Goal: Transaction & Acquisition: Purchase product/service

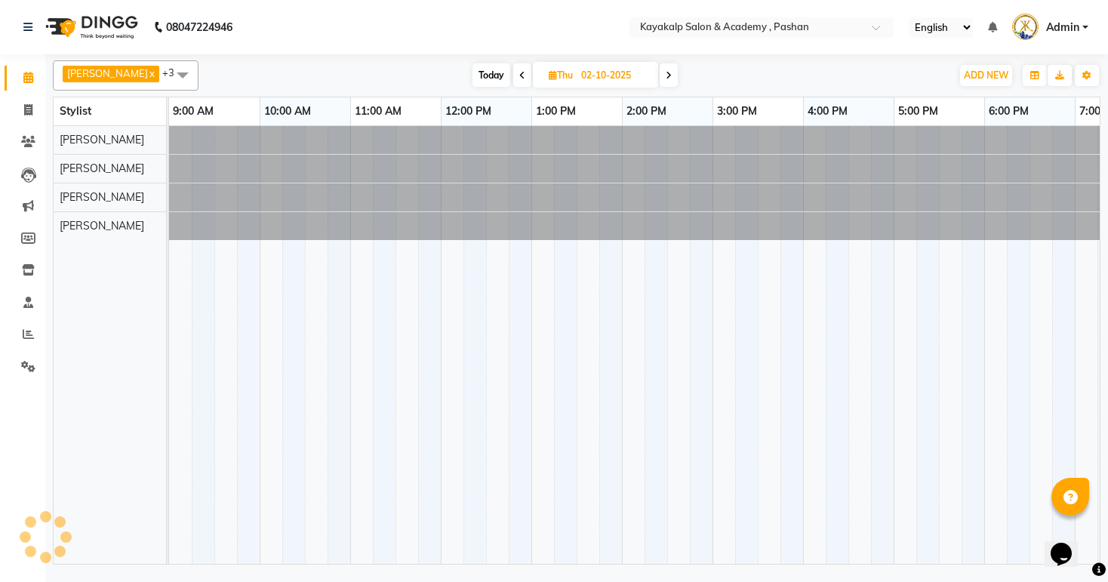
scroll to position [0, 156]
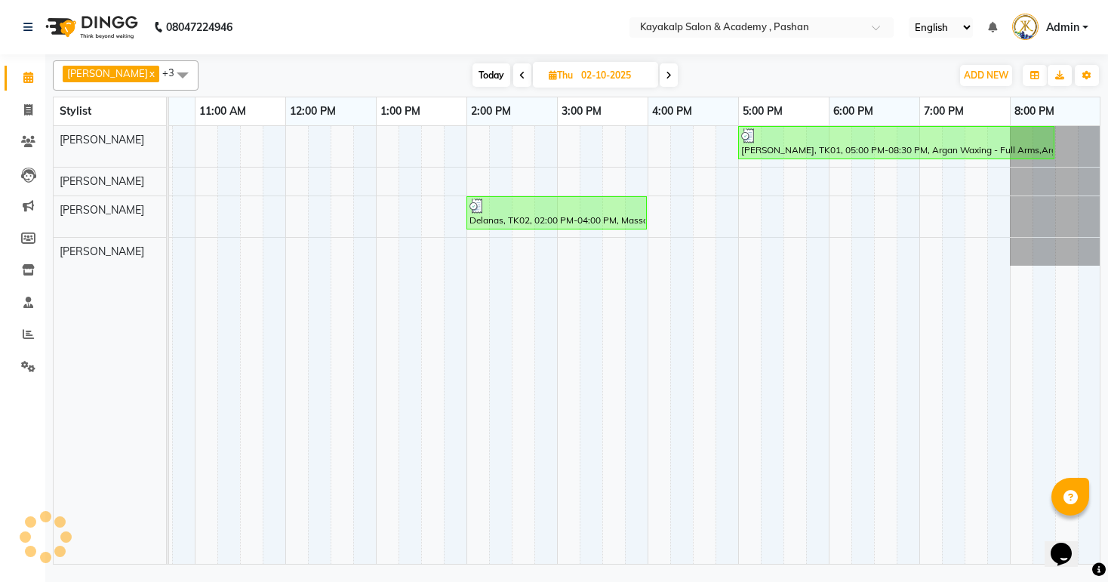
click at [495, 76] on span "Today" at bounding box center [492, 74] width 38 height 23
type input "03-10-2025"
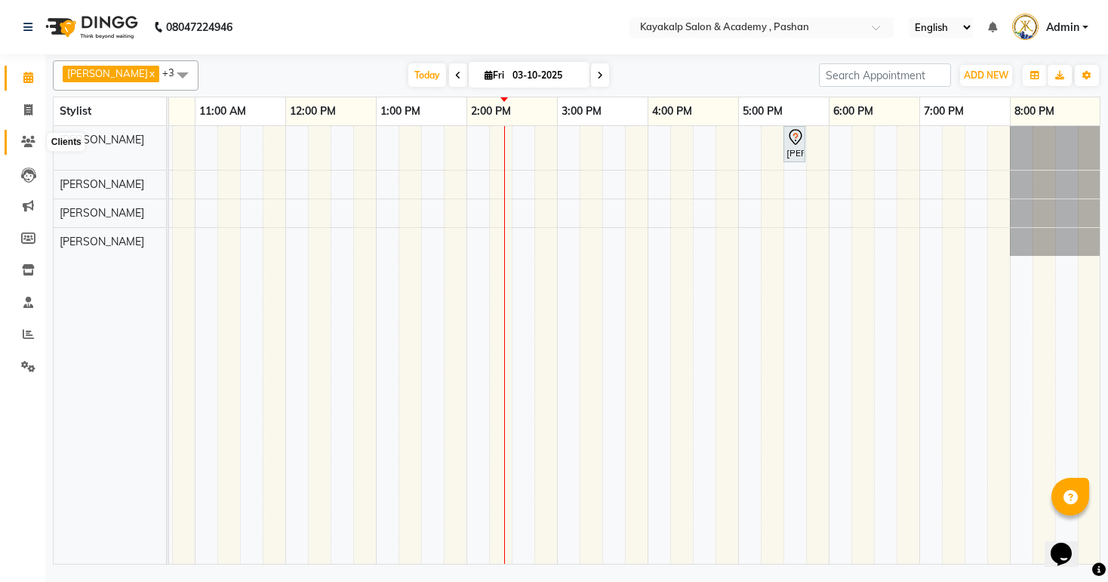
click at [34, 142] on icon at bounding box center [28, 141] width 14 height 11
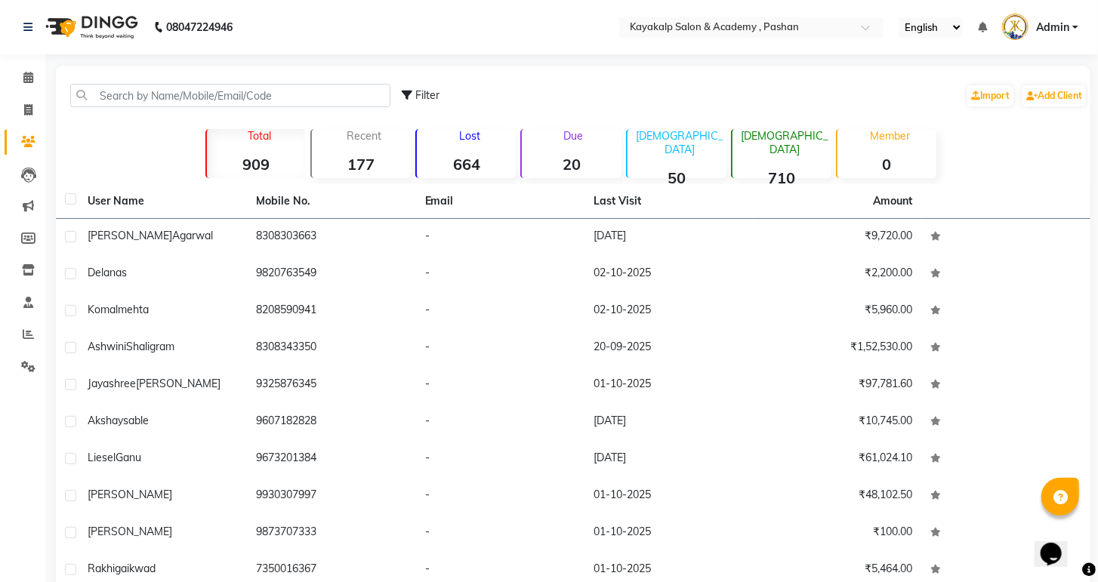
click at [571, 166] on strong "20" at bounding box center [571, 164] width 99 height 19
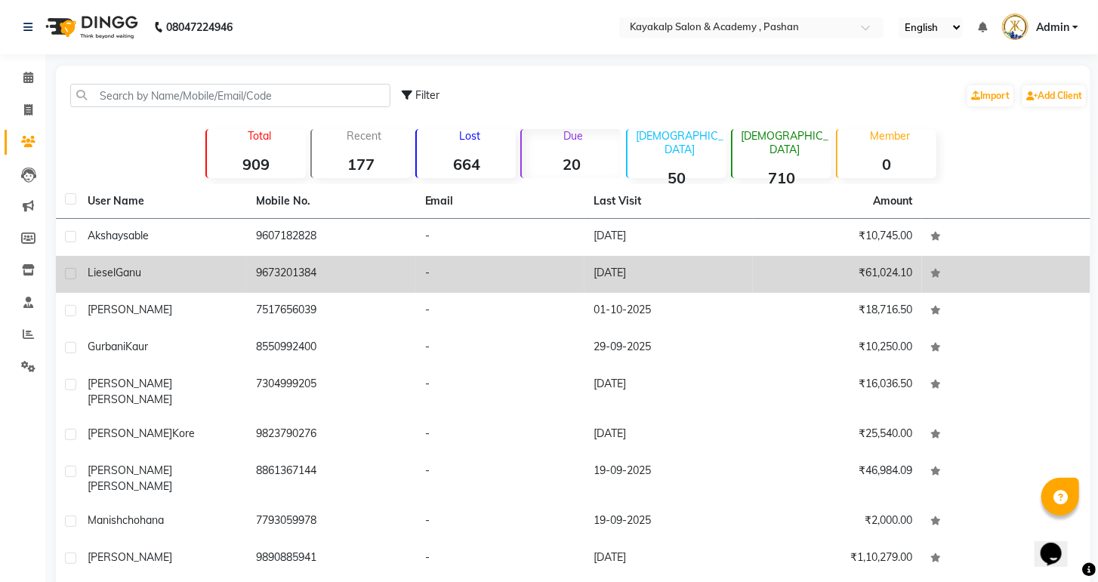
click at [155, 278] on div "[PERSON_NAME]" at bounding box center [163, 273] width 150 height 16
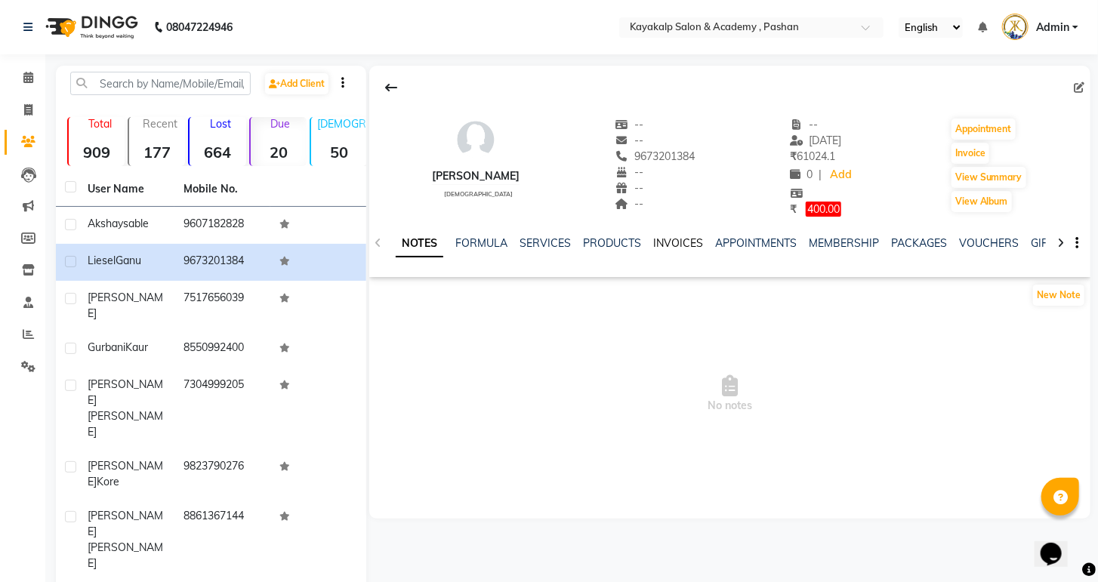
click at [677, 245] on link "INVOICES" at bounding box center [678, 243] width 50 height 14
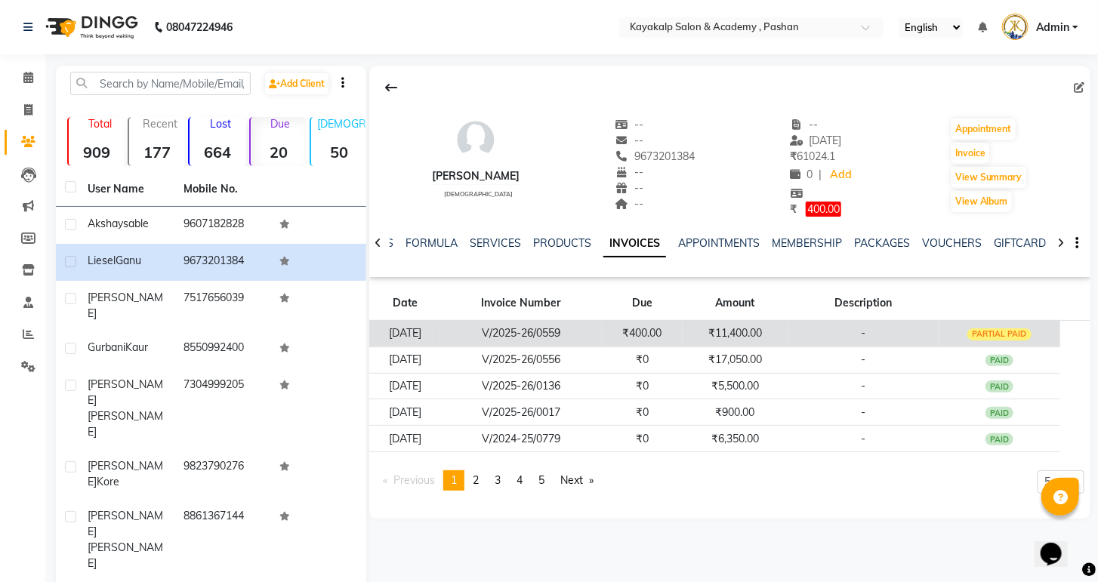
click at [994, 334] on div "PARTIAL PAID" at bounding box center [999, 334] width 64 height 12
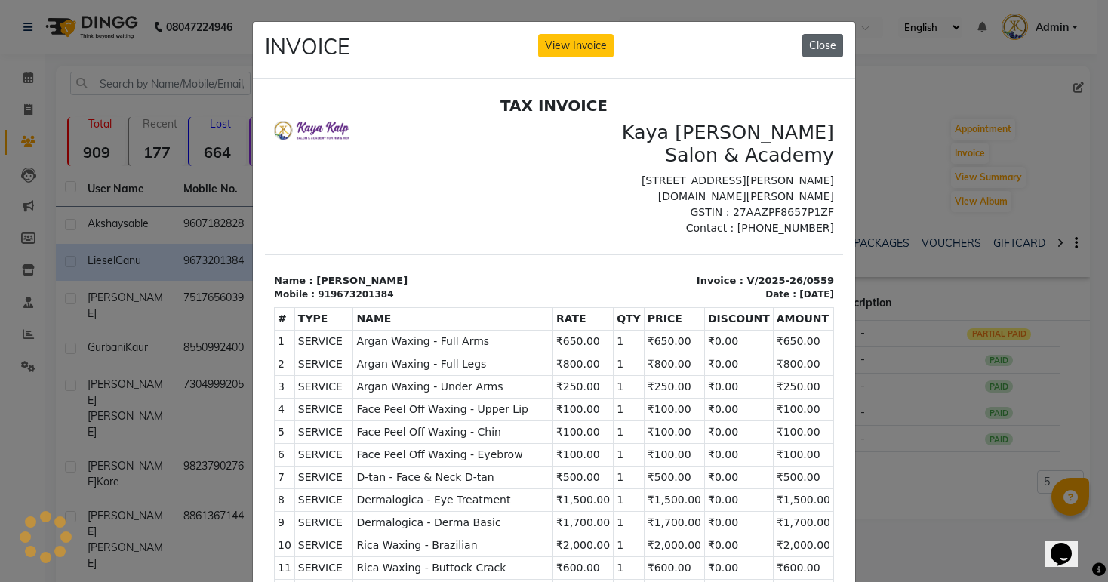
click at [819, 54] on button "Close" at bounding box center [823, 45] width 41 height 23
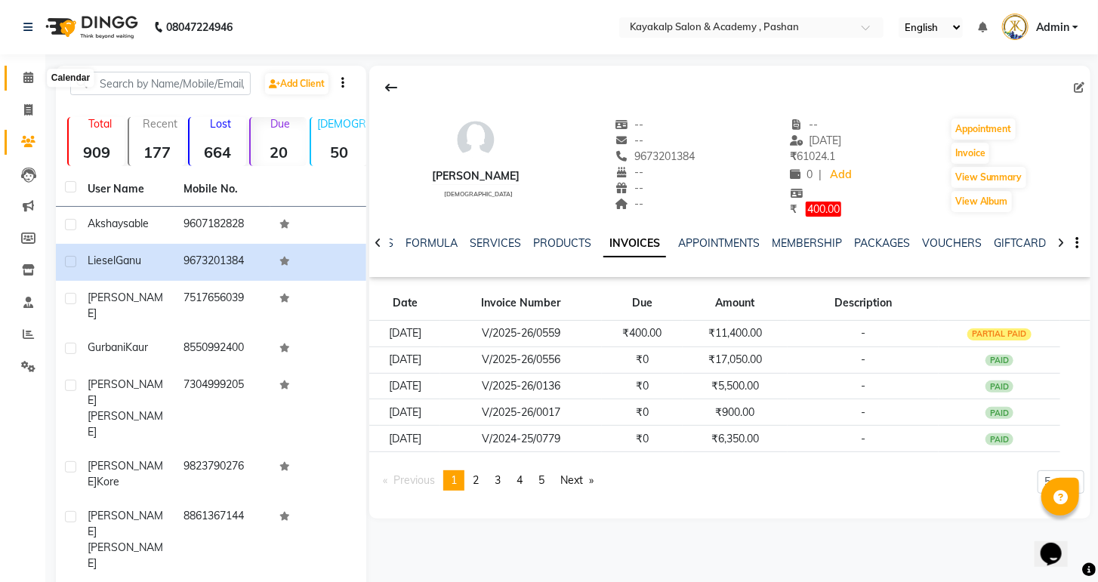
click at [26, 82] on icon at bounding box center [28, 77] width 10 height 11
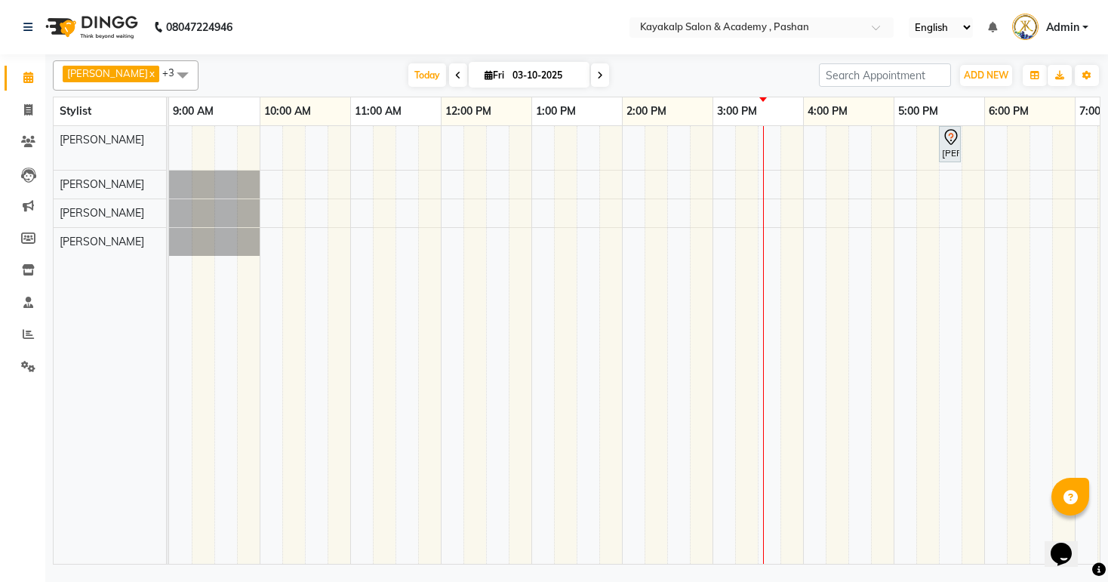
click at [981, 213] on div "[PERSON_NAME], TK01, 05:30 PM-05:45 PM, Face Peel Off Waxing - Eyebrow" at bounding box center [712, 345] width 1087 height 438
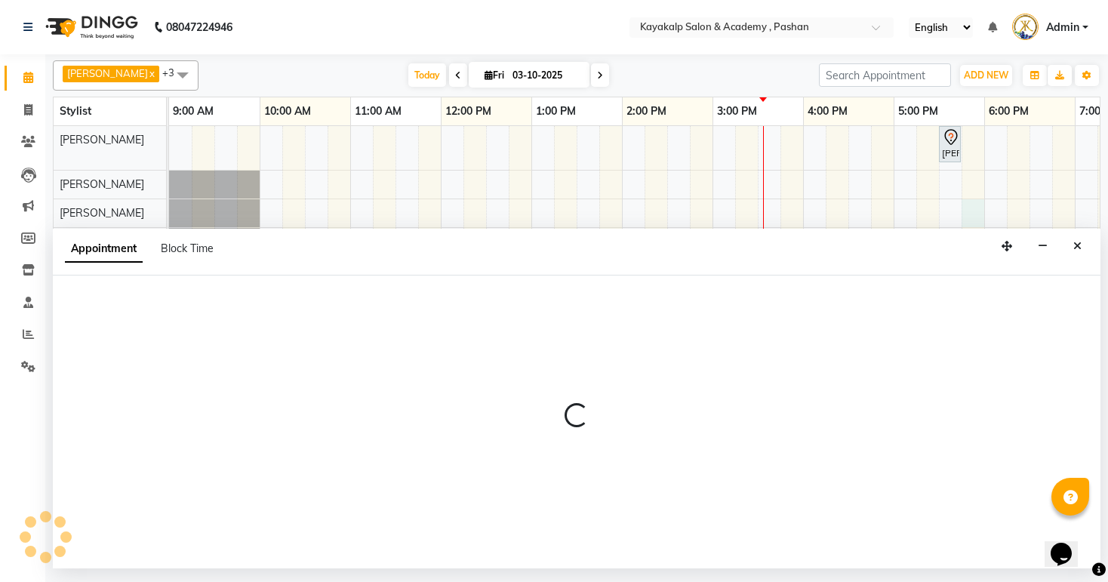
select select "89426"
select select "tentative"
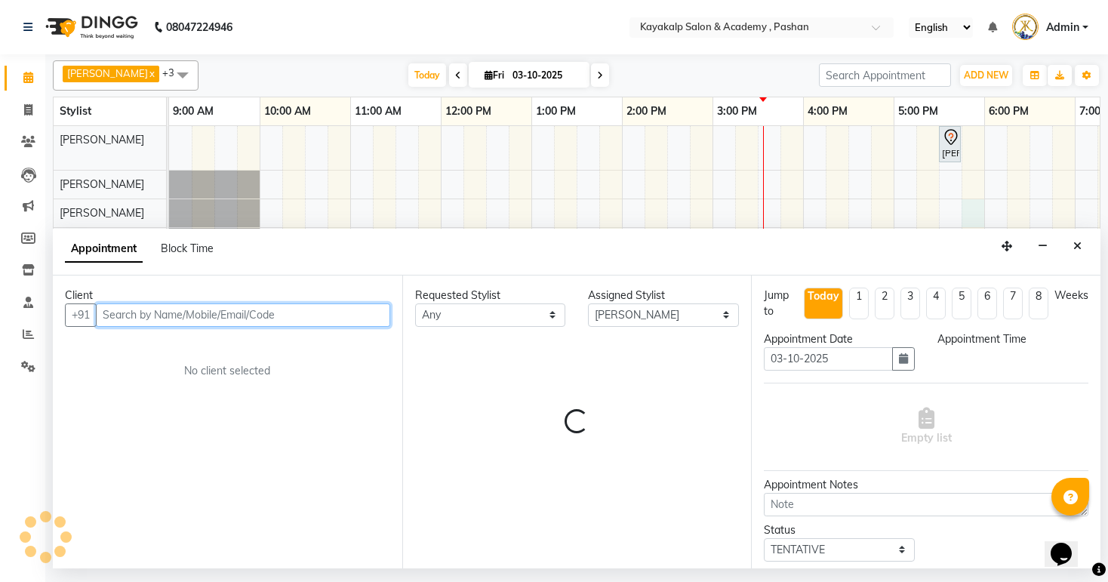
select select "1065"
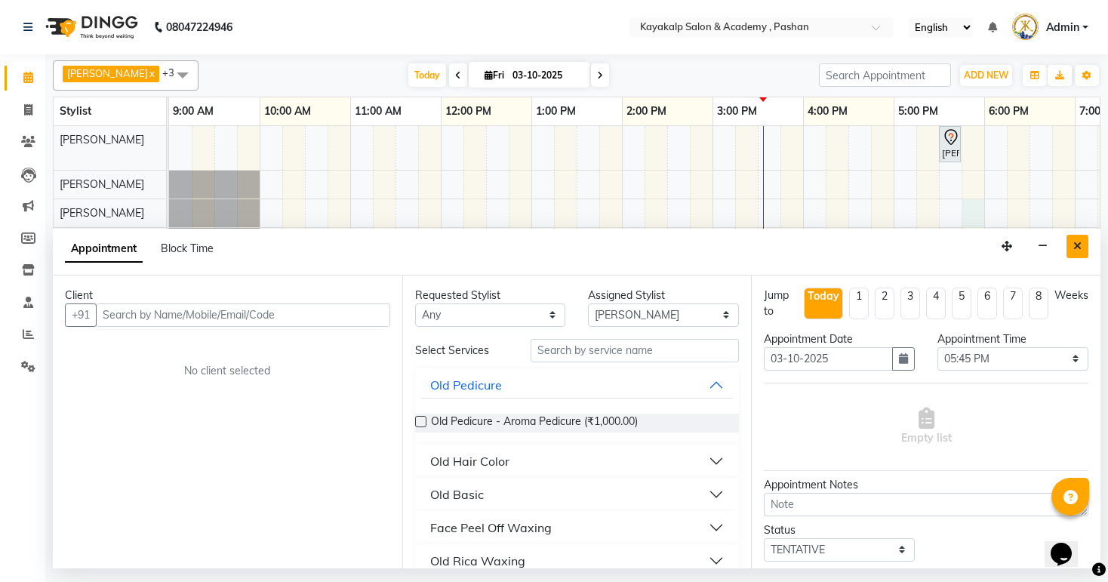
click at [1071, 247] on button "Close" at bounding box center [1078, 246] width 22 height 23
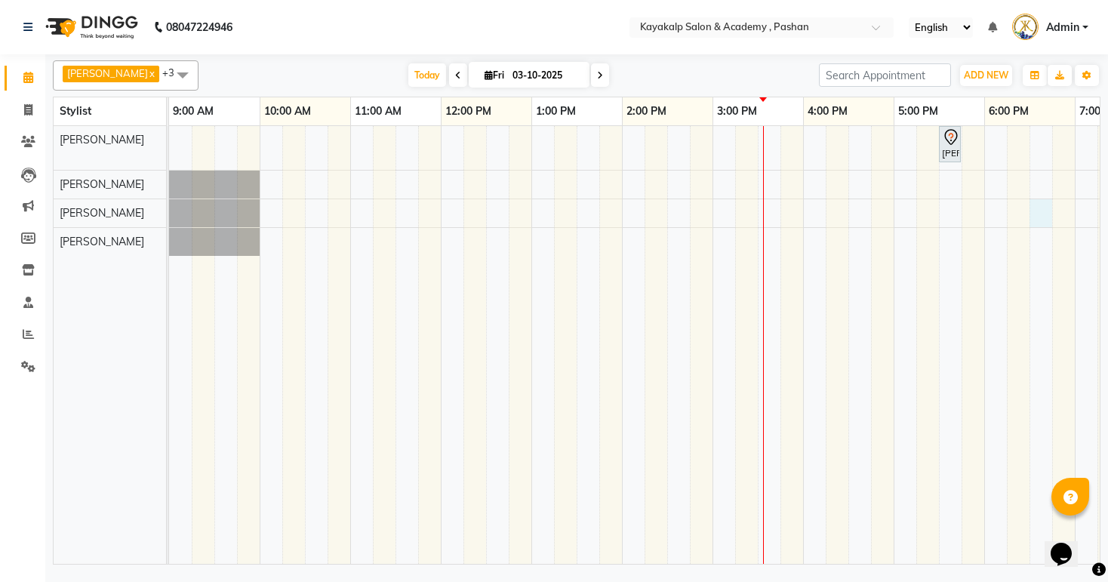
click at [1042, 219] on div "[PERSON_NAME], TK01, 05:30 PM-05:45 PM, Face Peel Off Waxing - Eyebrow" at bounding box center [712, 345] width 1087 height 438
select select "89426"
select select "1110"
select select "tentative"
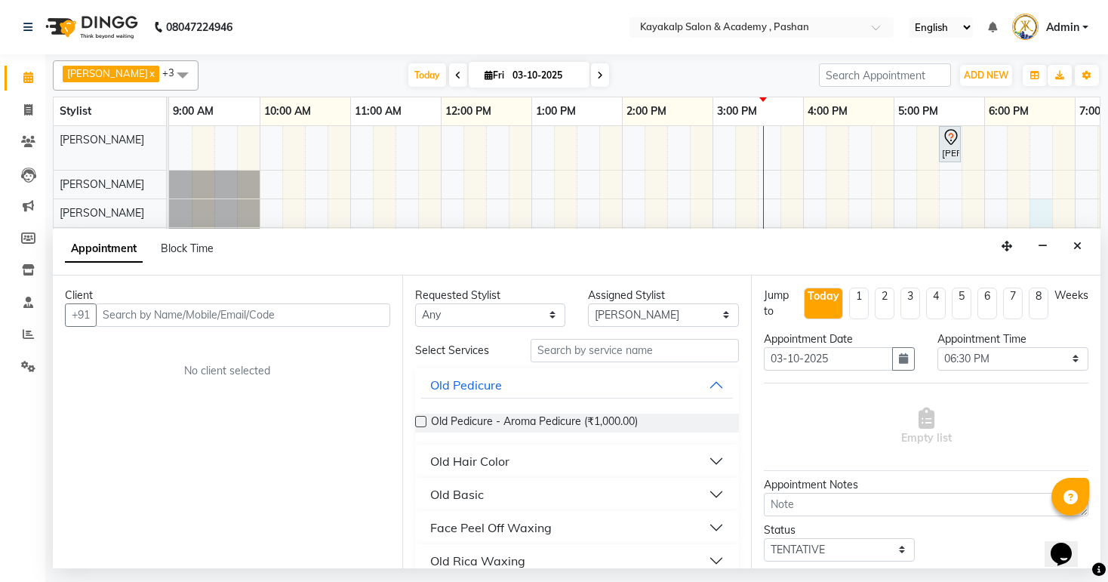
click at [352, 314] on input "text" at bounding box center [243, 315] width 294 height 23
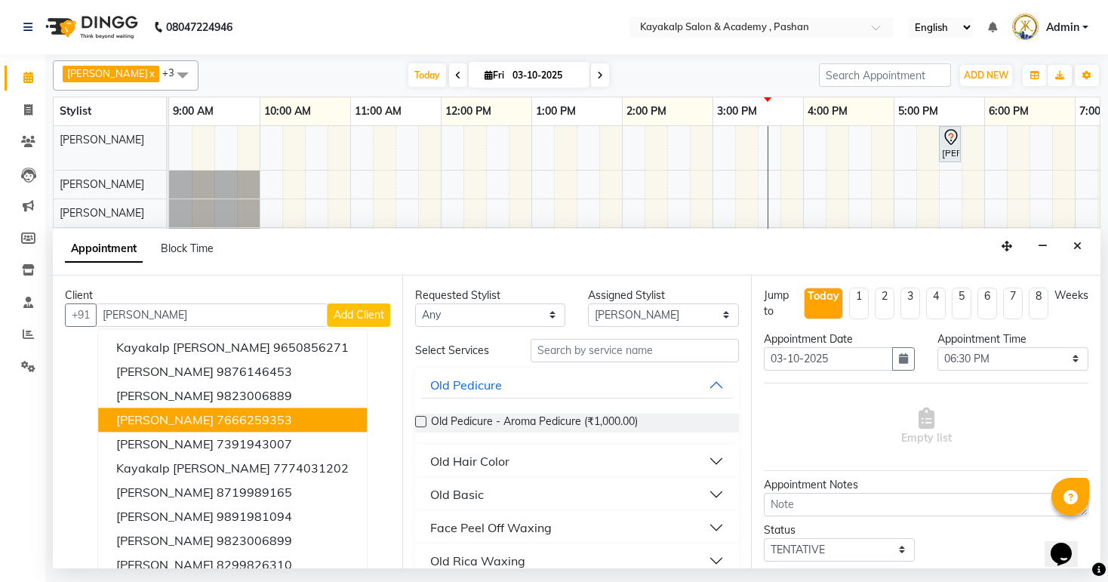
type input "[PERSON_NAME]"
click at [478, 64] on span "[DATE]" at bounding box center [529, 75] width 121 height 26
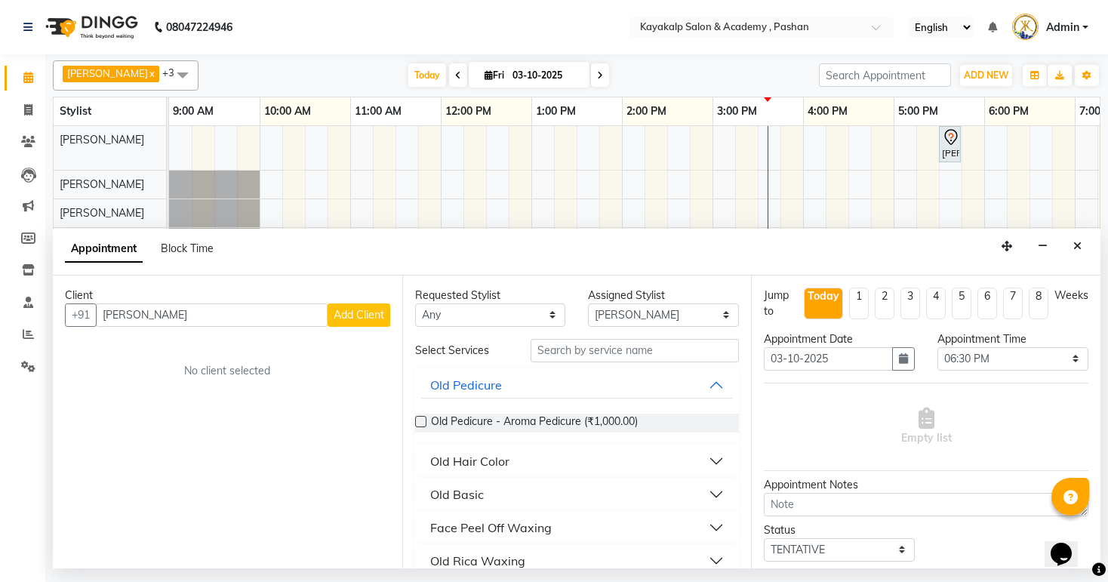
click at [475, 66] on span "[DATE]" at bounding box center [529, 75] width 121 height 26
click at [485, 72] on icon at bounding box center [489, 75] width 8 height 10
select select "10"
select select "2025"
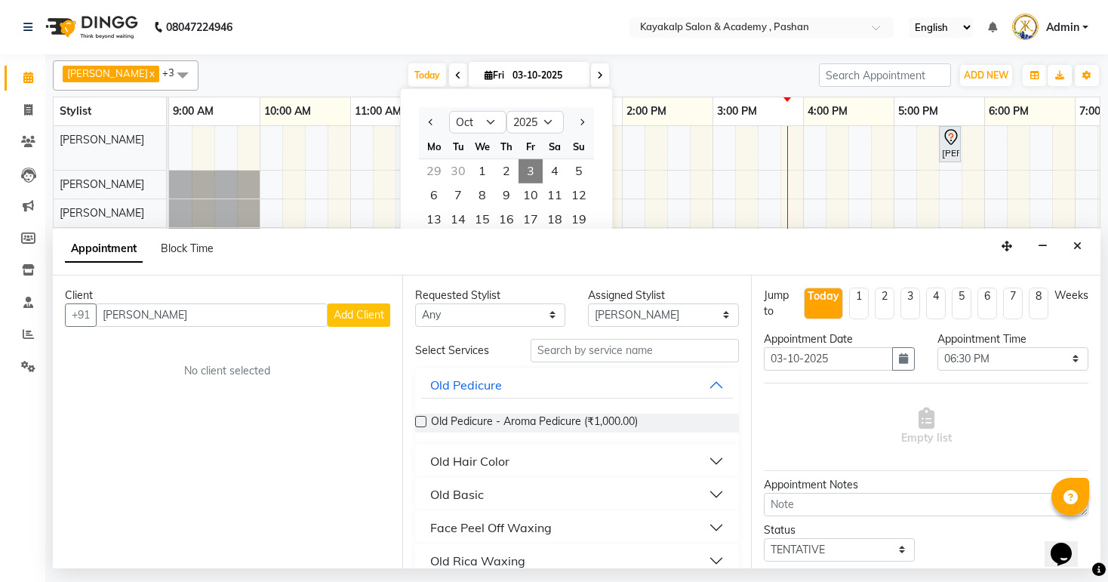
click at [1076, 252] on button "Close" at bounding box center [1078, 246] width 22 height 23
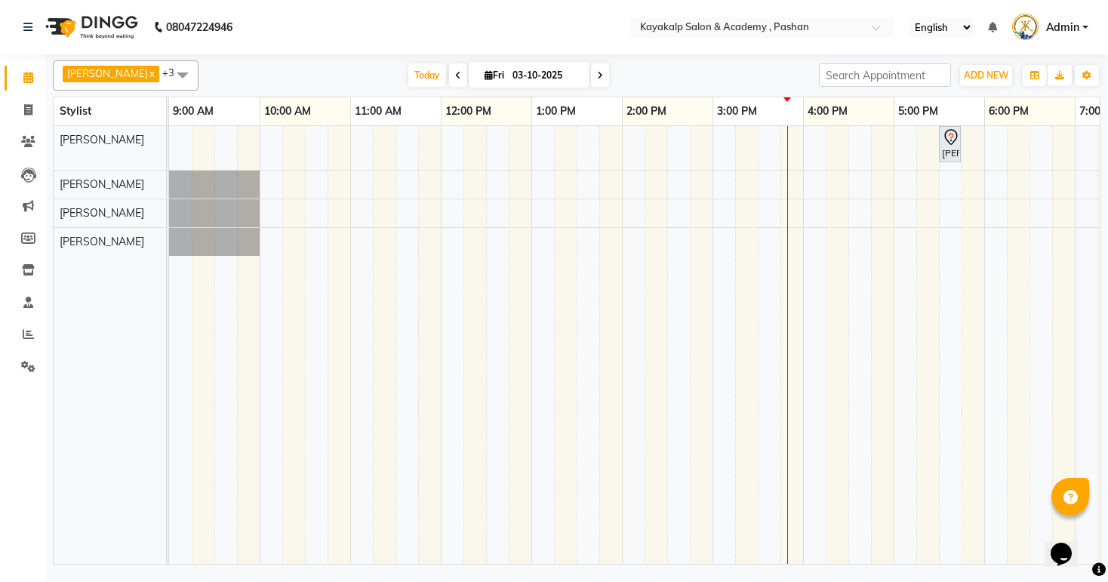
click at [652, 135] on div "[PERSON_NAME], TK01, 05:30 PM-05:45 PM, Face Peel Off Waxing - Eyebrow" at bounding box center [712, 345] width 1087 height 438
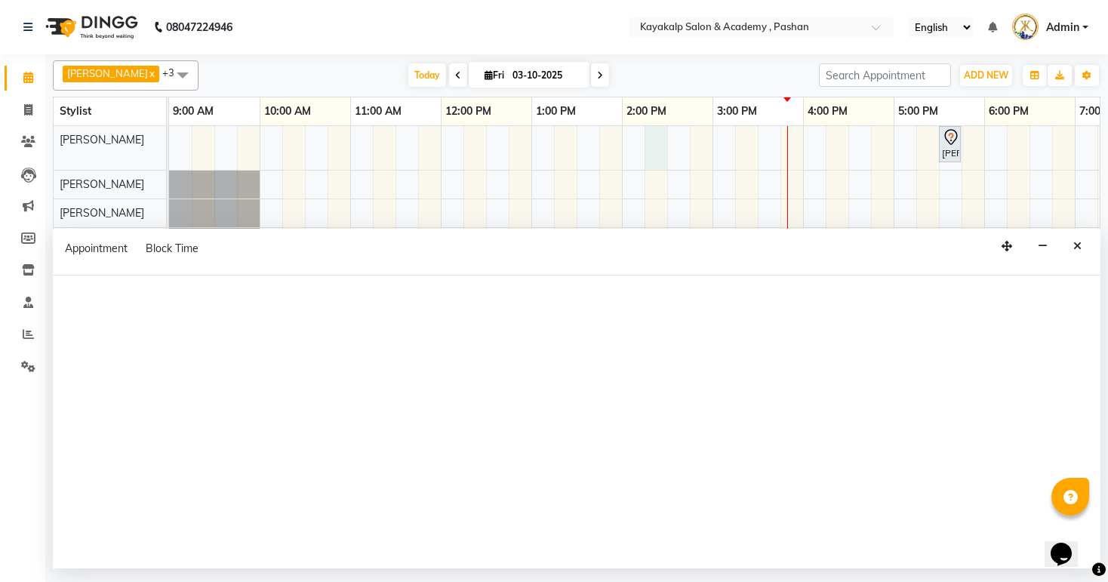
select select "29289"
select select "tentative"
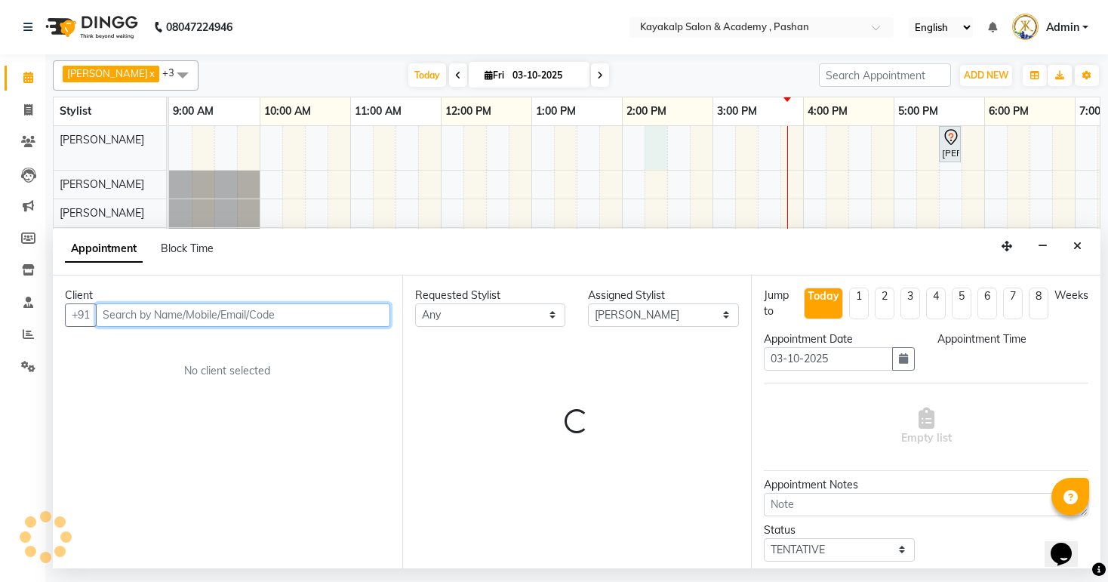
select select "855"
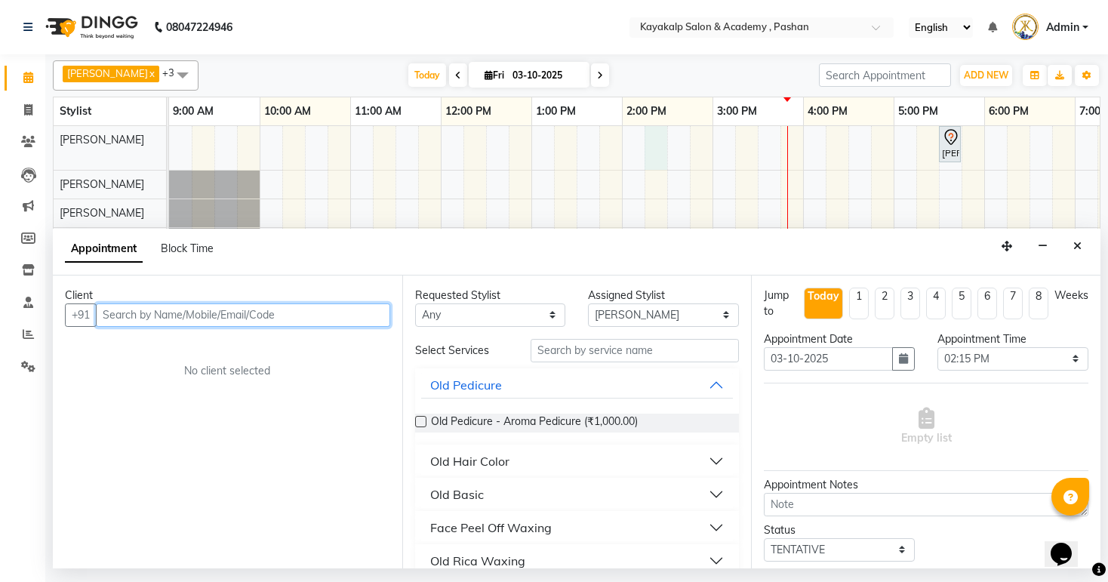
click at [310, 309] on input "text" at bounding box center [243, 315] width 294 height 23
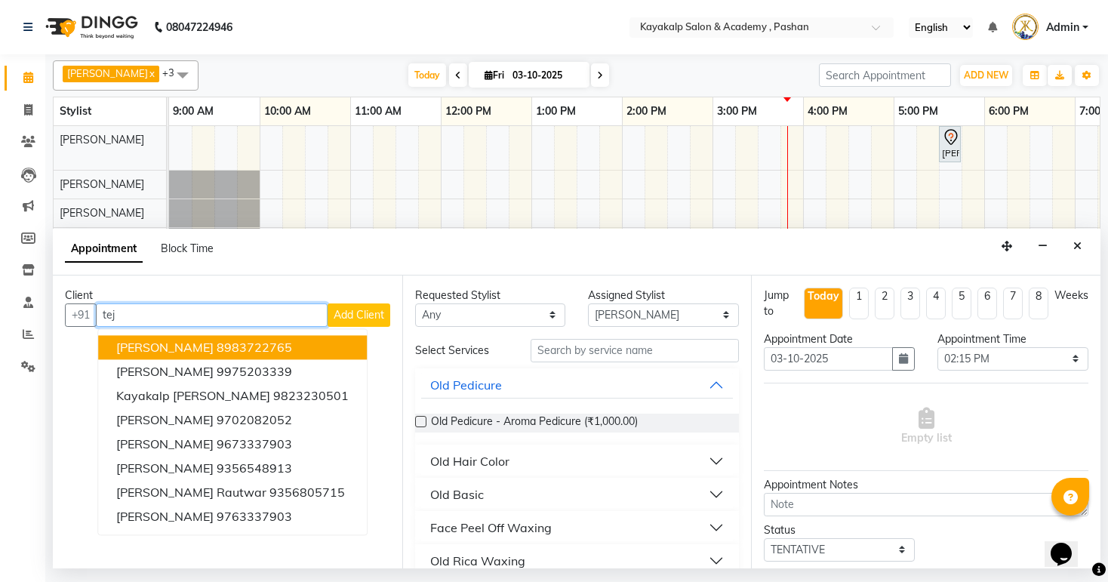
click at [302, 335] on button "[PERSON_NAME] 8983722765" at bounding box center [232, 347] width 269 height 24
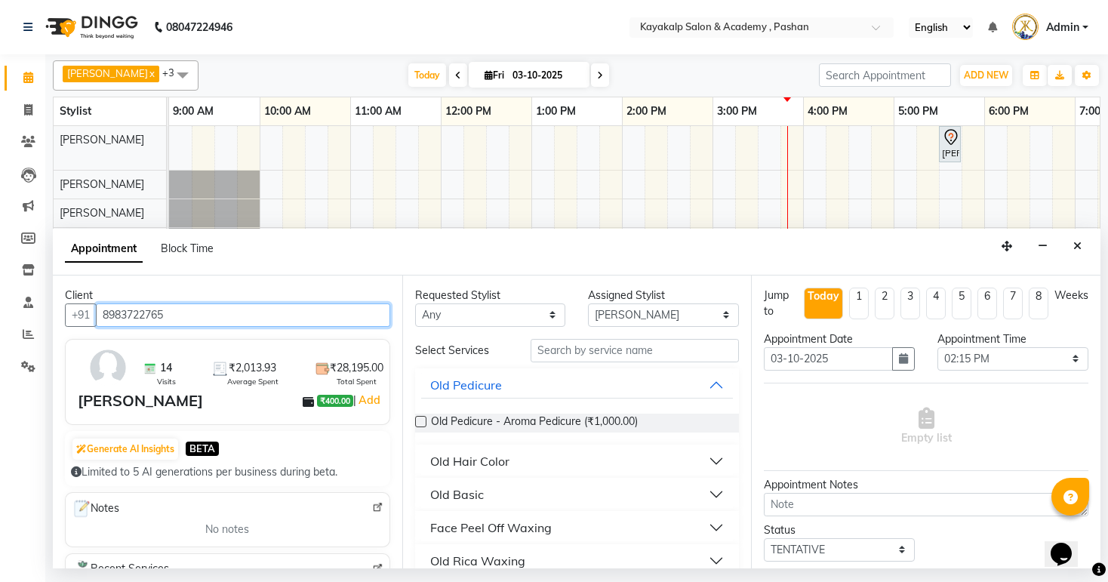
type input "8983722765"
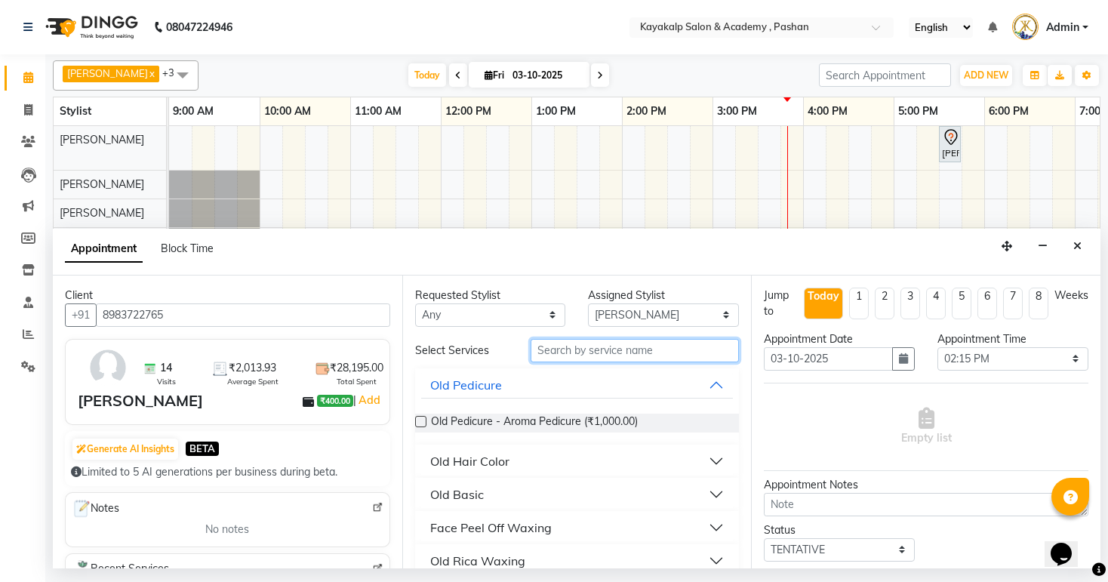
click at [612, 353] on input "text" at bounding box center [635, 350] width 208 height 23
click at [358, 396] on link "Add" at bounding box center [369, 400] width 26 height 18
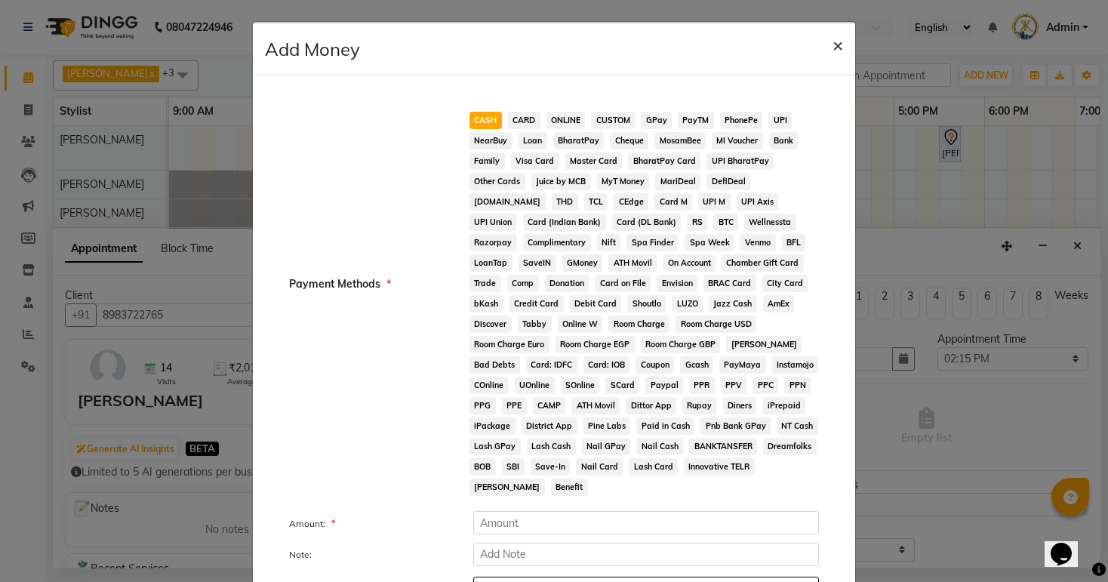
click at [833, 41] on span "×" at bounding box center [838, 44] width 11 height 23
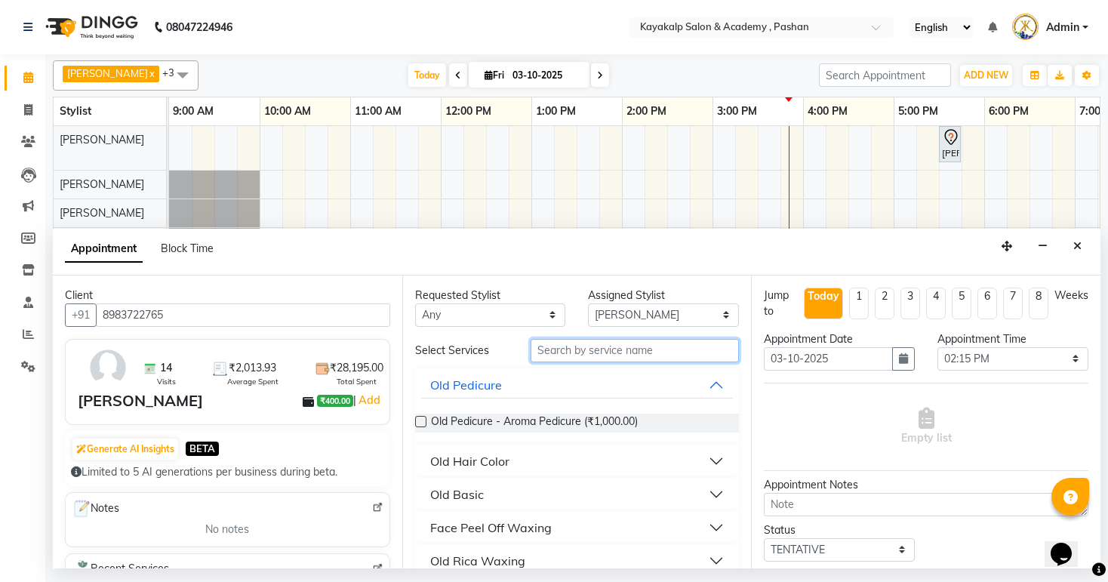
click at [580, 353] on input "text" at bounding box center [635, 350] width 208 height 23
type input "deep"
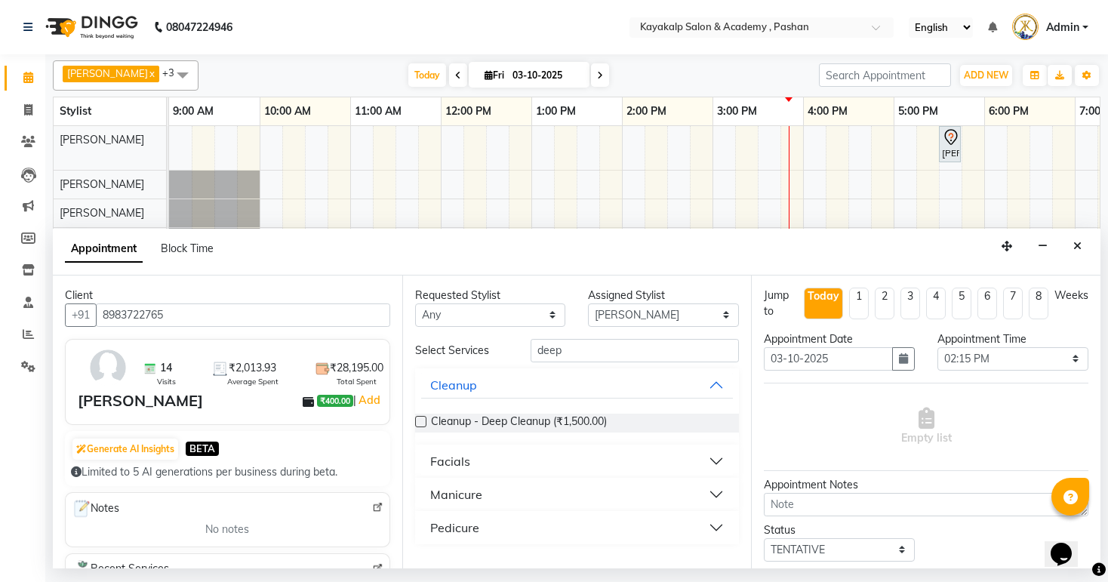
click at [421, 422] on label at bounding box center [420, 421] width 11 height 11
click at [421, 422] on input "checkbox" at bounding box center [420, 423] width 10 height 10
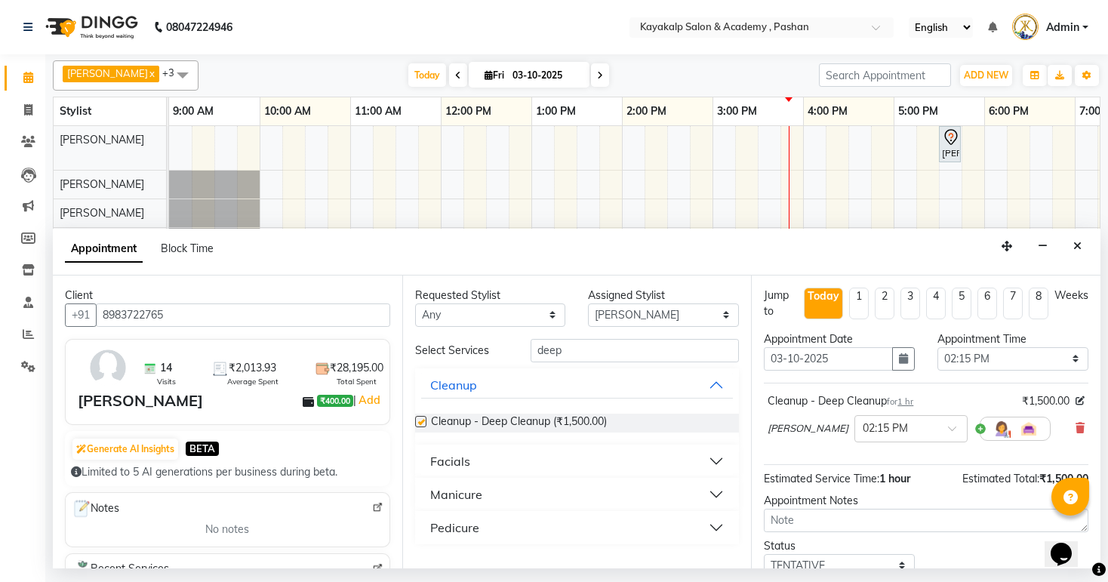
checkbox input "false"
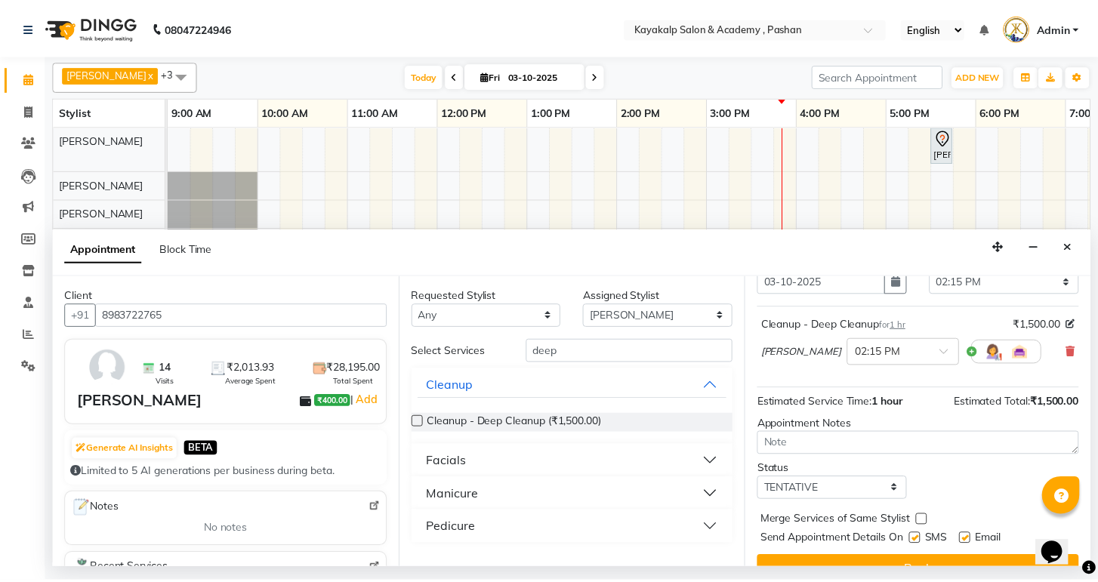
scroll to position [103, 0]
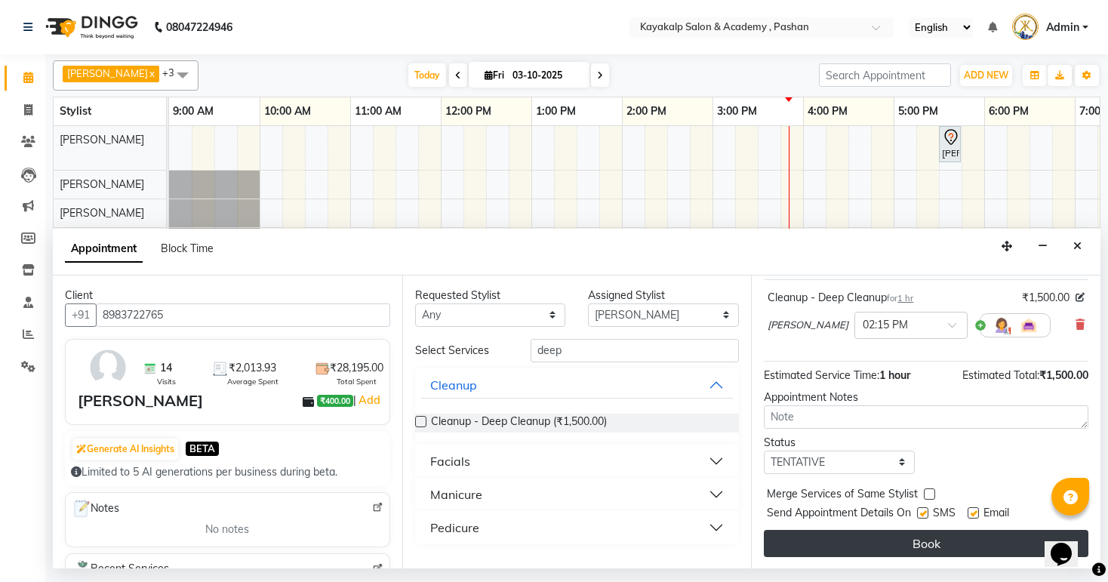
click at [887, 544] on button "Book" at bounding box center [926, 543] width 325 height 27
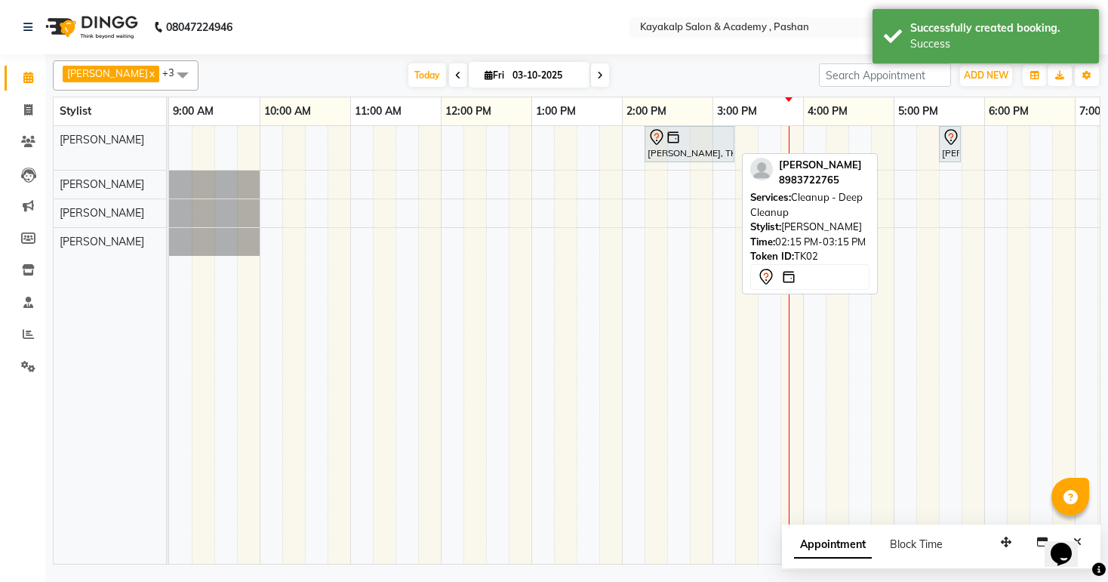
click at [680, 135] on div at bounding box center [690, 137] width 84 height 18
select select "7"
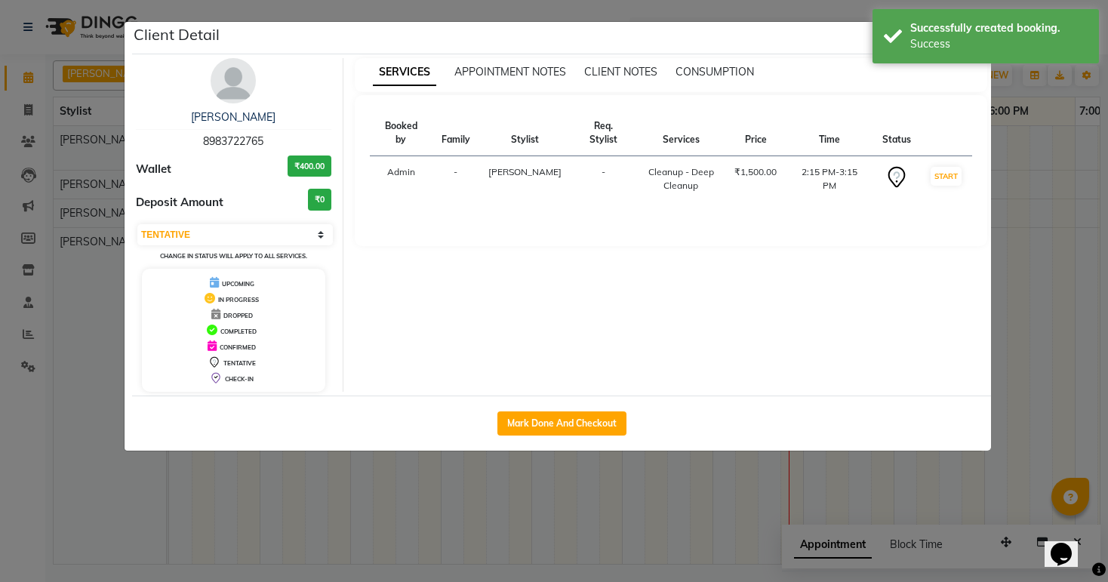
click at [564, 408] on div "Mark Done And Checkout" at bounding box center [561, 423] width 859 height 55
click at [562, 418] on button "Mark Done And Checkout" at bounding box center [562, 424] width 129 height 24
select select "4804"
select select "service"
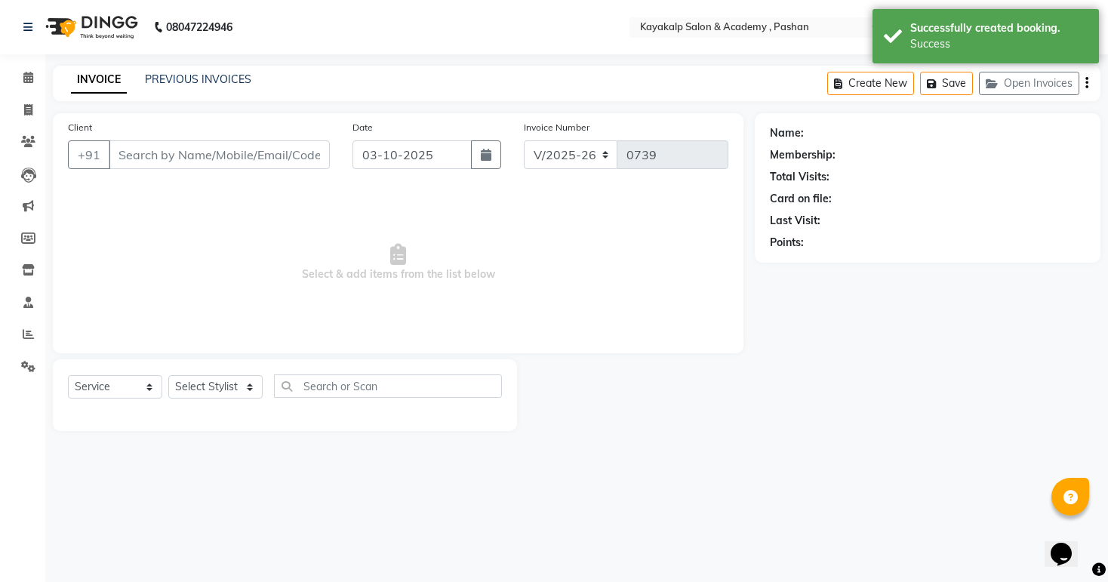
type input "8983722765"
select select "29289"
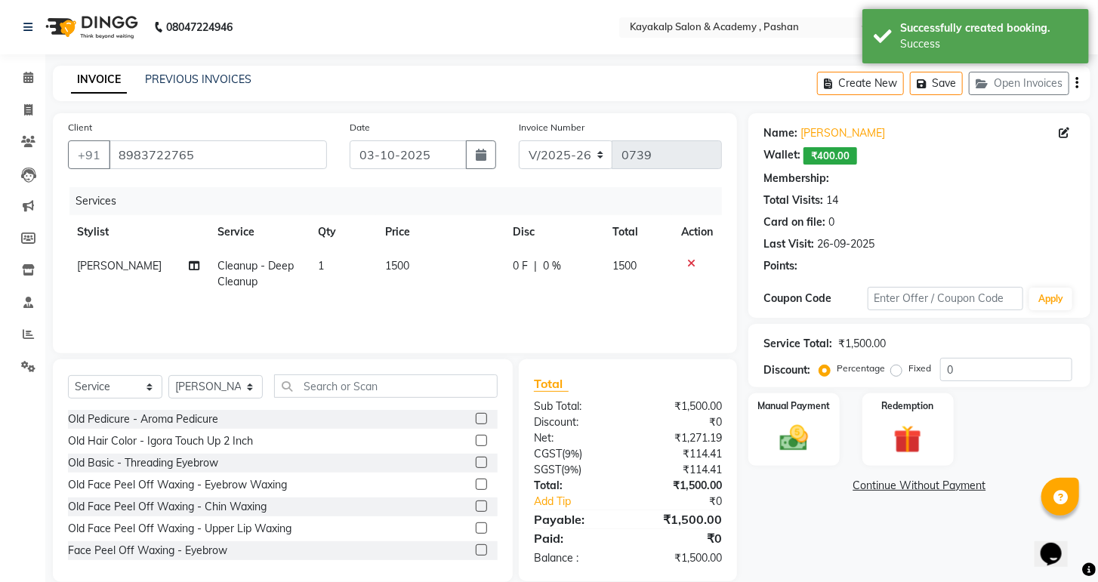
select select "1: Object"
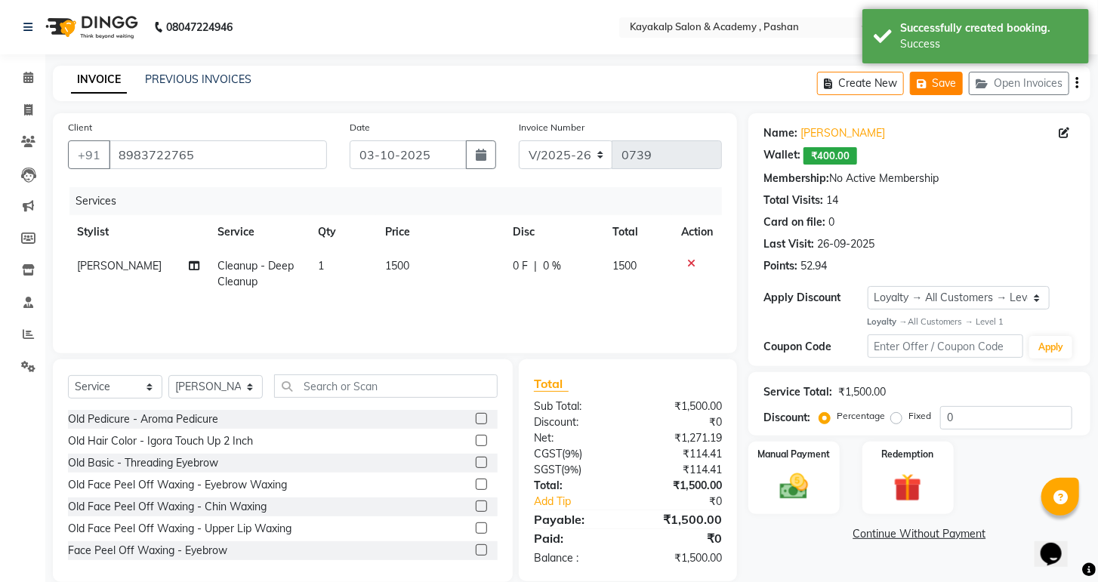
click at [936, 86] on button "Save" at bounding box center [936, 83] width 53 height 23
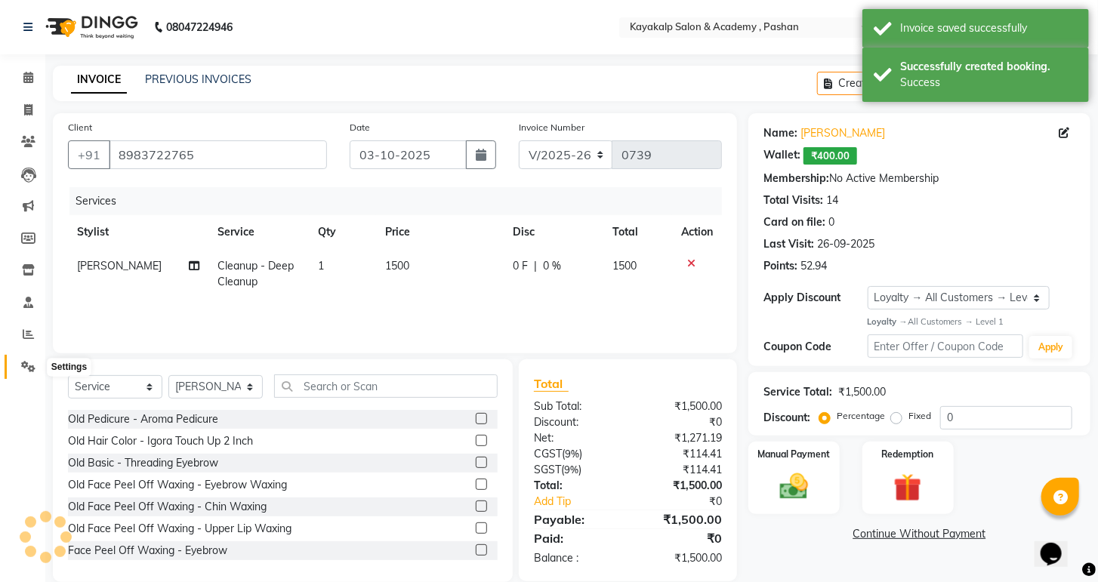
click at [27, 366] on icon at bounding box center [28, 366] width 14 height 11
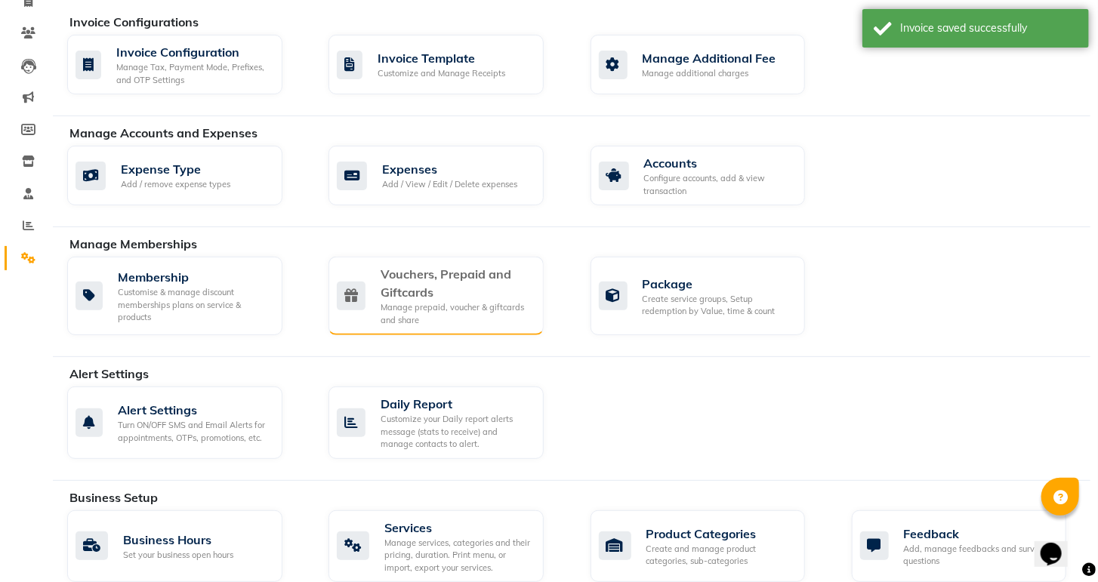
scroll to position [121, 0]
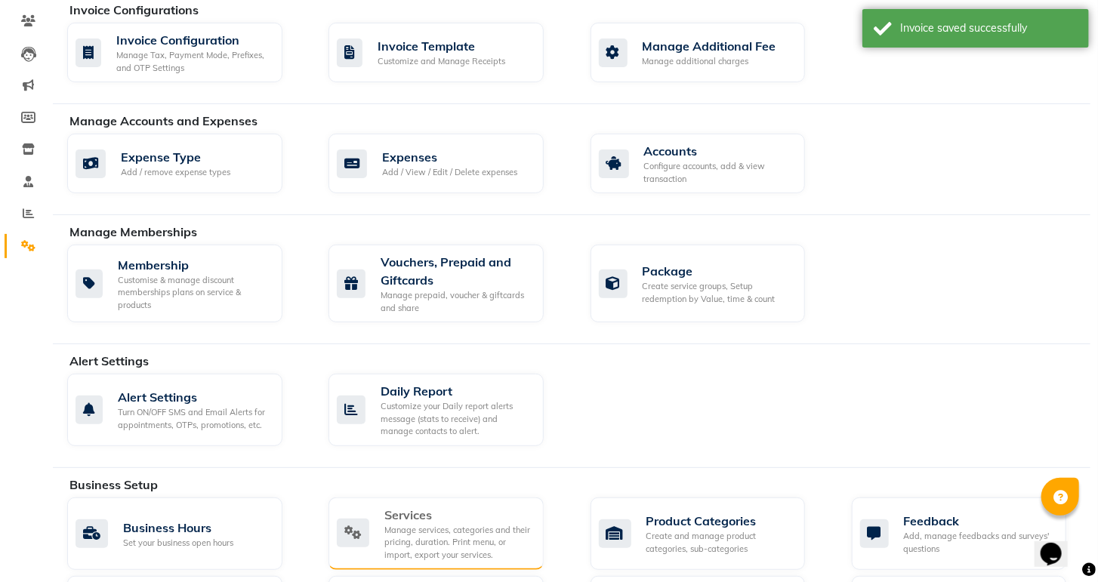
click at [427, 507] on div "Services" at bounding box center [457, 515] width 147 height 18
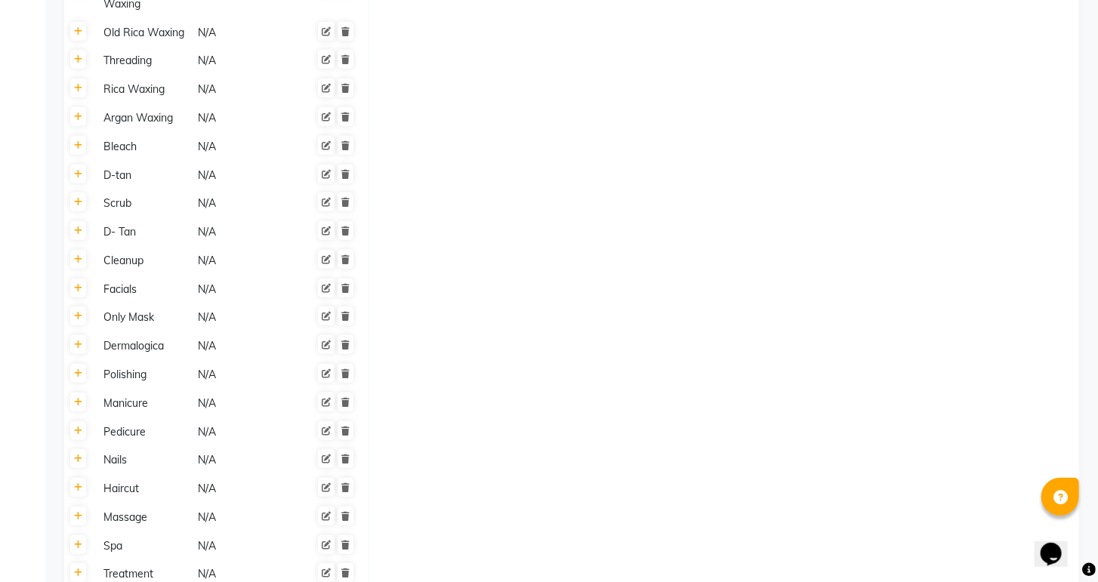
scroll to position [423, 0]
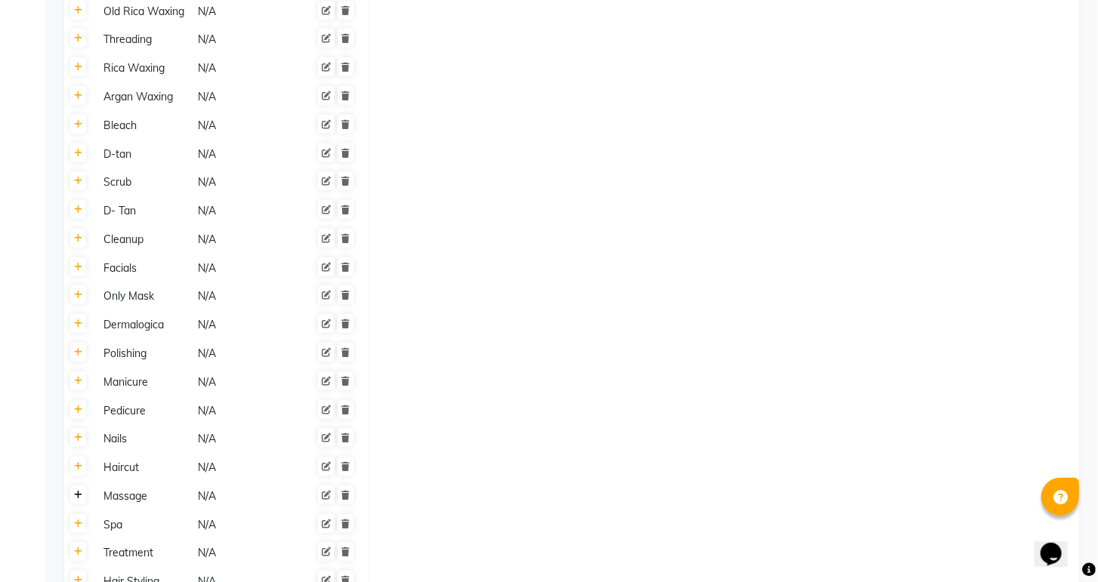
click at [76, 499] on icon at bounding box center [78, 495] width 8 height 9
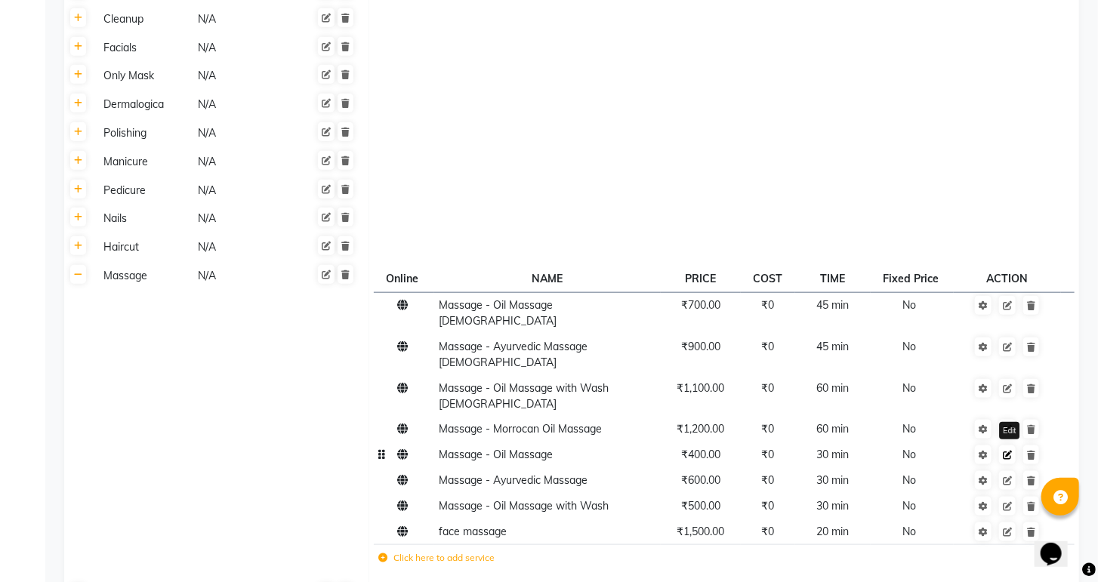
scroll to position [664, 0]
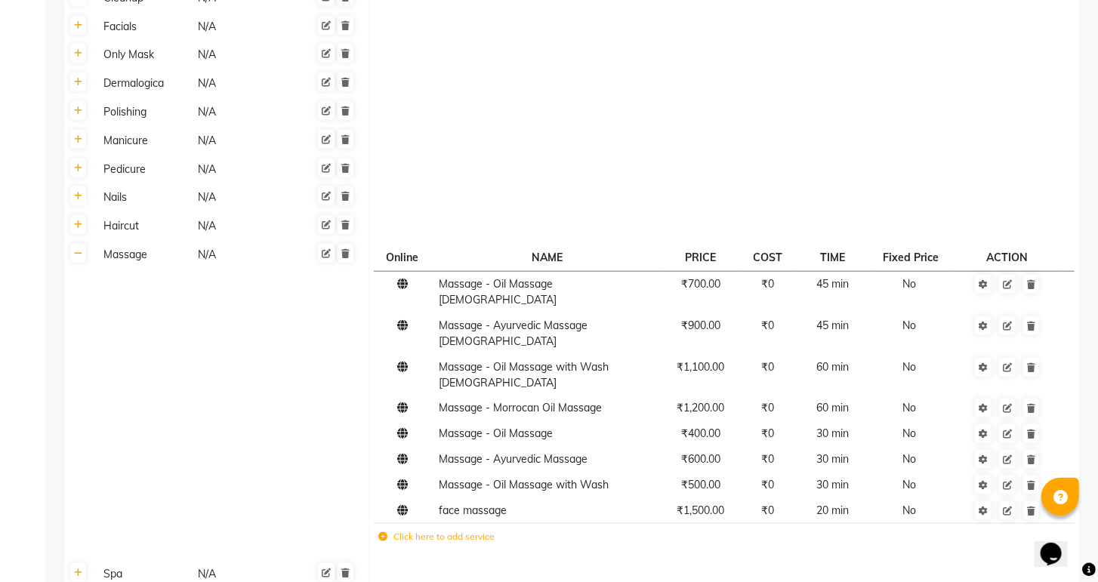
click at [405, 530] on label "Click here to add service" at bounding box center [436, 537] width 116 height 14
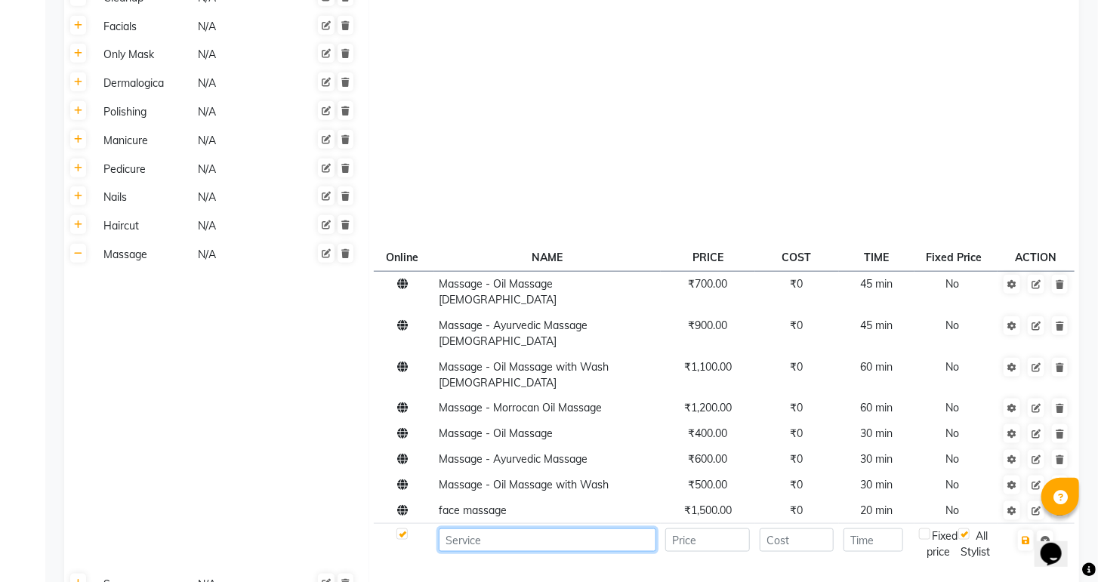
click at [504, 529] on input at bounding box center [547, 540] width 217 height 23
click at [500, 529] on input "Body" at bounding box center [547, 540] width 217 height 23
type input "B"
drag, startPoint x: 501, startPoint y: 485, endPoint x: 497, endPoint y: 496, distance: 11.9
click at [497, 529] on input at bounding box center [547, 540] width 217 height 23
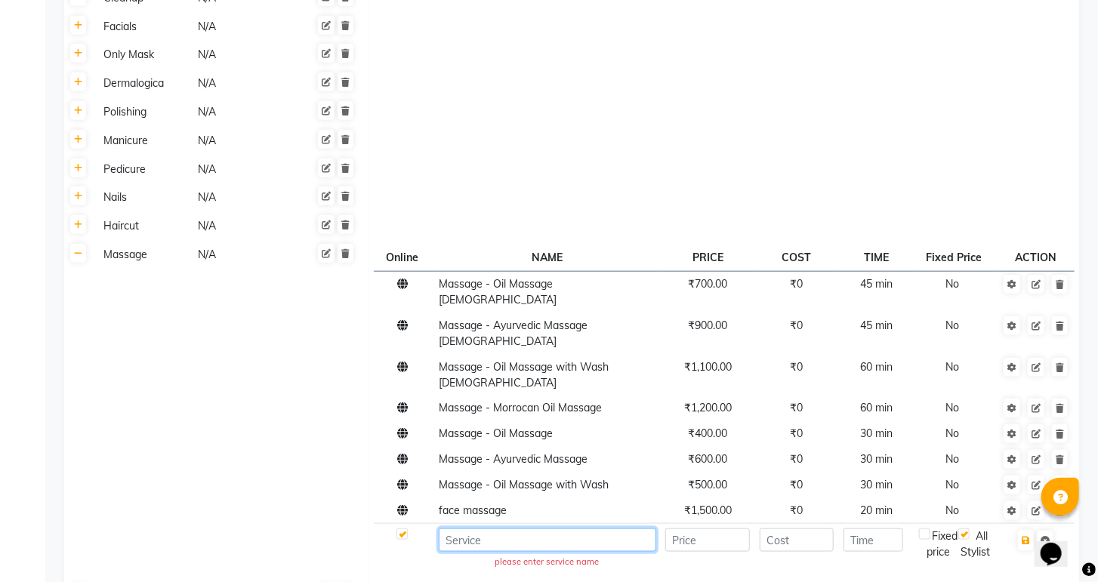
click at [497, 529] on input at bounding box center [547, 540] width 217 height 23
paste input "body massager"
click at [451, 529] on input "body massager" at bounding box center [547, 540] width 217 height 23
click at [538, 529] on input "Body massager" at bounding box center [547, 540] width 217 height 23
type input "Body massager hed"
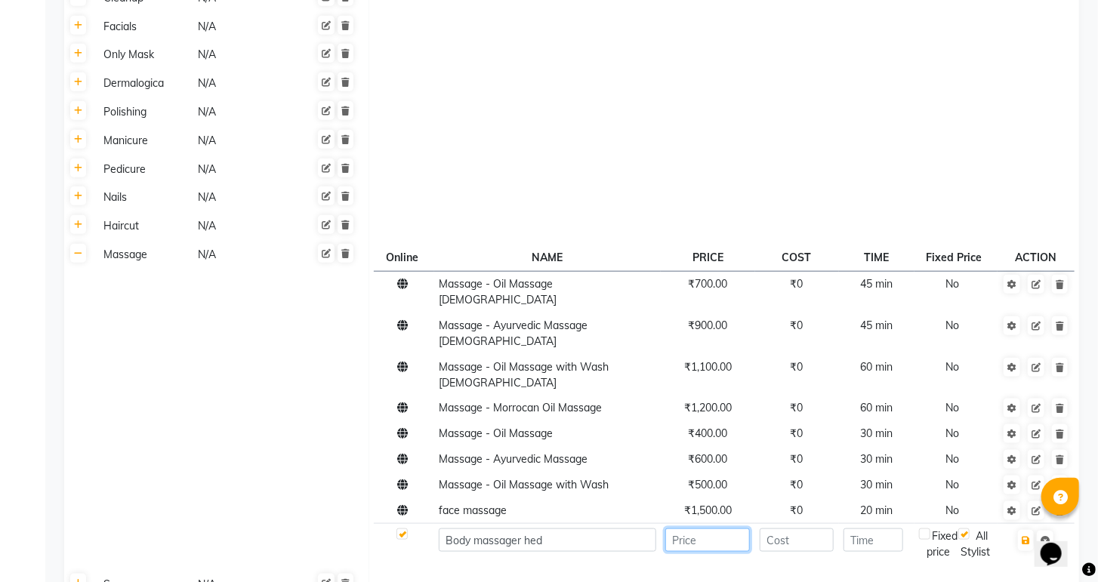
click at [697, 529] on input "number" at bounding box center [707, 540] width 85 height 23
type input "3000"
click at [791, 529] on input "number" at bounding box center [797, 540] width 74 height 23
type input "3000"
click at [873, 529] on input "number" at bounding box center [873, 540] width 60 height 23
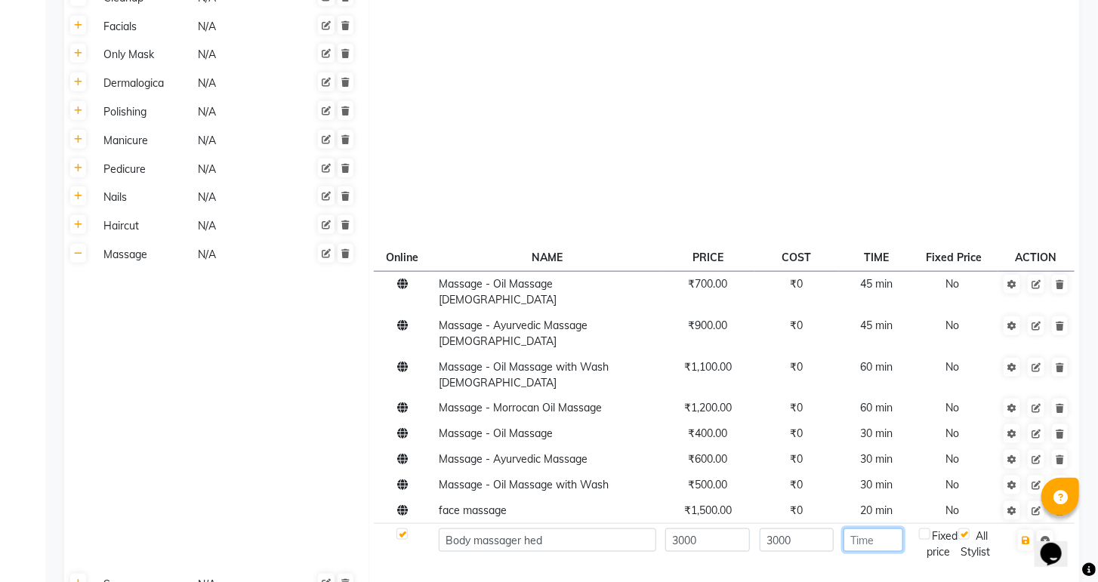
type input "1"
type input "90"
click at [1025, 530] on button "button" at bounding box center [1026, 540] width 16 height 21
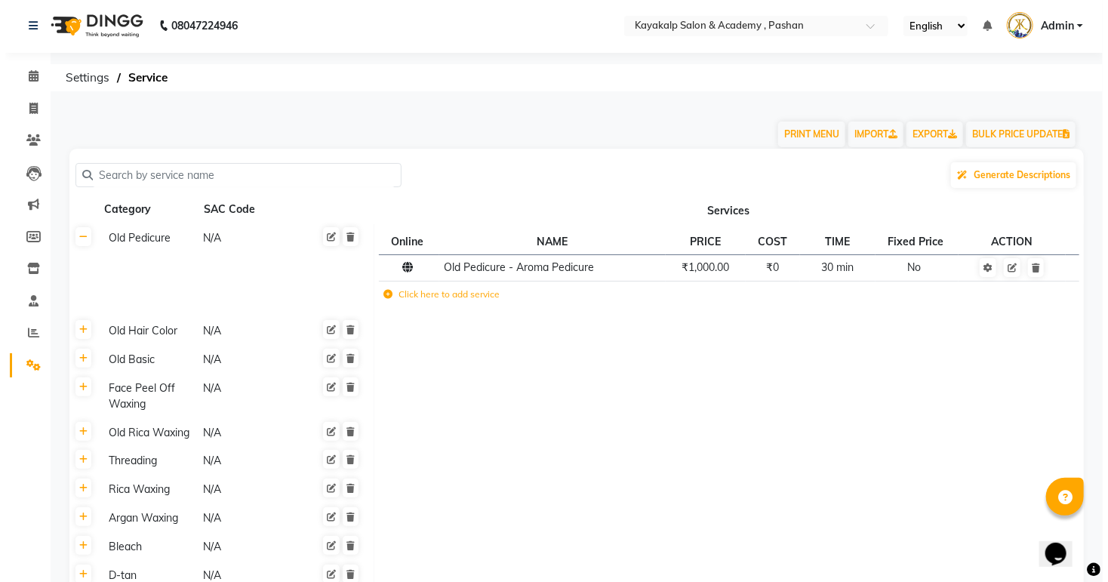
scroll to position [0, 0]
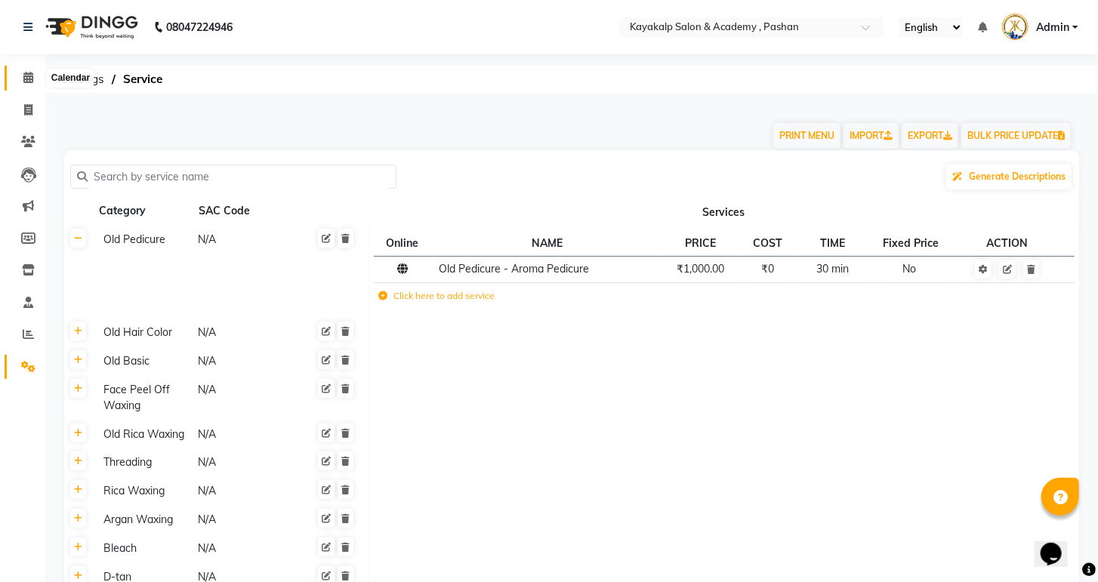
click at [27, 79] on icon at bounding box center [28, 77] width 10 height 11
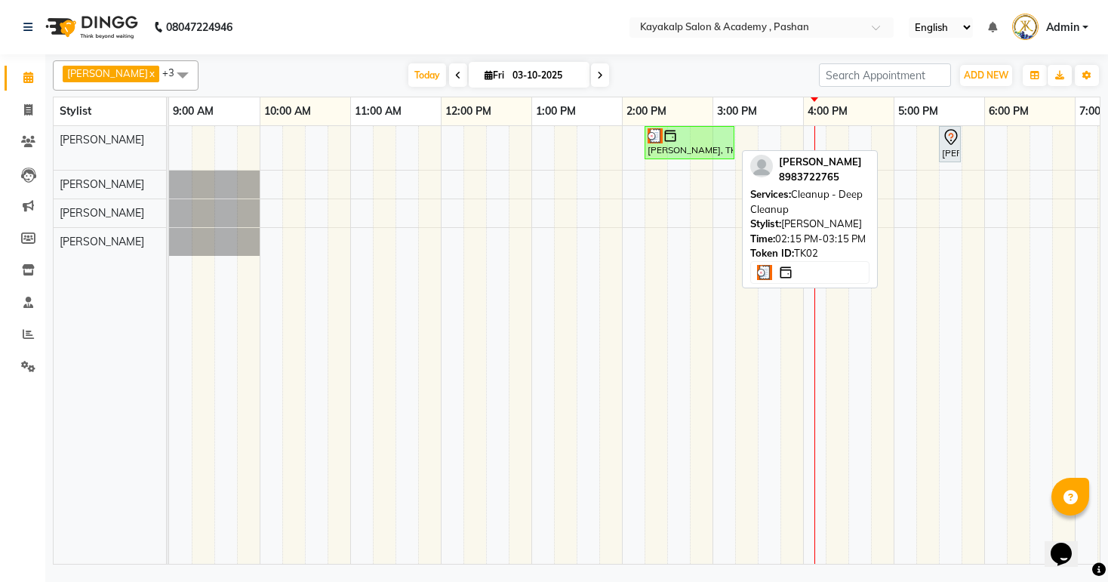
click at [680, 142] on div "[PERSON_NAME], TK02, 02:15 PM-03:15 PM, Cleanup - Deep Cleanup" at bounding box center [689, 142] width 87 height 29
select select "3"
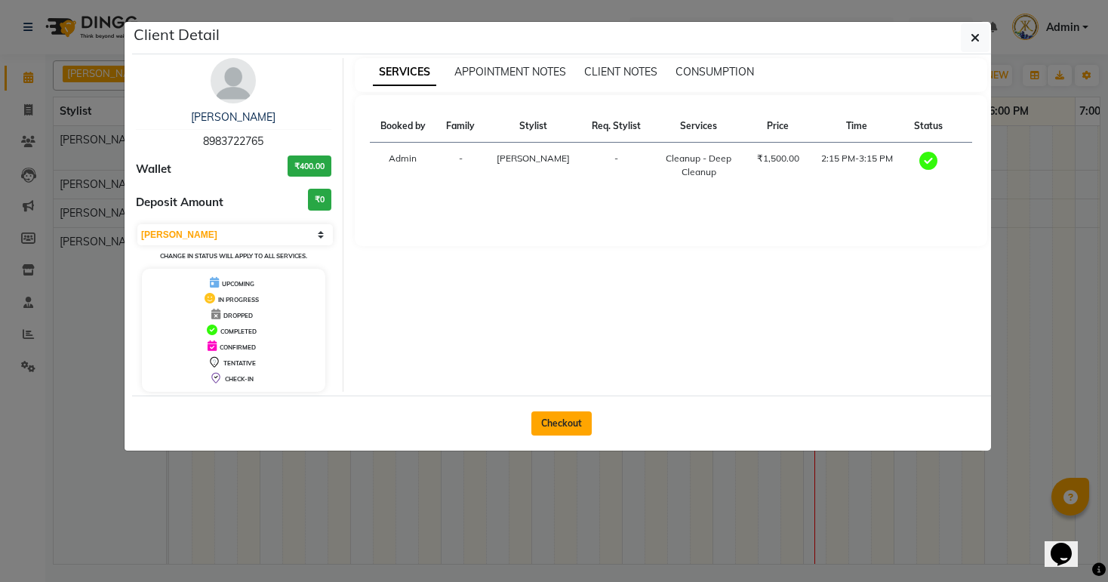
click at [554, 421] on button "Checkout" at bounding box center [562, 424] width 60 height 24
select select "4804"
select select "service"
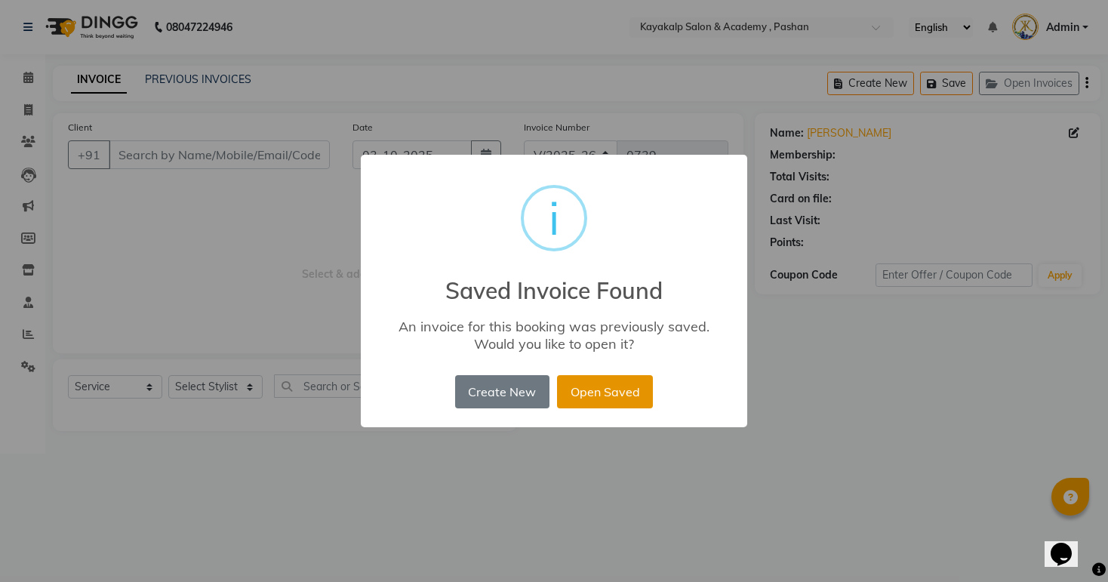
click at [589, 394] on button "Open Saved" at bounding box center [605, 391] width 96 height 33
type input "8983722765"
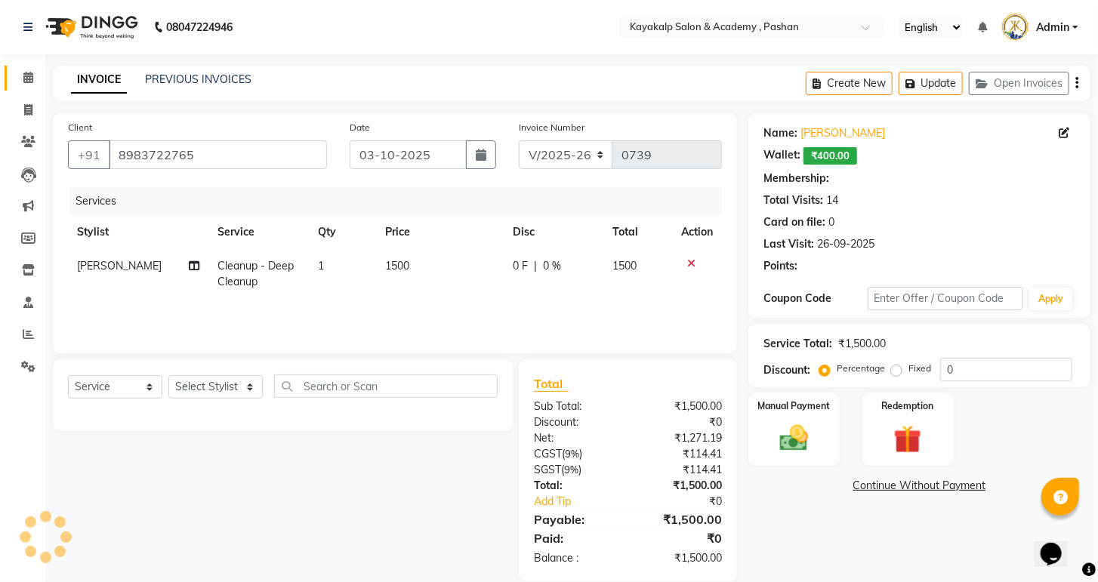
select select "1: Object"
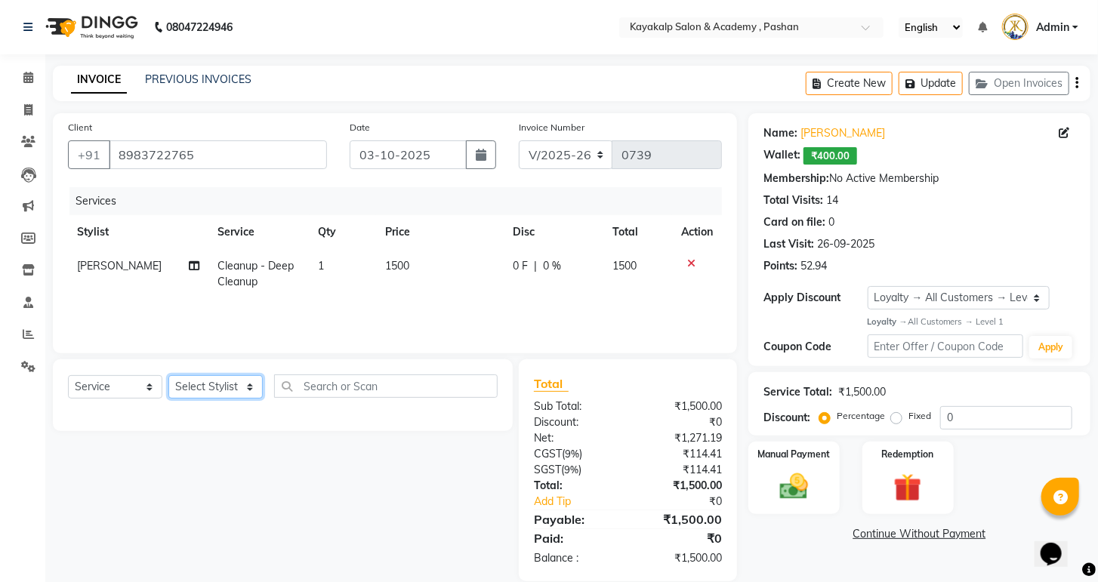
click at [196, 387] on select "Select Stylist Ashwini hidlekar [PERSON_NAME] [PERSON_NAME] [PERSON_NAME] [PERS…" at bounding box center [215, 386] width 94 height 23
select select "92577"
click at [168, 376] on select "Select Stylist Ashwini hidlekar [PERSON_NAME] [PERSON_NAME] [PERSON_NAME] [PERS…" at bounding box center [215, 386] width 94 height 23
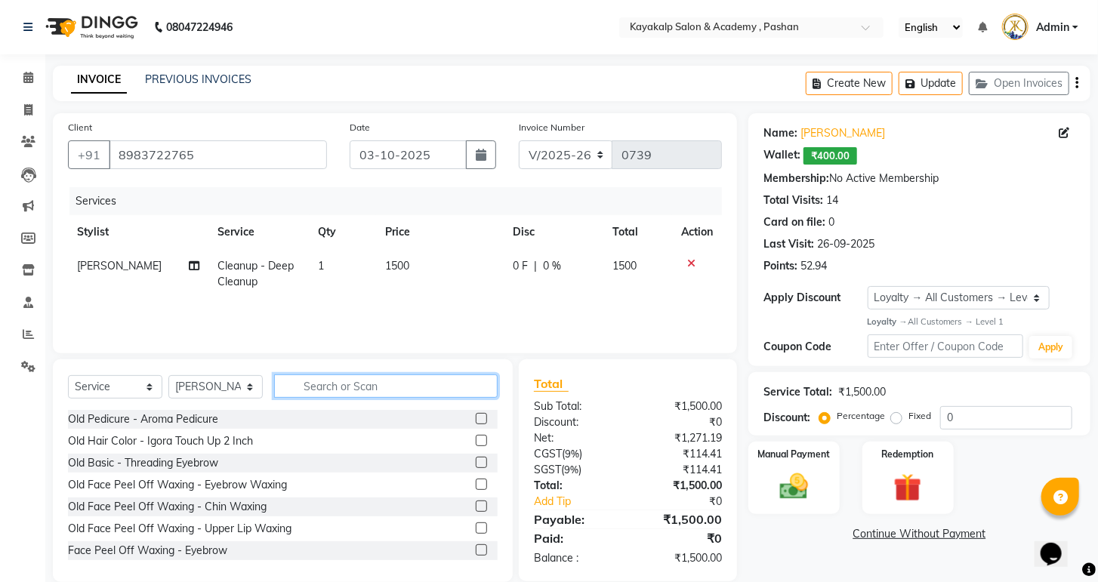
click at [344, 393] on input "text" at bounding box center [386, 386] width 224 height 23
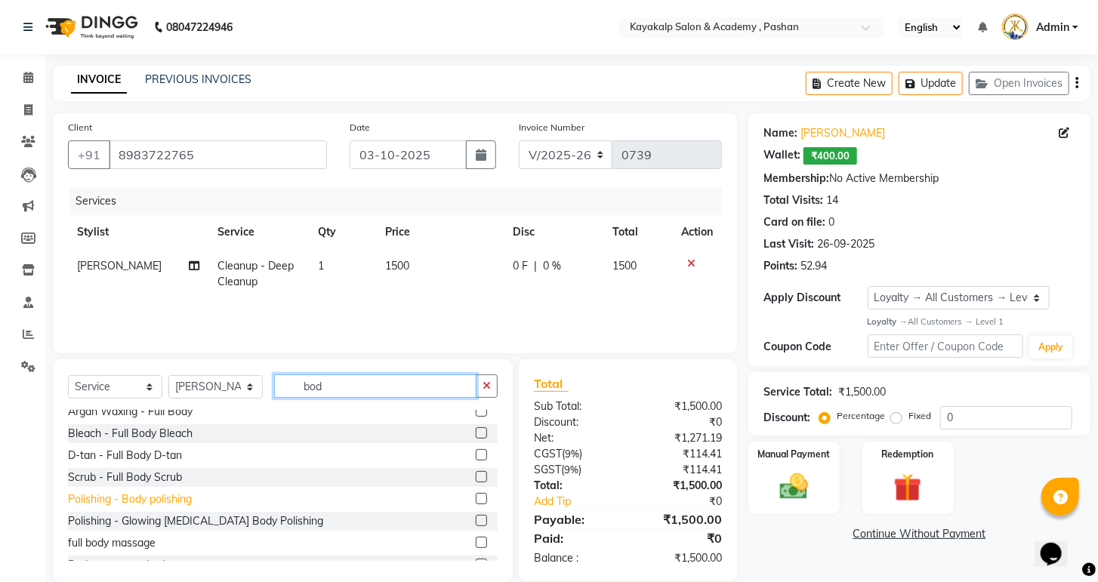
scroll to position [45, 0]
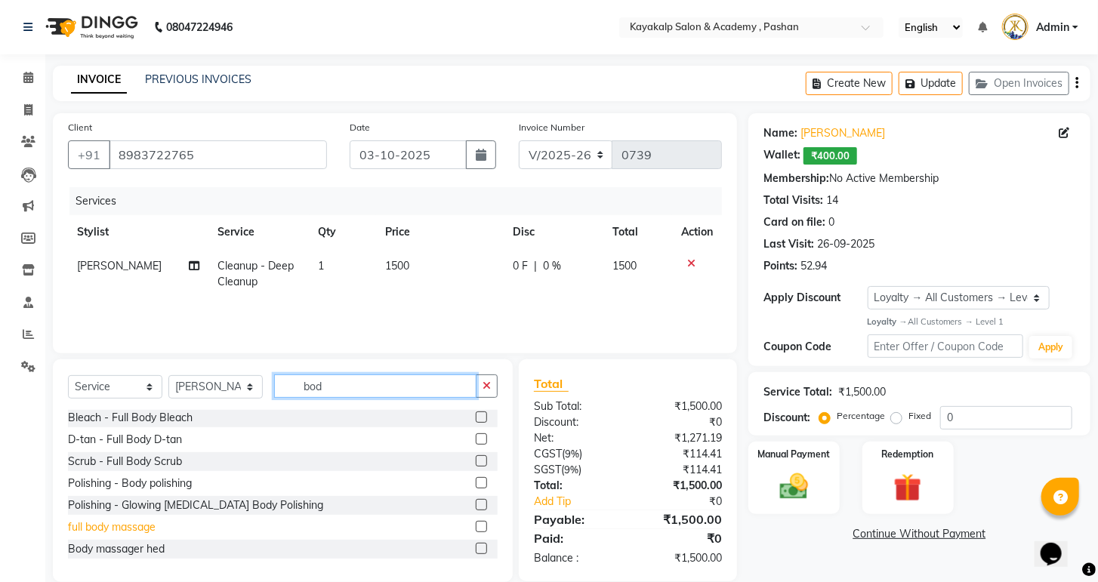
type input "bod"
click at [94, 527] on div "full body massage" at bounding box center [112, 527] width 88 height 16
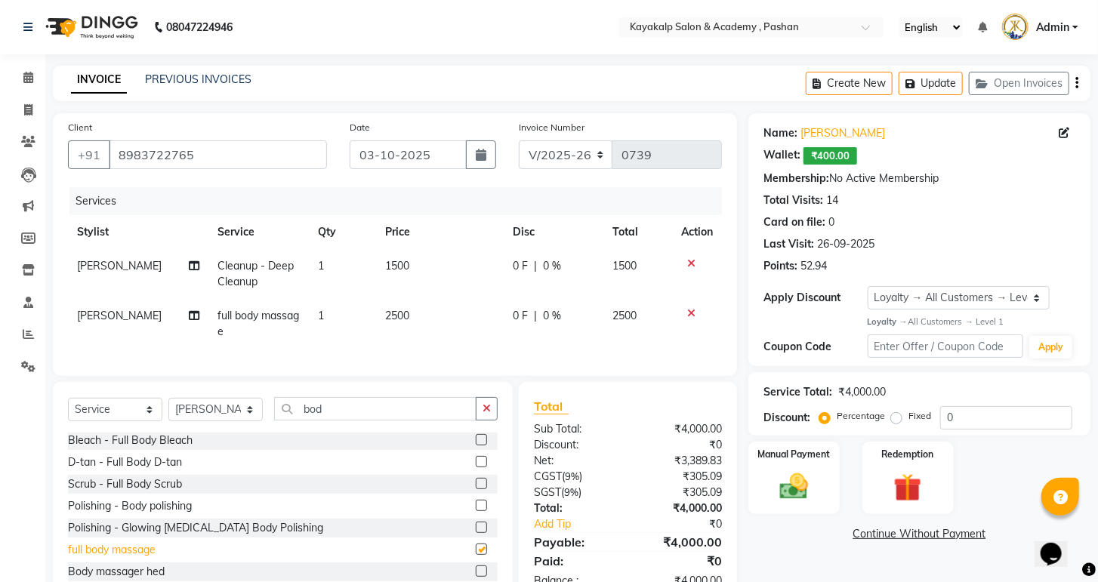
checkbox input "false"
click at [687, 312] on icon at bounding box center [691, 313] width 8 height 11
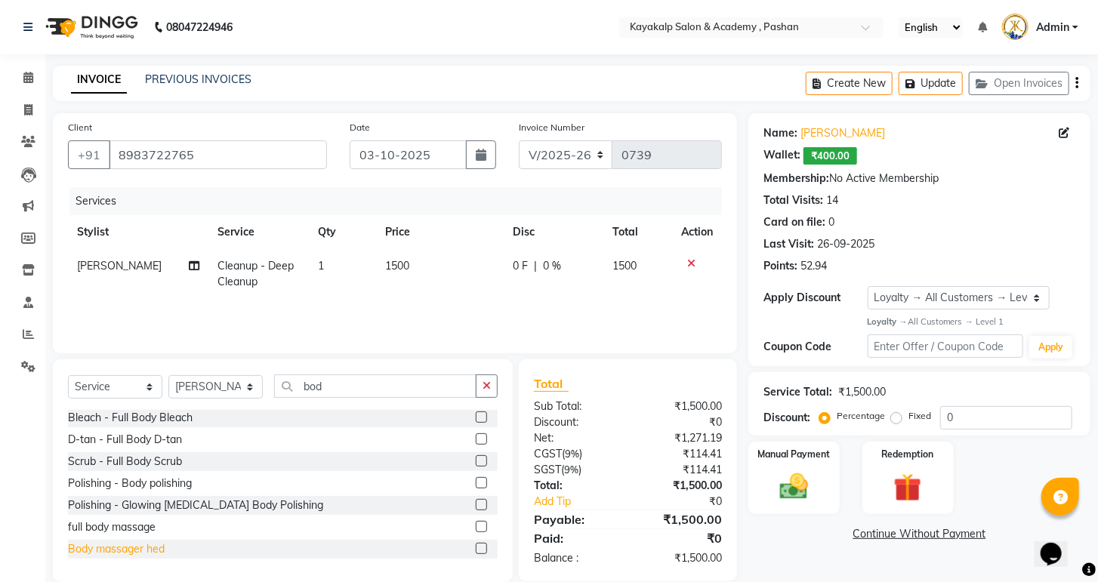
click at [134, 552] on div "Body massager hed" at bounding box center [116, 549] width 97 height 16
checkbox input "false"
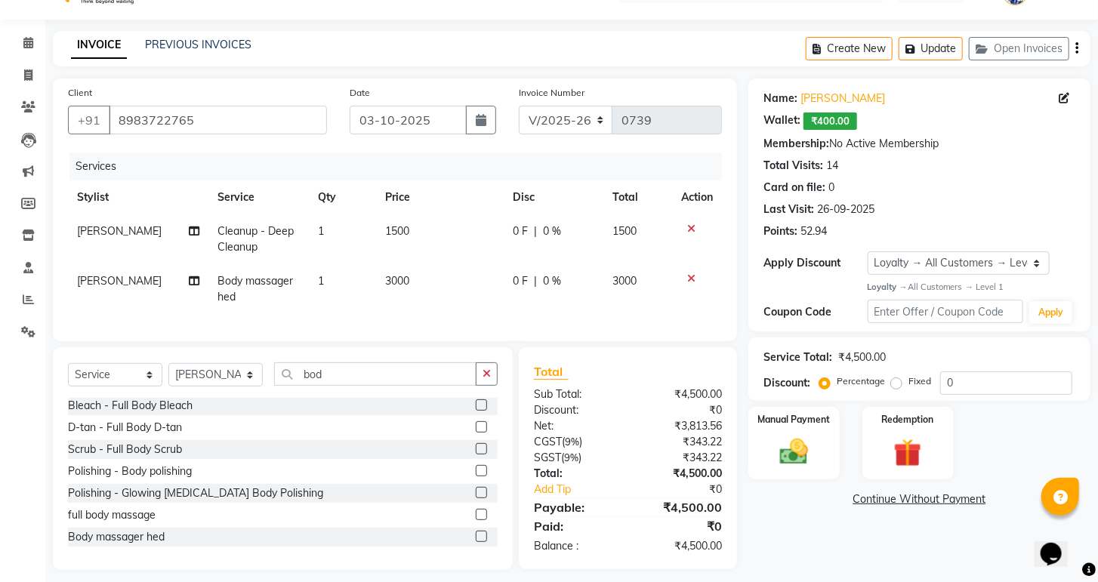
scroll to position [56, 0]
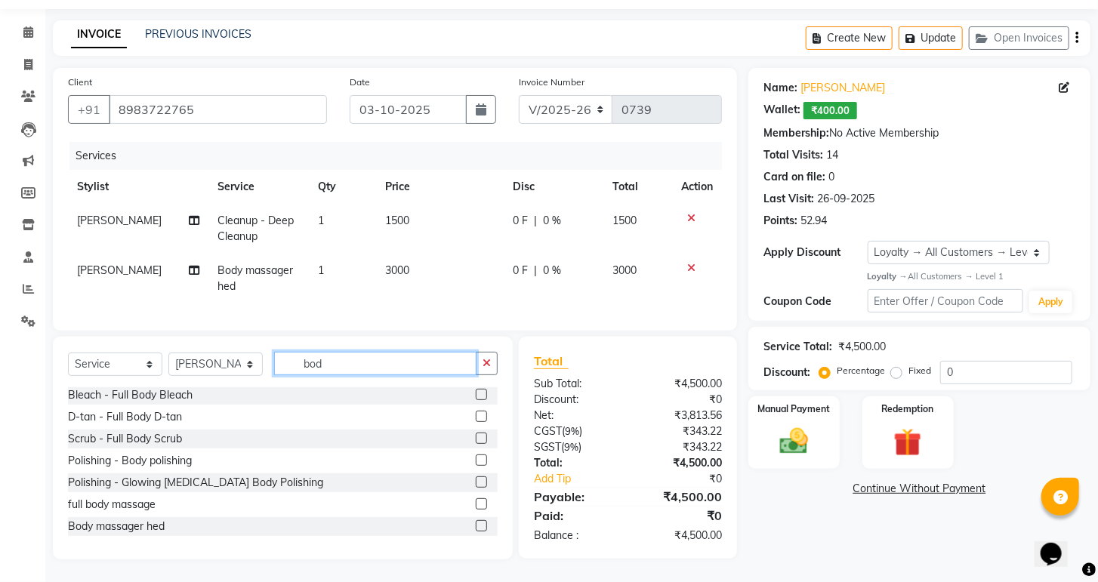
click at [384, 369] on input "bod" at bounding box center [375, 363] width 202 height 23
type input "b"
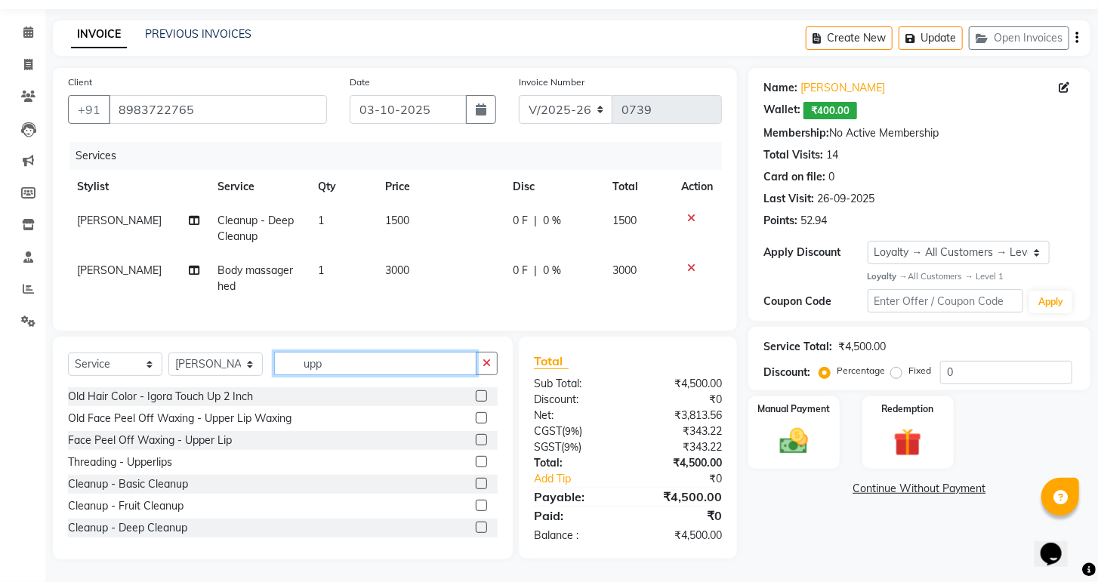
scroll to position [54, 0]
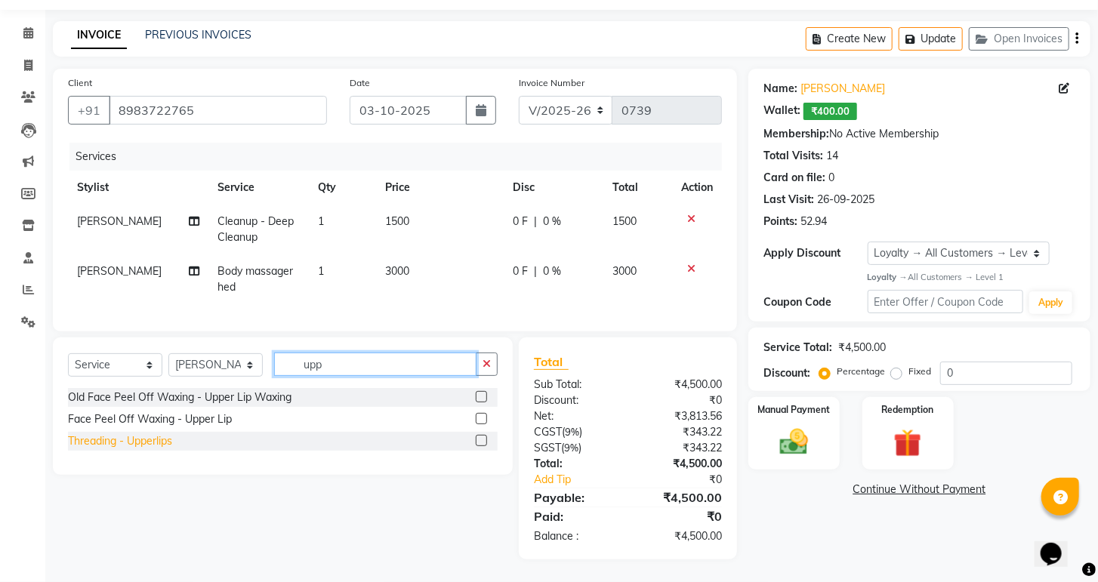
type input "upp"
click at [94, 444] on div "Threading - Upperlips" at bounding box center [120, 441] width 104 height 16
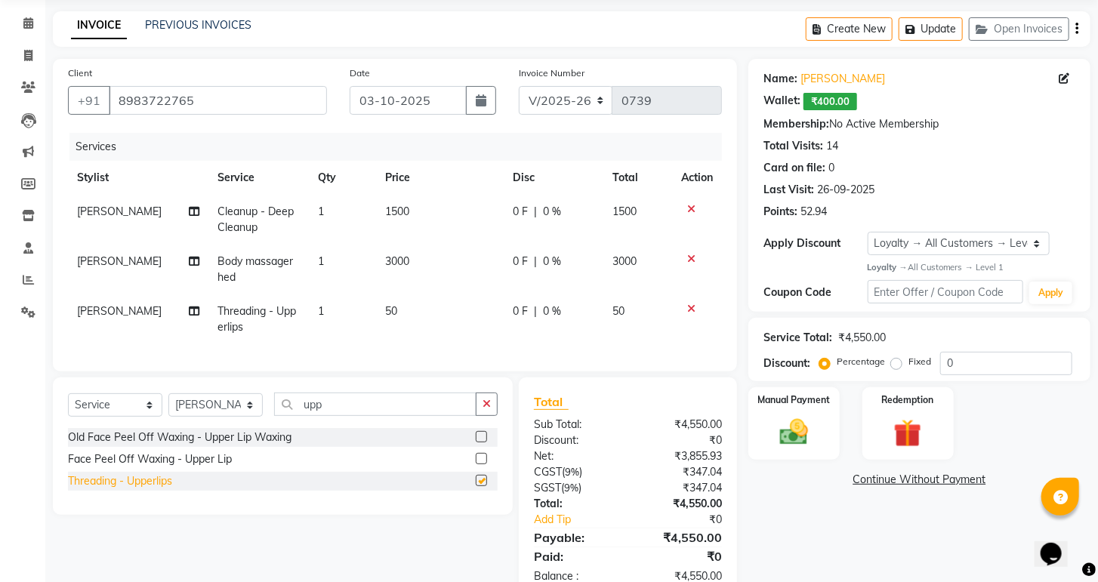
checkbox input "false"
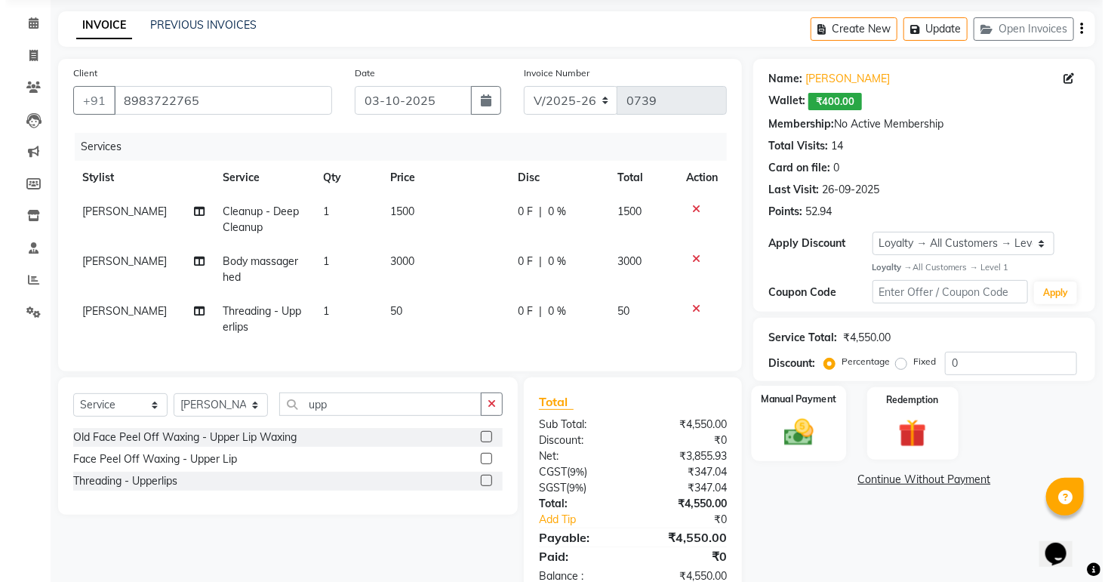
scroll to position [0, 0]
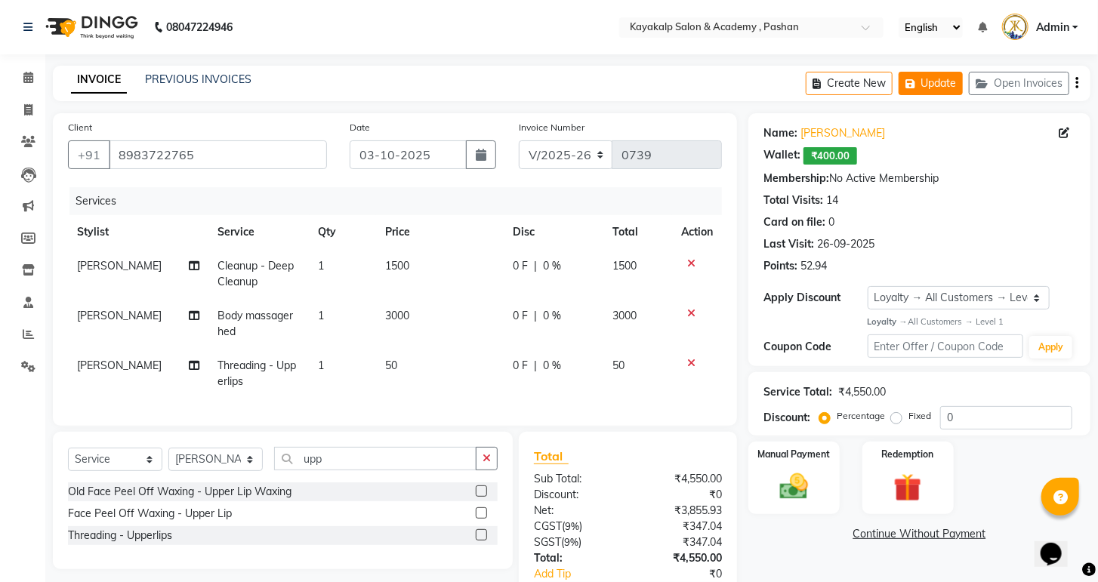
click at [938, 88] on button "Update" at bounding box center [931, 83] width 64 height 23
click at [27, 76] on icon at bounding box center [28, 77] width 10 height 11
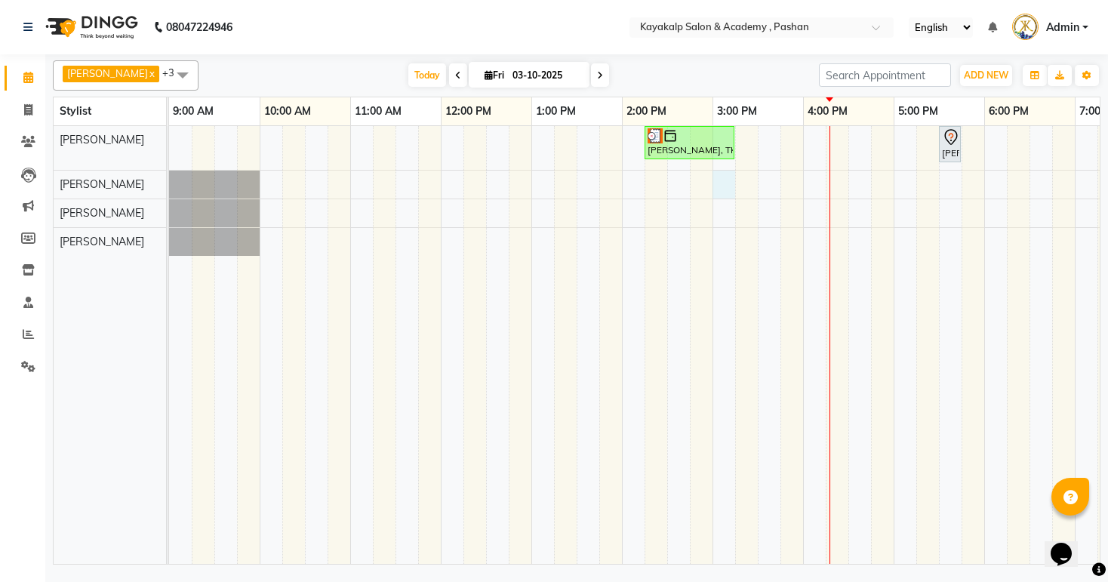
click at [725, 181] on div "[PERSON_NAME], TK02, 02:15 PM-03:15 PM, Cleanup - Deep Cleanup [PERSON_NAME], T…" at bounding box center [712, 345] width 1087 height 438
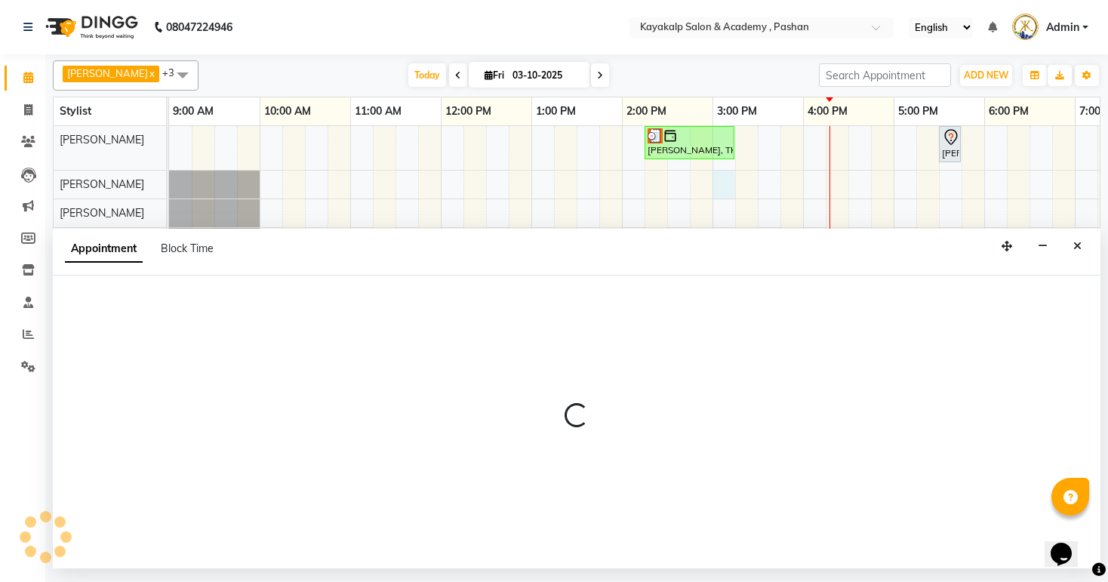
select select "85097"
select select "900"
select select "tentative"
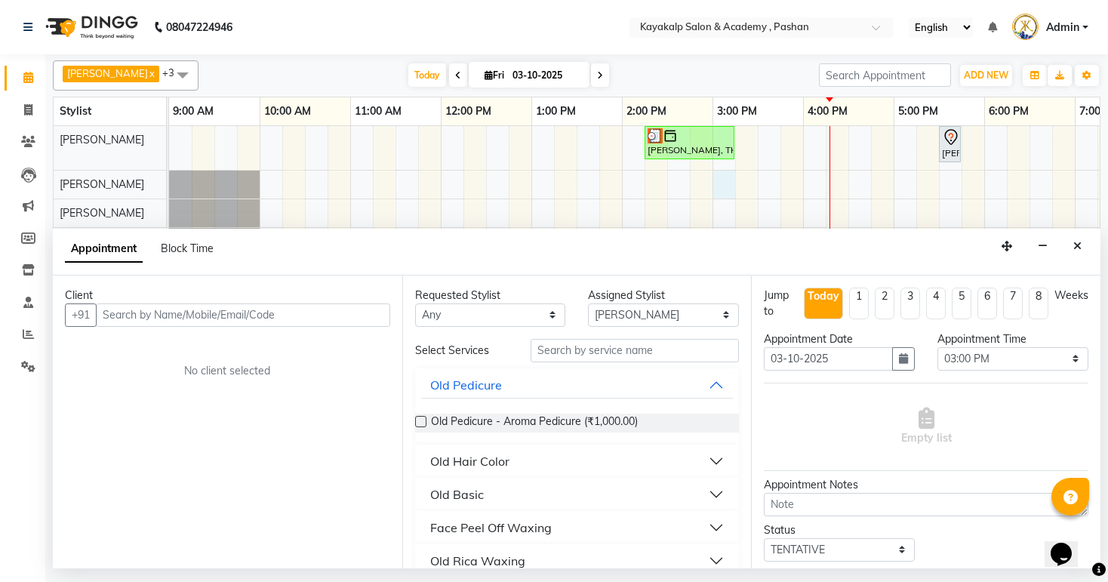
click at [242, 311] on input "text" at bounding box center [243, 315] width 294 height 23
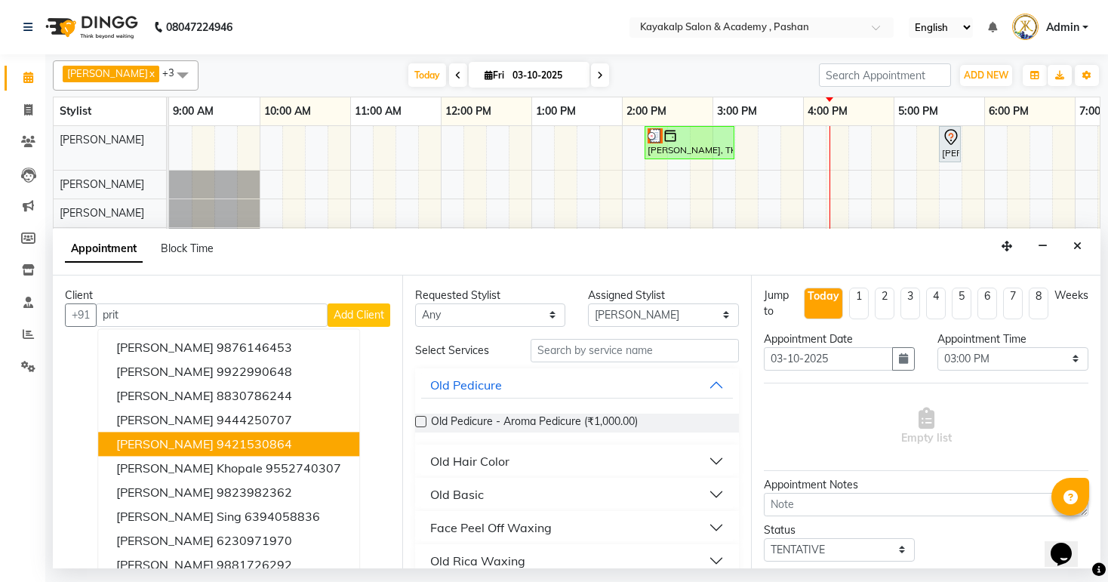
scroll to position [14, 0]
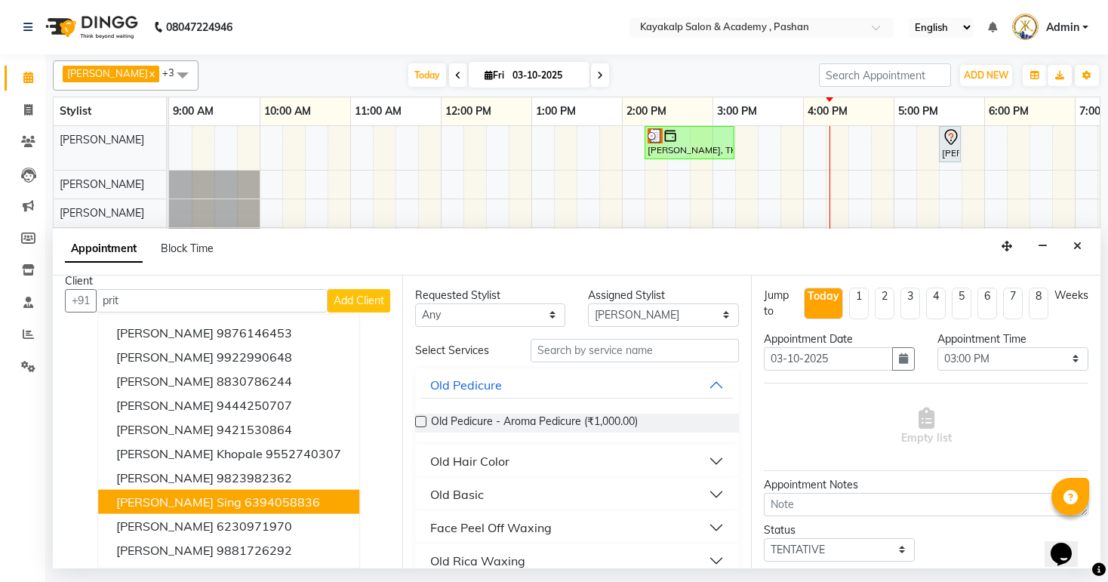
click at [245, 498] on ngb-highlight "6394058836" at bounding box center [283, 501] width 76 height 15
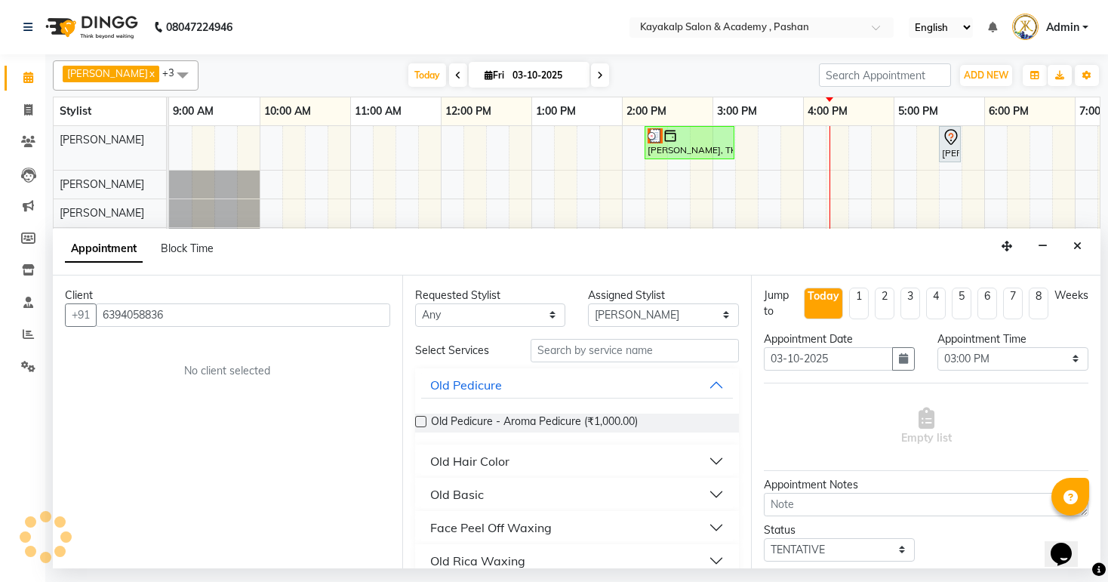
scroll to position [0, 0]
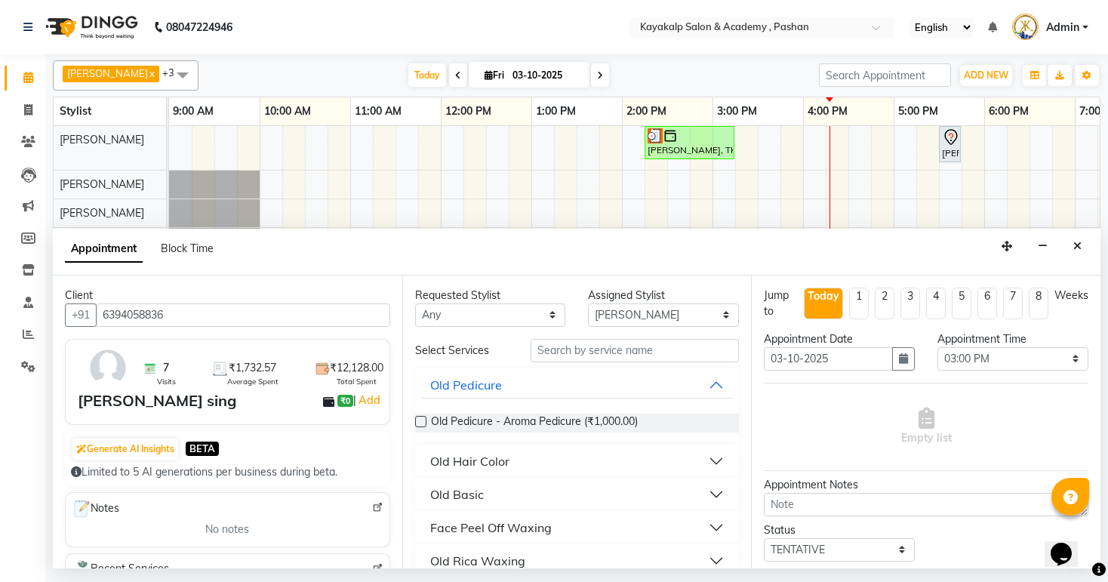
type input "6394058836"
click at [656, 347] on input "text" at bounding box center [635, 350] width 208 height 23
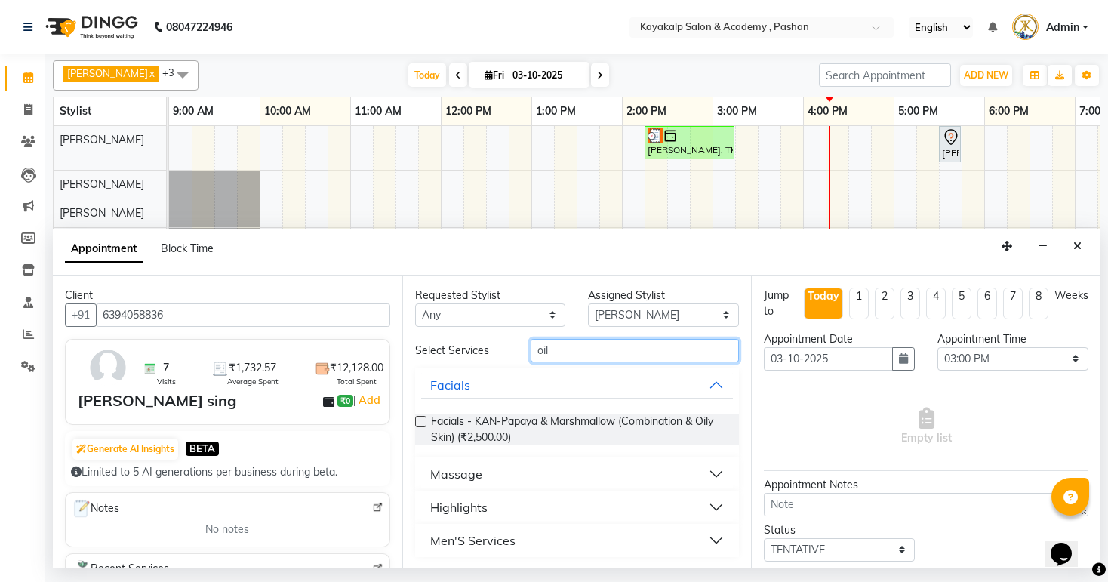
type input "oil"
click at [455, 476] on div "Massage" at bounding box center [456, 474] width 52 height 18
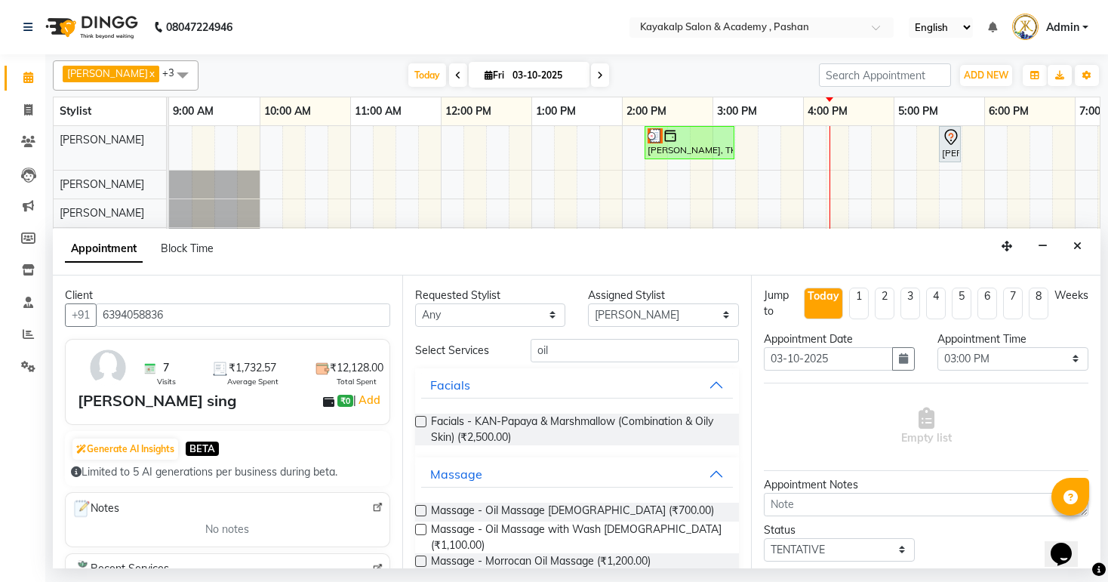
click at [423, 507] on label at bounding box center [420, 510] width 11 height 11
click at [423, 507] on input "checkbox" at bounding box center [420, 512] width 10 height 10
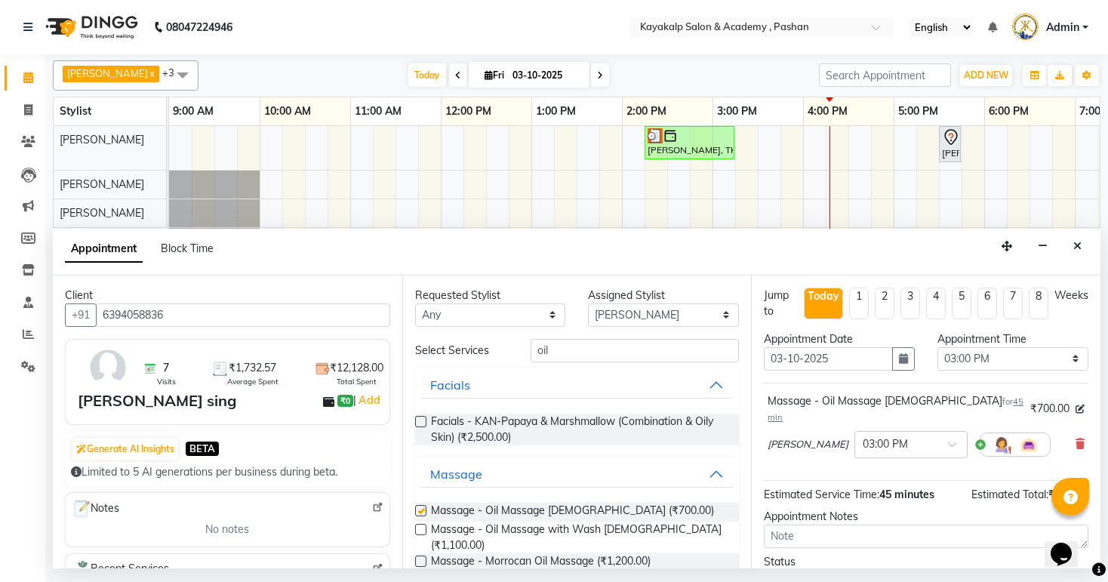
checkbox input "false"
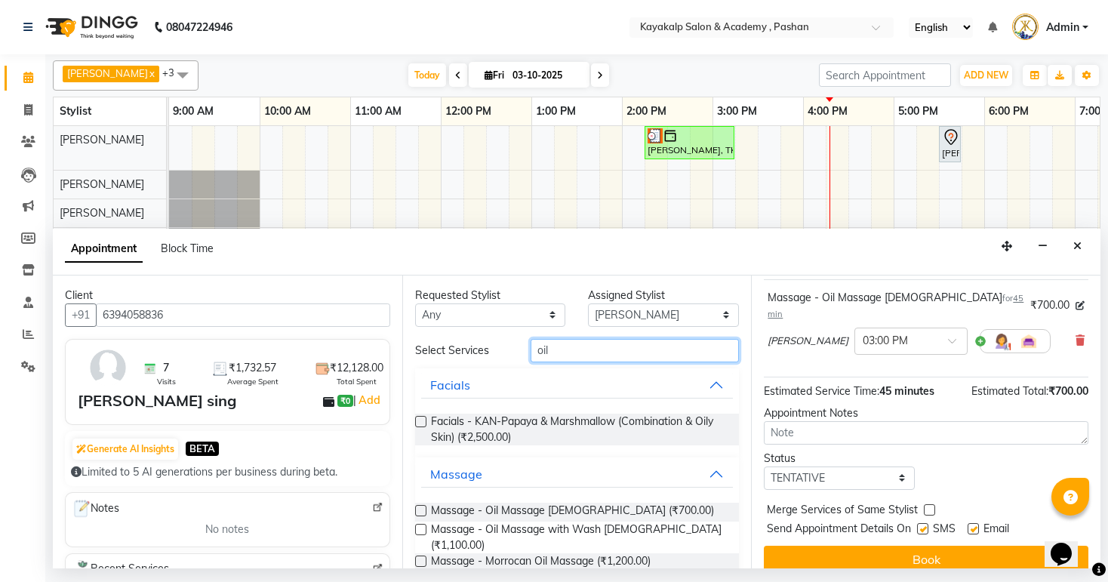
click at [606, 344] on input "oil" at bounding box center [635, 350] width 208 height 23
type input "o"
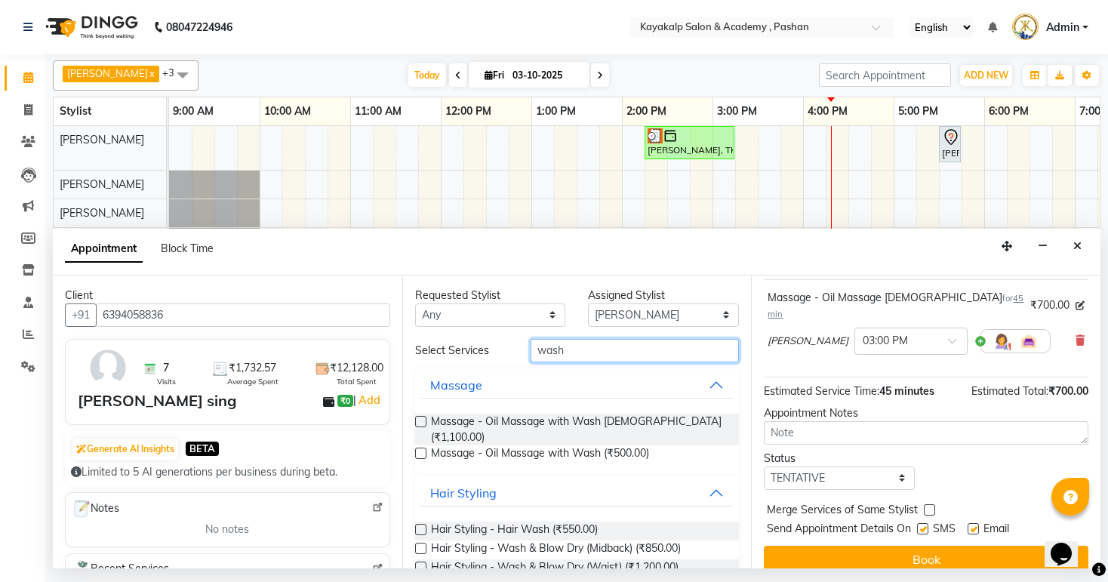
type input "wash"
click at [424, 524] on label at bounding box center [420, 529] width 11 height 11
click at [424, 526] on input "checkbox" at bounding box center [420, 531] width 10 height 10
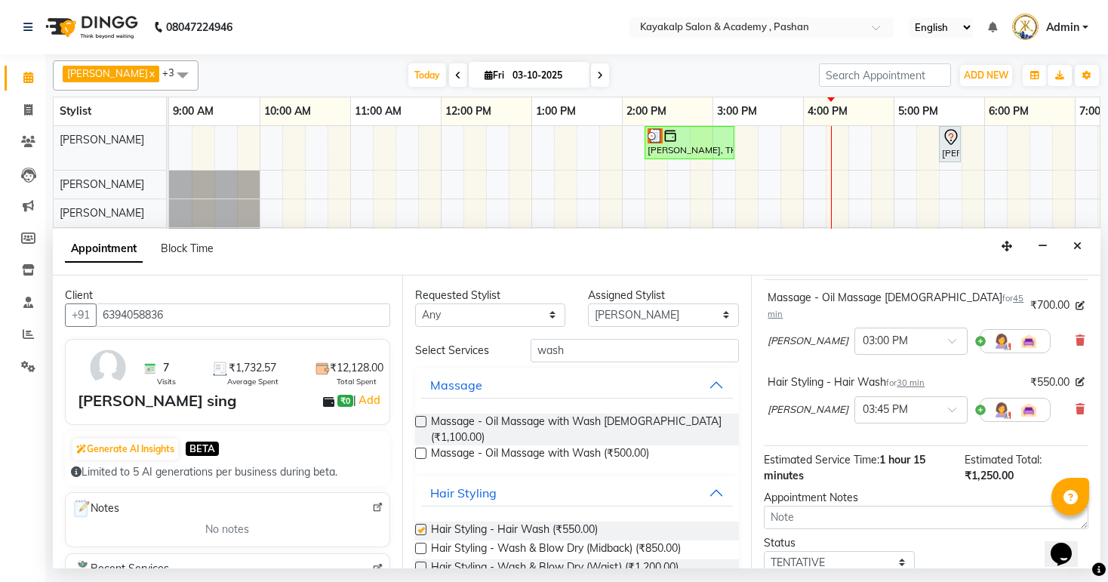
checkbox input "false"
click at [592, 356] on input "wash" at bounding box center [635, 350] width 208 height 23
type input "w"
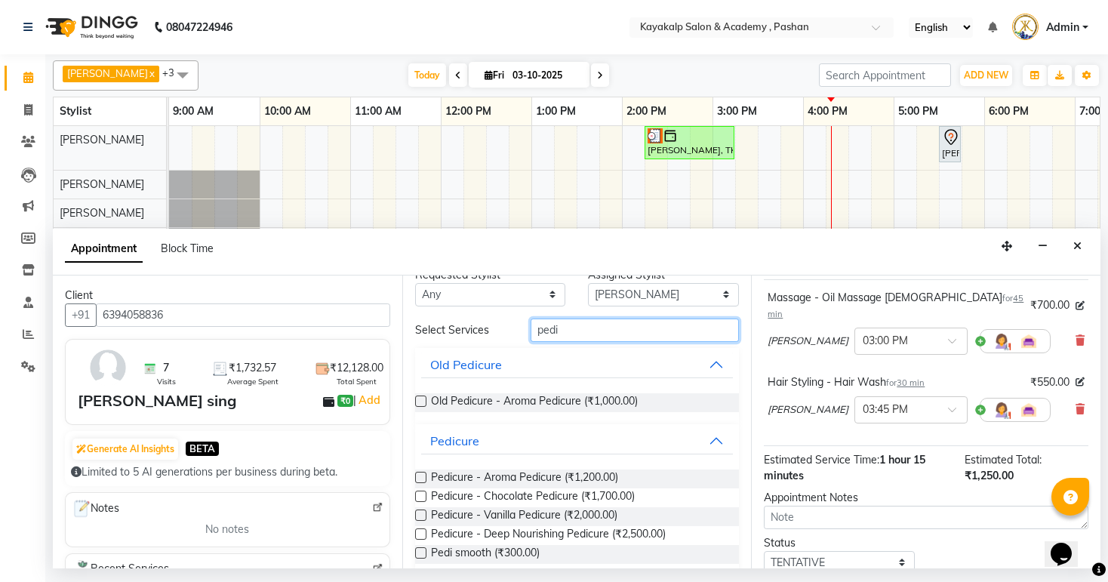
scroll to position [39, 0]
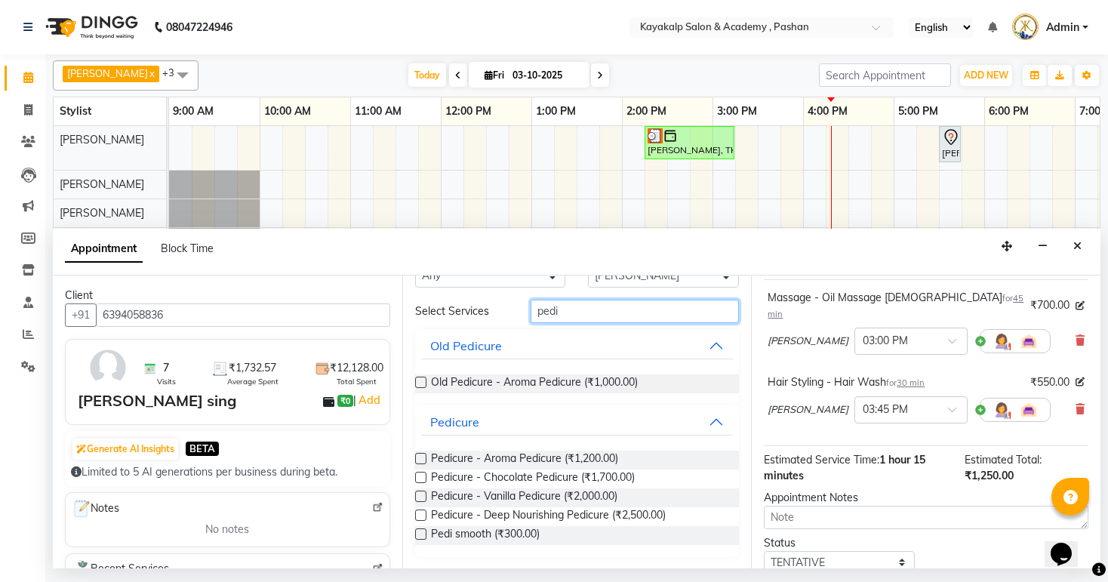
type input "pedi"
click at [420, 513] on label at bounding box center [420, 515] width 11 height 11
click at [420, 513] on input "checkbox" at bounding box center [420, 517] width 10 height 10
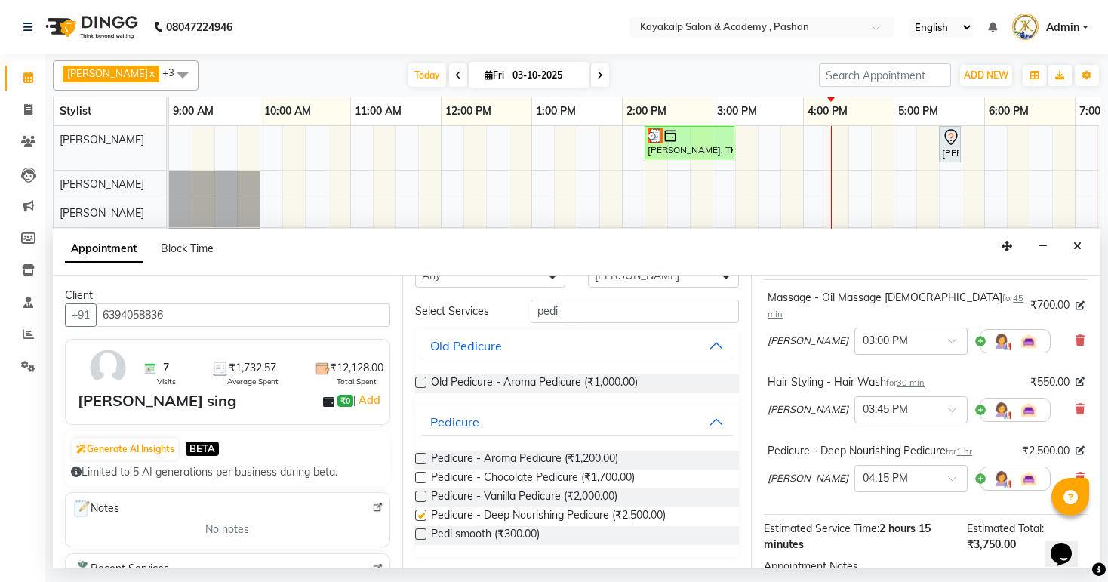
checkbox input "false"
click at [598, 313] on input "pedi" at bounding box center [635, 311] width 208 height 23
type input "p"
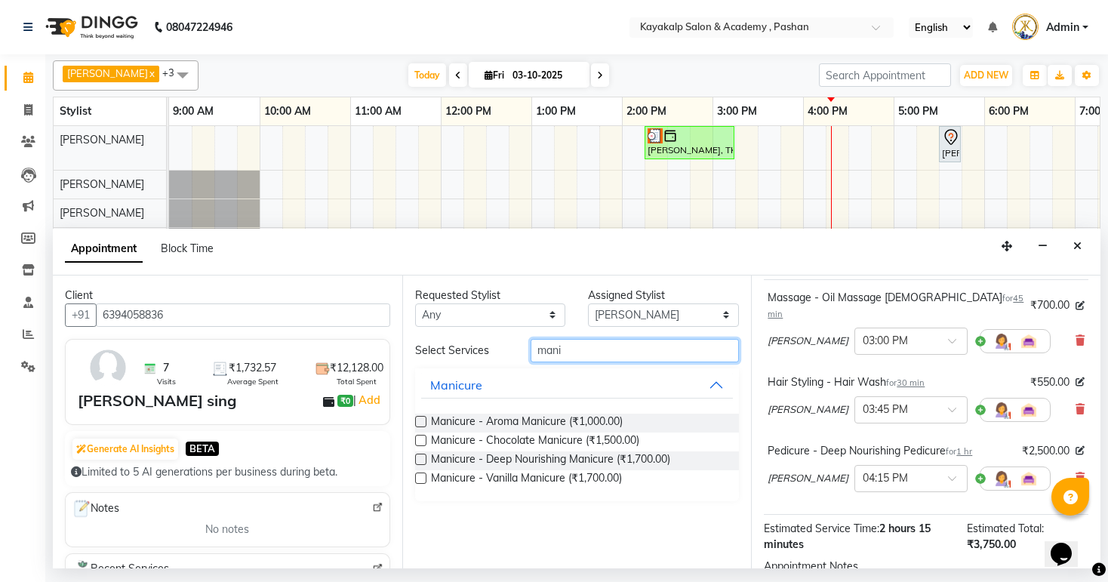
scroll to position [224, 0]
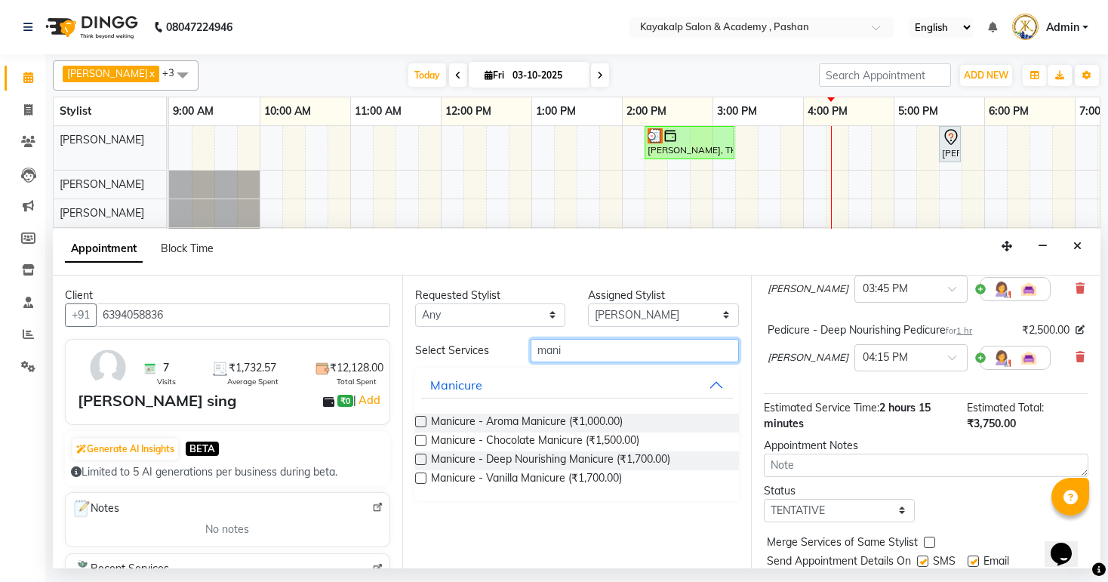
type input "mani"
click at [415, 458] on label at bounding box center [420, 459] width 11 height 11
click at [415, 458] on input "checkbox" at bounding box center [420, 461] width 10 height 10
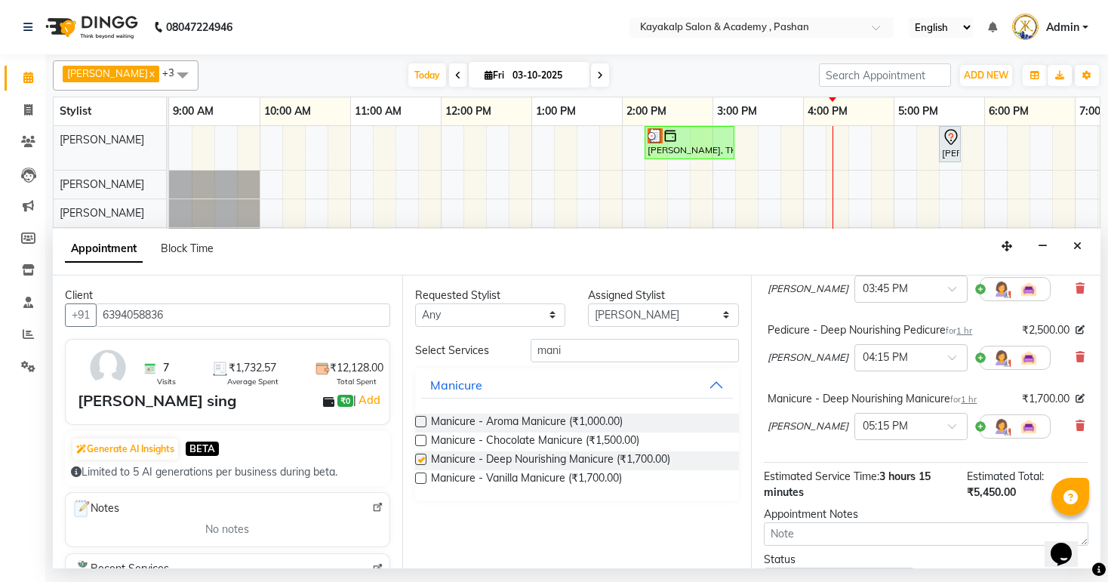
checkbox input "false"
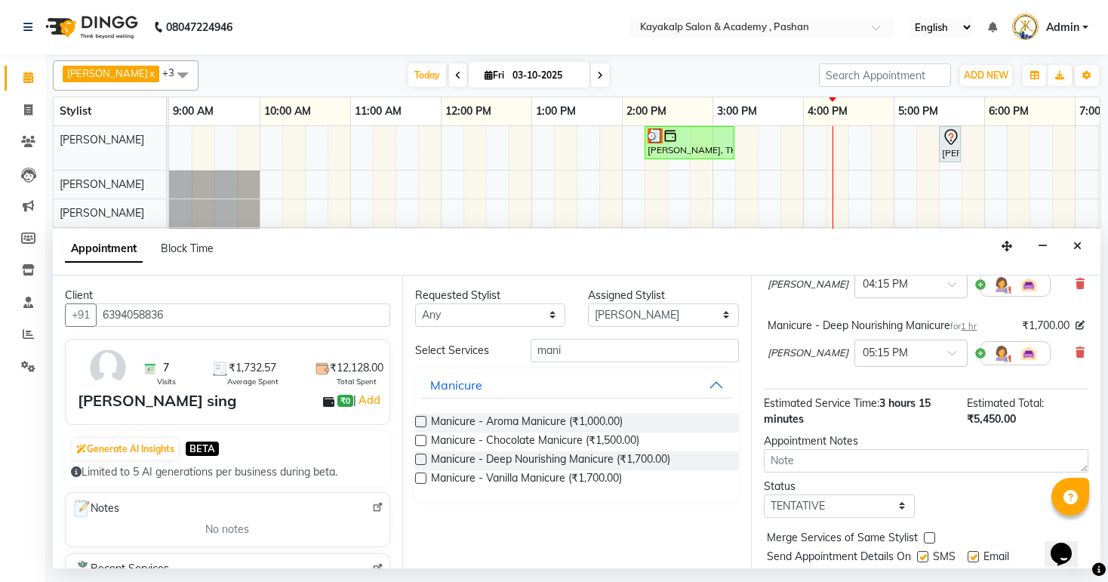
scroll to position [325, 0]
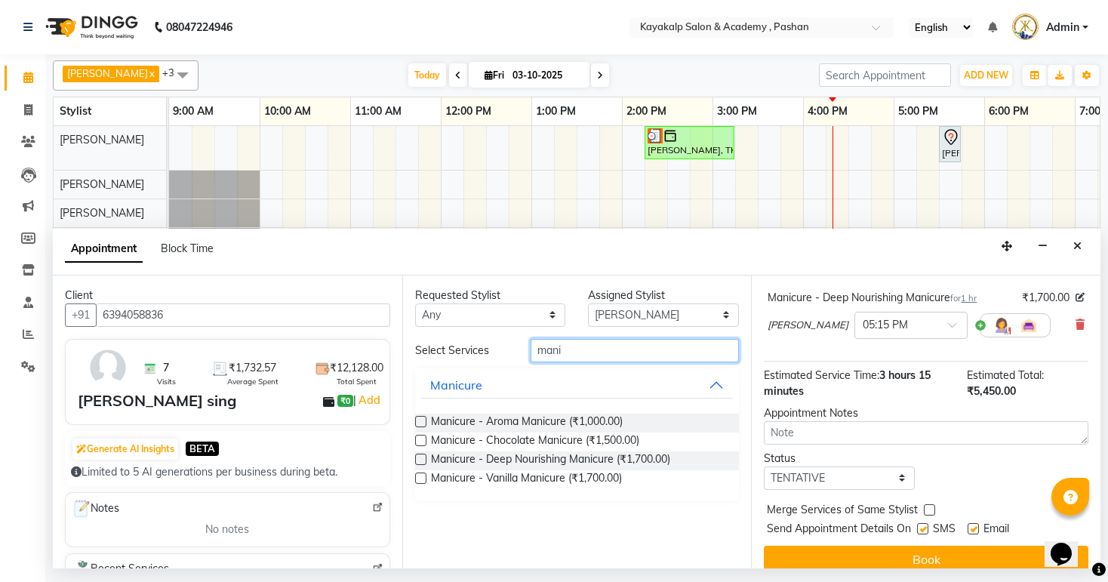
click at [568, 347] on input "mani" at bounding box center [635, 350] width 208 height 23
type input "m"
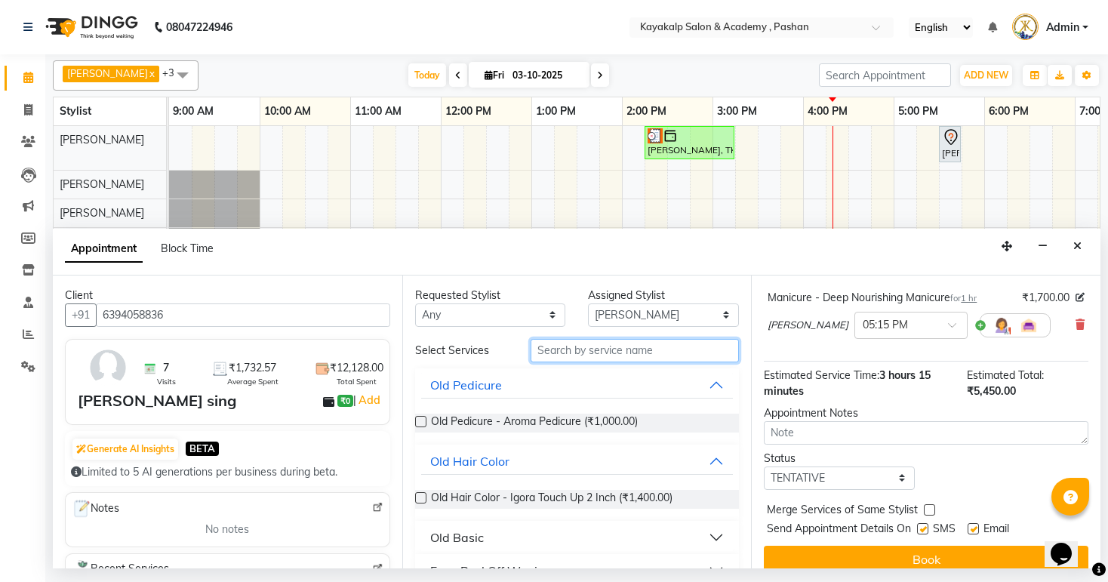
click at [677, 344] on input "text" at bounding box center [635, 350] width 208 height 23
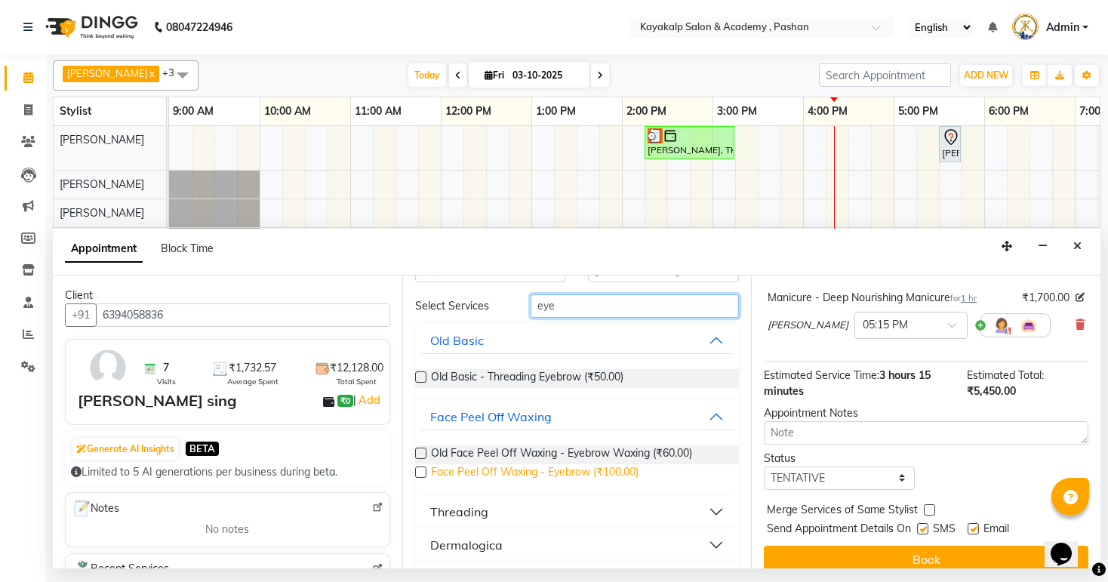
scroll to position [82, 0]
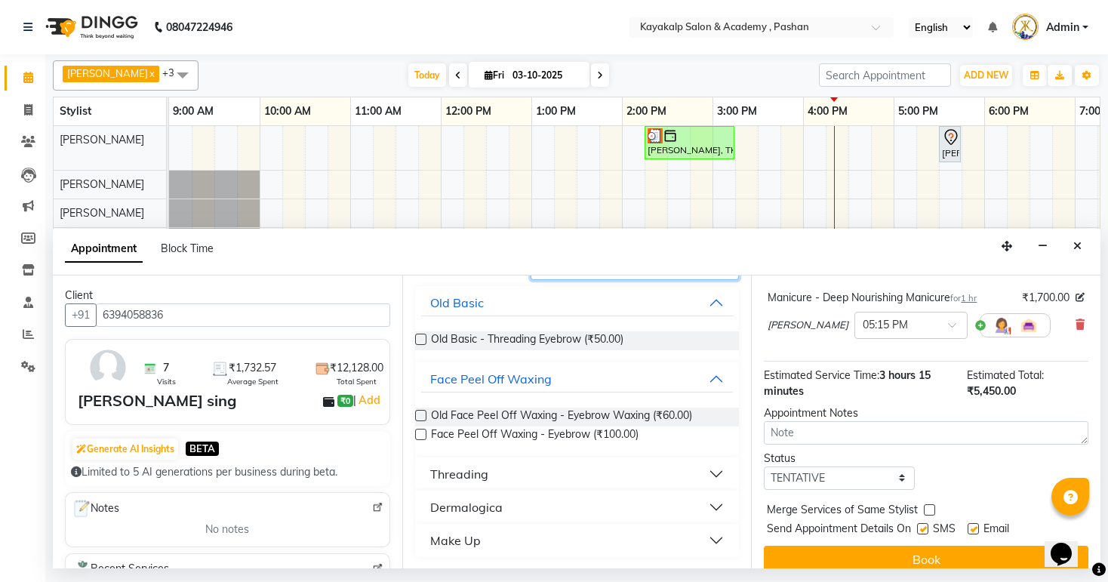
type input "eye"
click at [475, 475] on div "Threading" at bounding box center [459, 474] width 58 height 18
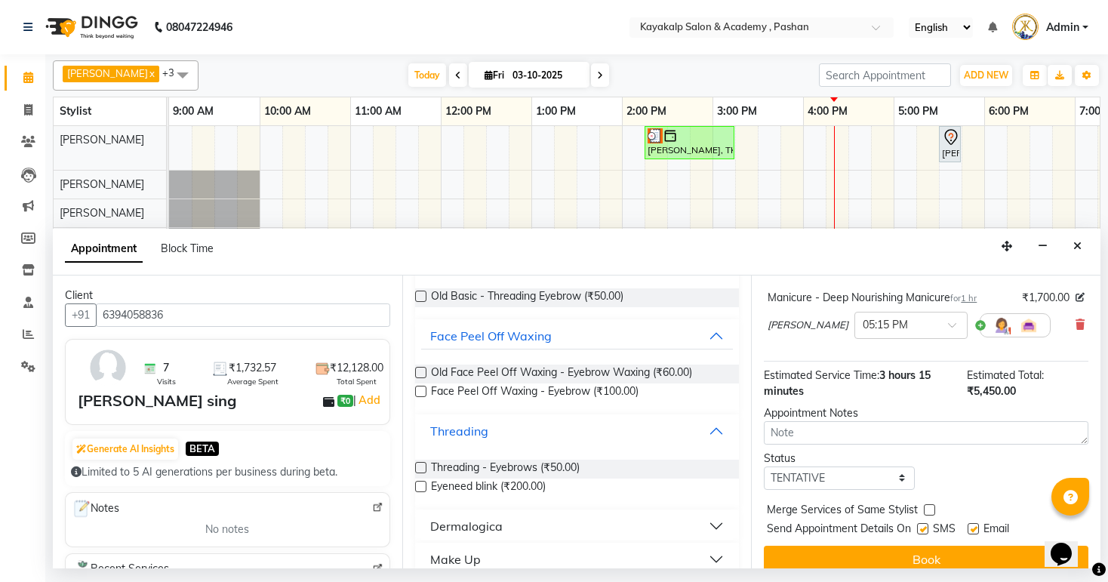
scroll to position [143, 0]
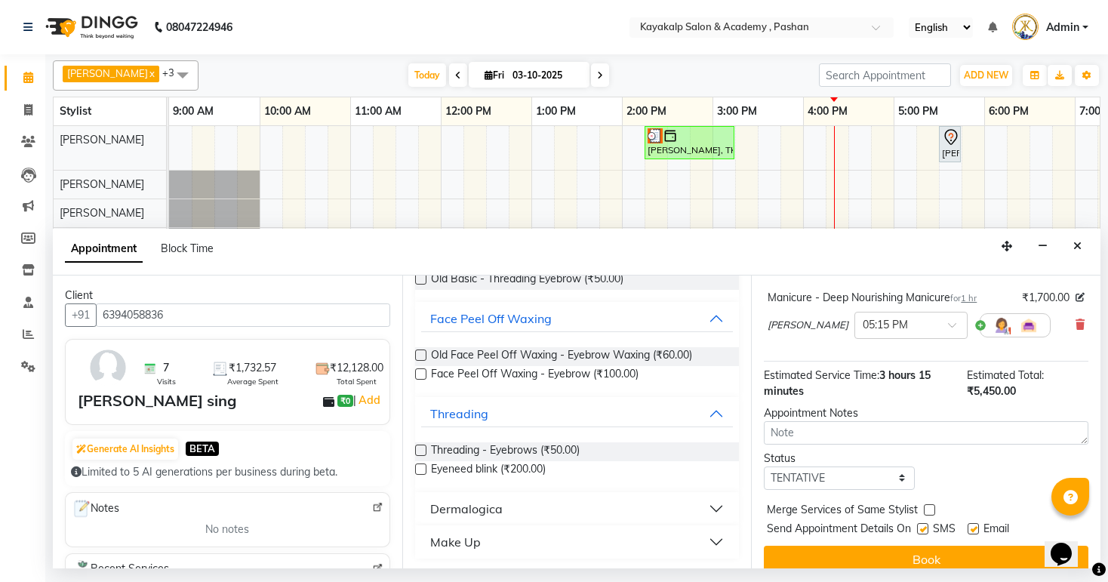
click at [418, 465] on label at bounding box center [420, 469] width 11 height 11
click at [418, 466] on input "checkbox" at bounding box center [420, 471] width 10 height 10
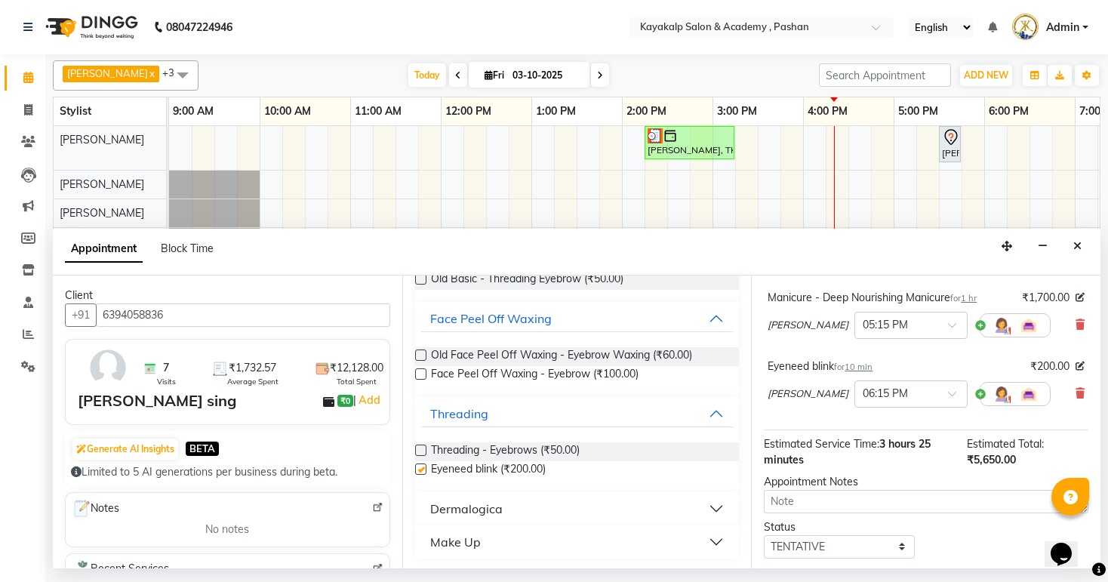
checkbox input "false"
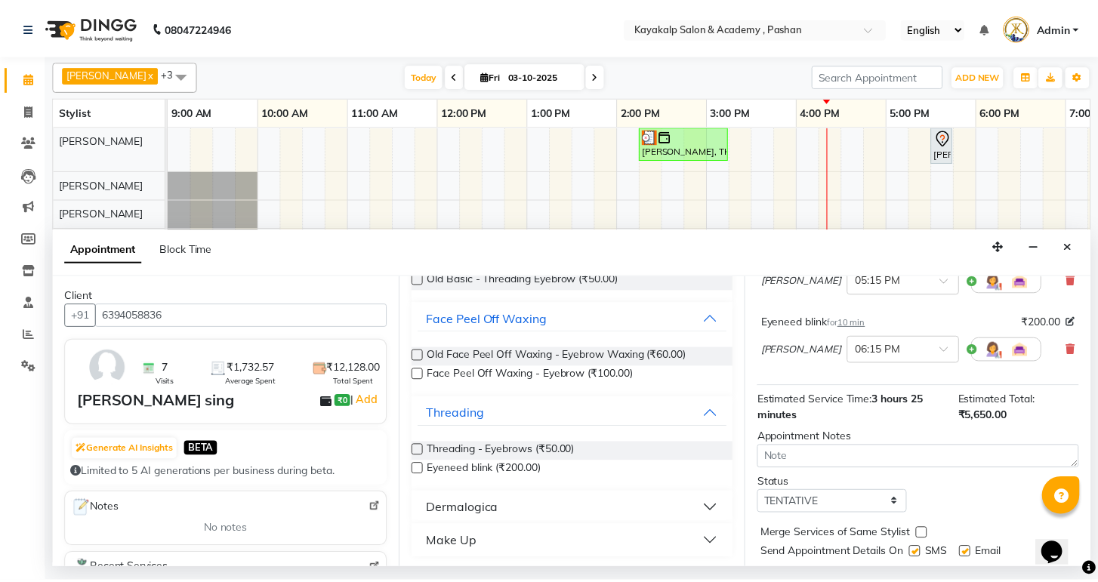
scroll to position [394, 0]
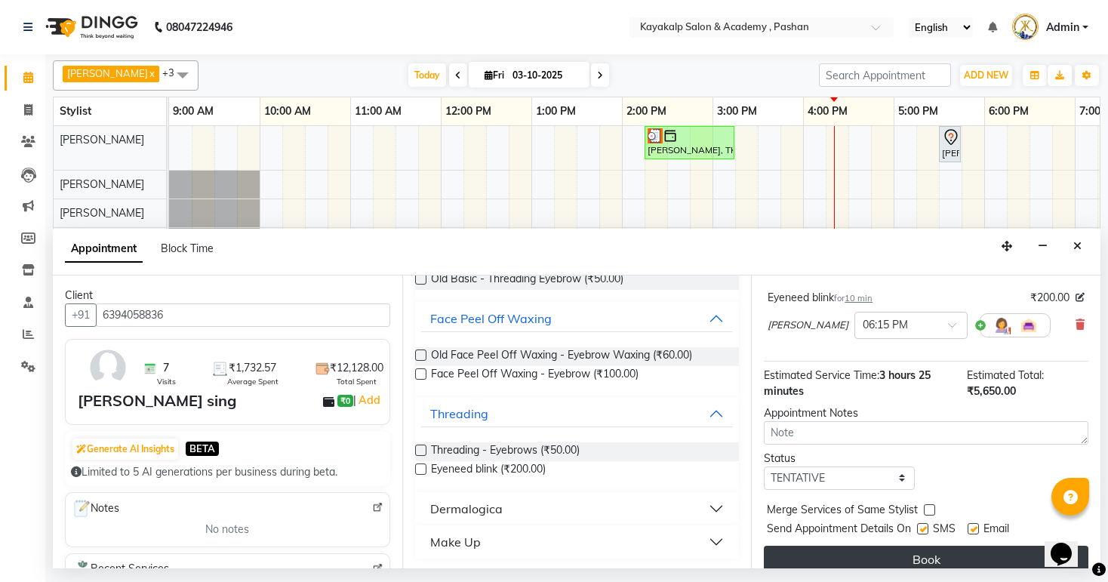
click at [902, 546] on button "Book" at bounding box center [926, 559] width 325 height 27
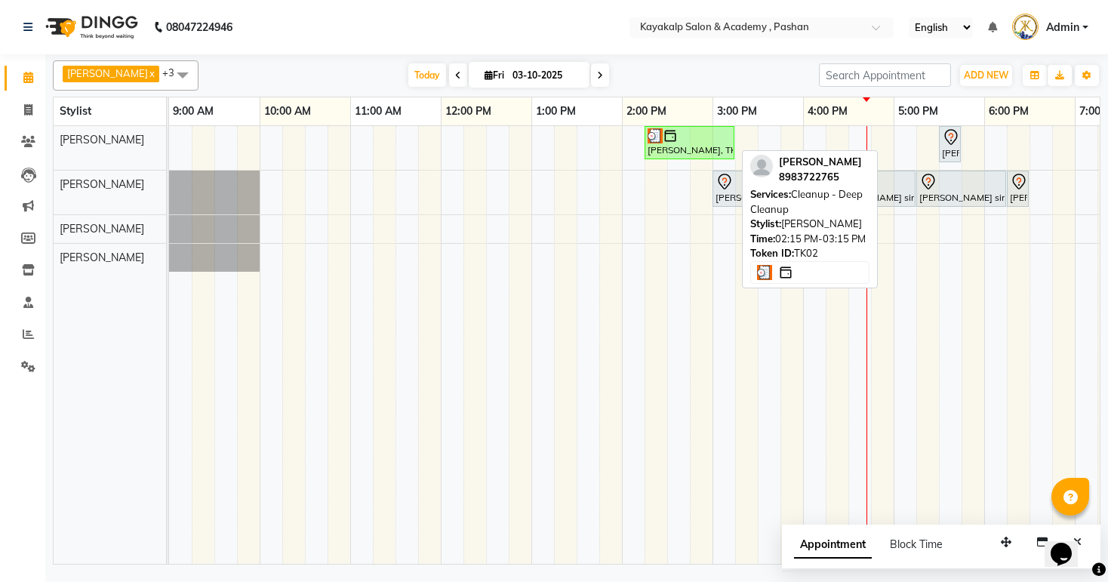
click at [689, 133] on div at bounding box center [690, 135] width 84 height 15
select select "3"
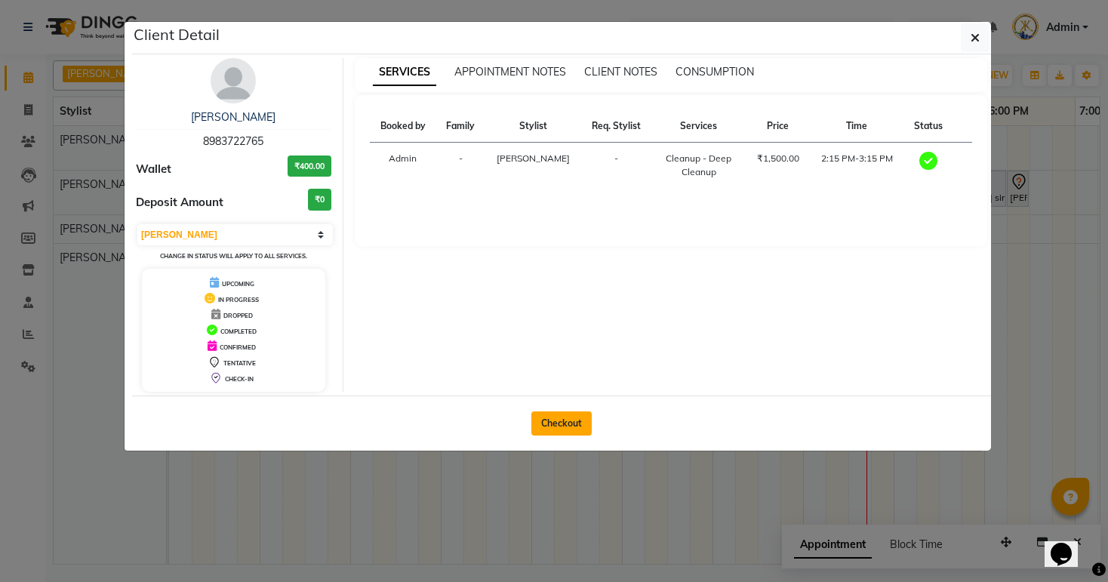
click at [566, 415] on button "Checkout" at bounding box center [562, 424] width 60 height 24
select select "service"
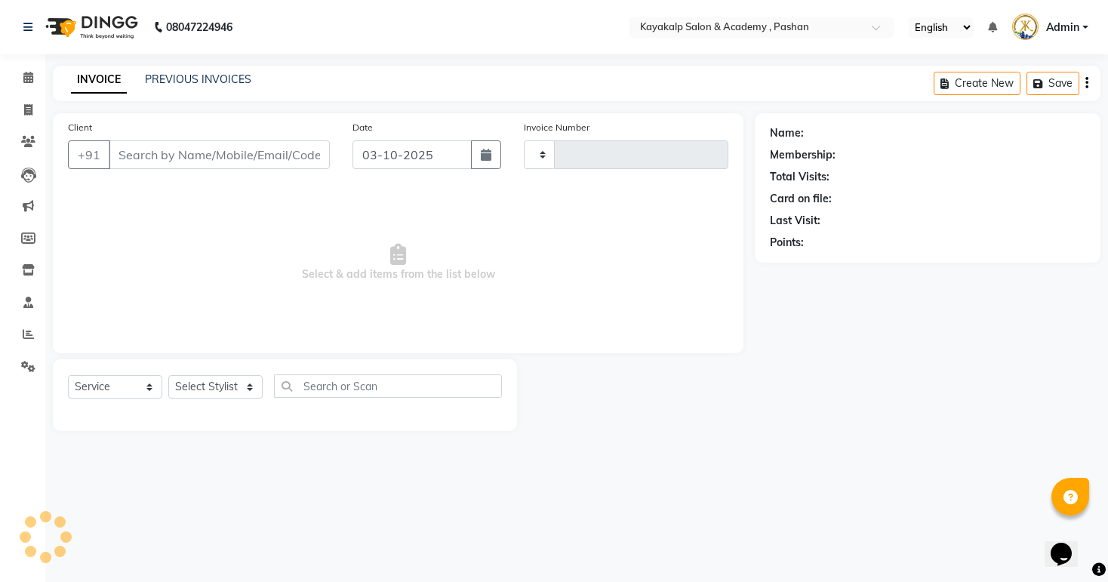
type input "0739"
select select "4804"
type input "8983722765"
select select "29289"
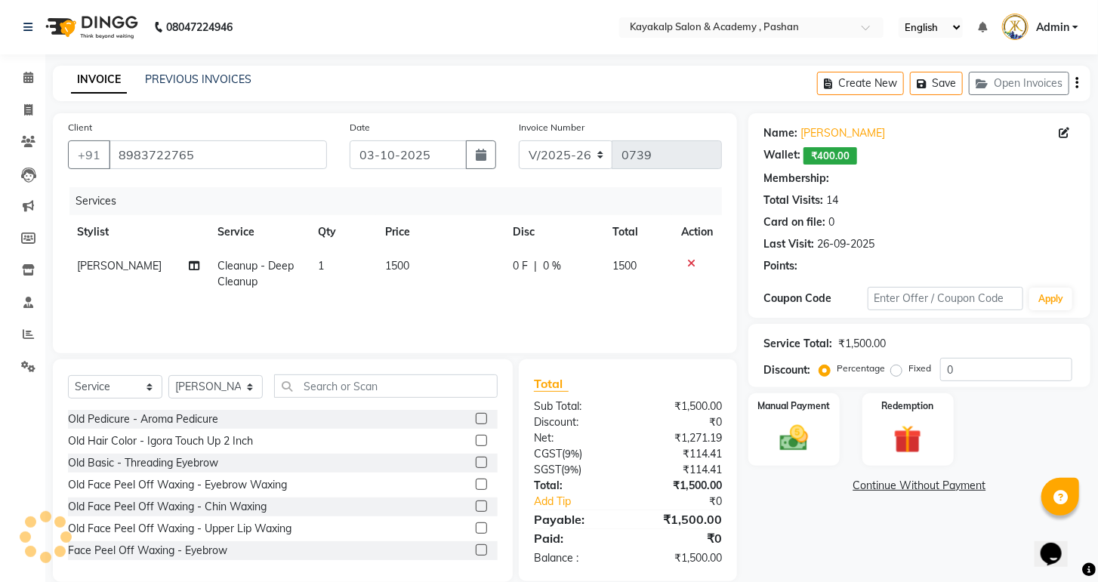
select select "1: Object"
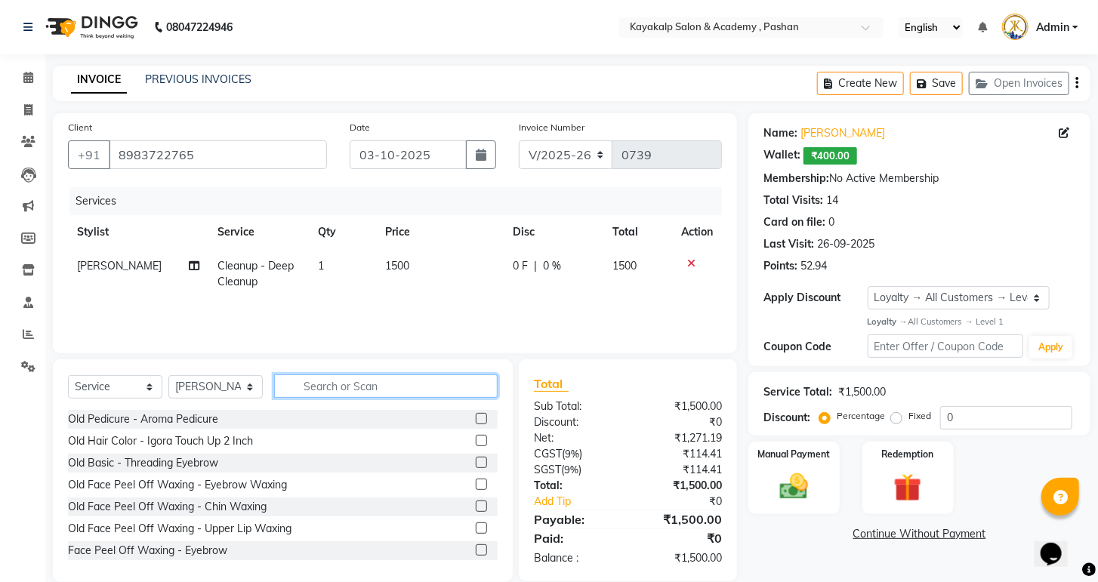
click at [316, 392] on input "text" at bounding box center [386, 386] width 224 height 23
click at [393, 377] on input "text" at bounding box center [386, 386] width 224 height 23
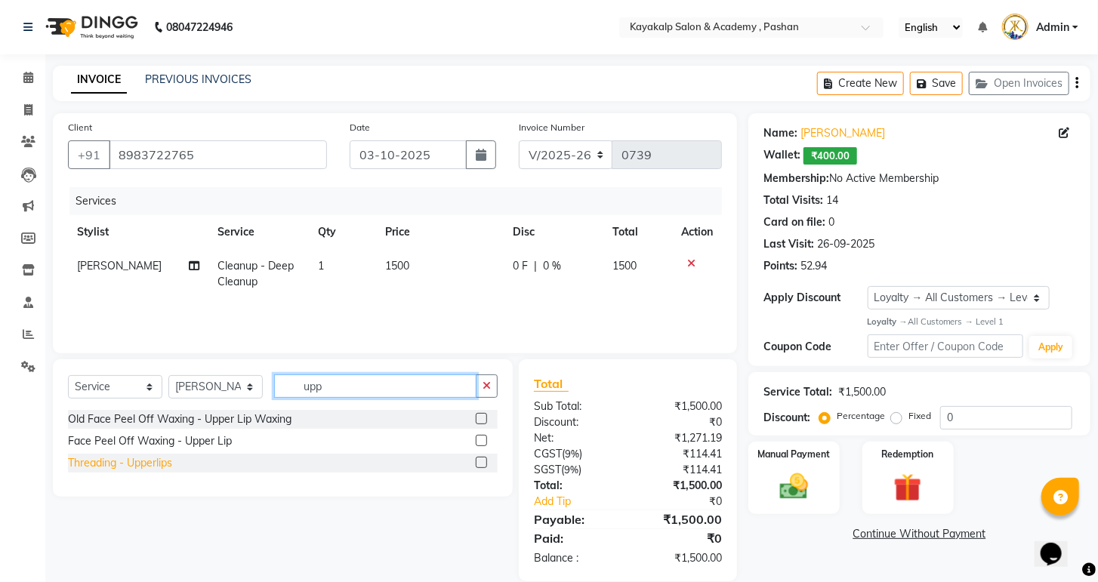
type input "upp"
click at [94, 456] on div "Threading - Upperlips" at bounding box center [120, 463] width 104 height 16
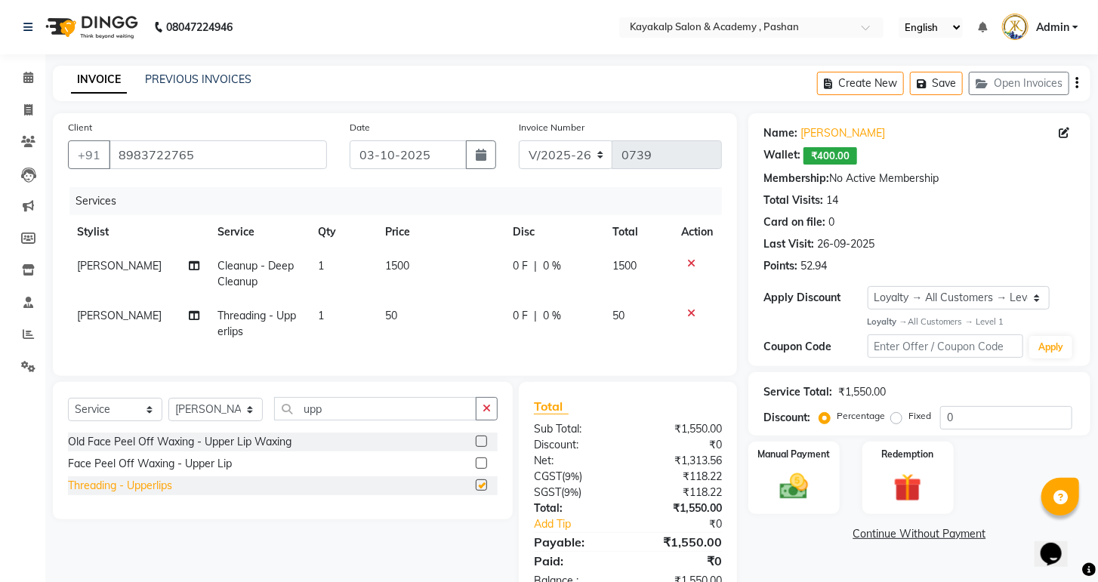
checkbox input "false"
click at [344, 412] on input "upp" at bounding box center [375, 408] width 202 height 23
type input "u"
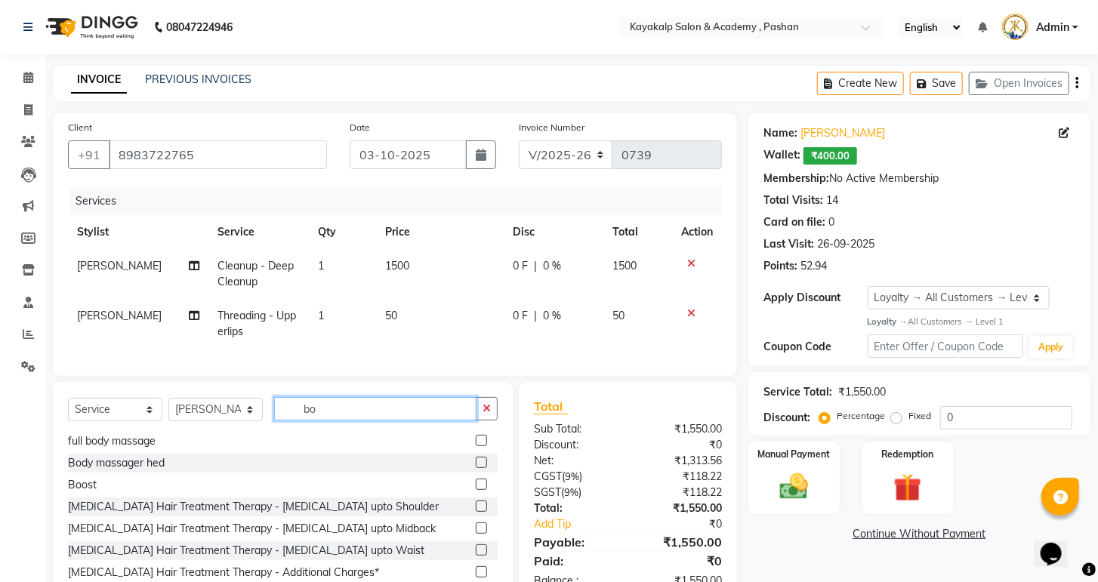
scroll to position [156, 0]
type input "bo"
click at [131, 470] on div "Body massager hed" at bounding box center [116, 462] width 97 height 16
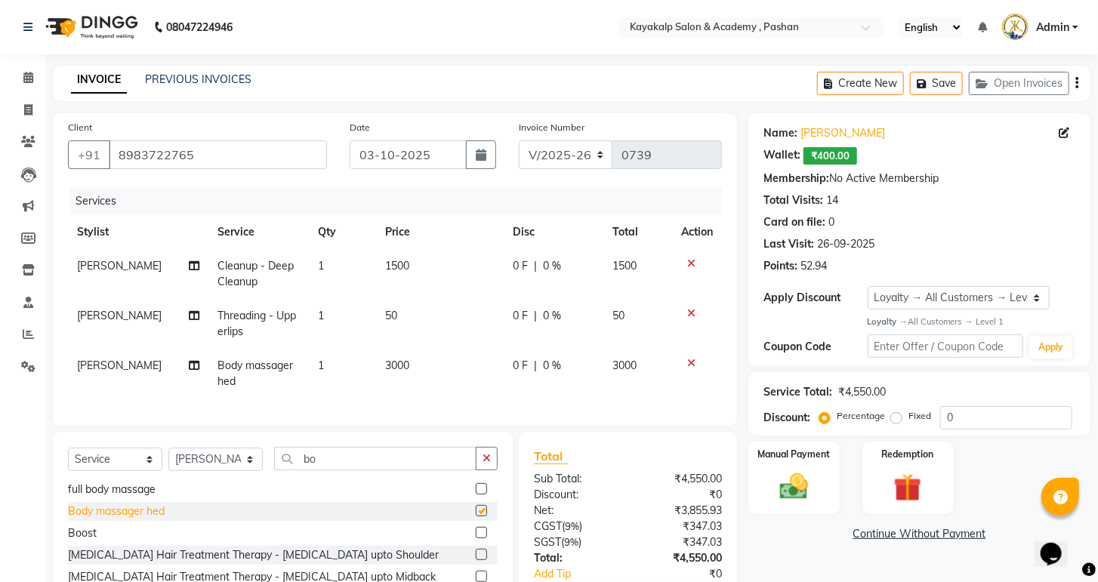
checkbox input "false"
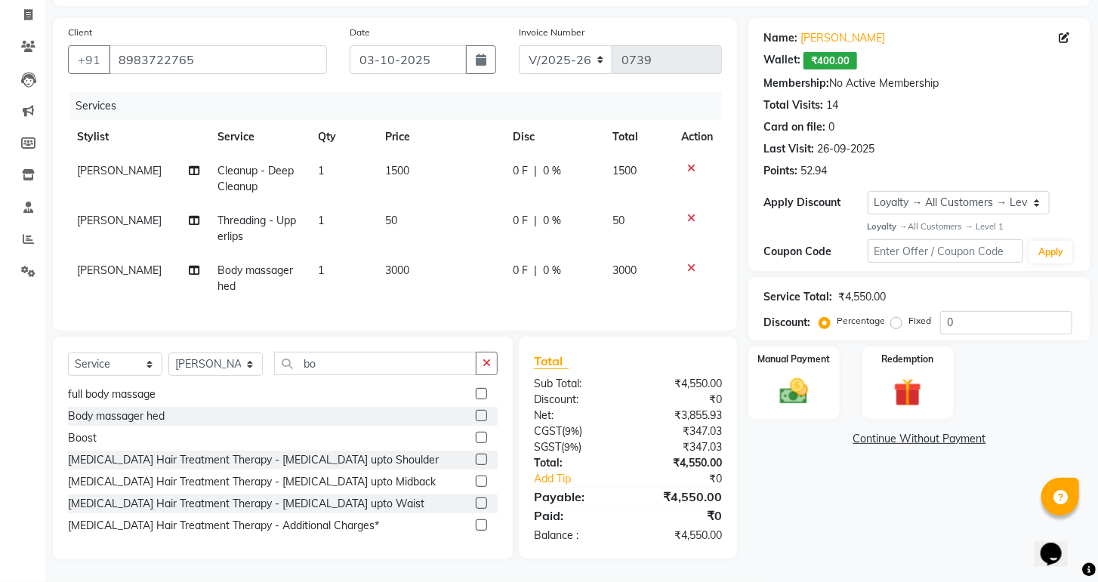
scroll to position [106, 0]
click at [807, 378] on div "Manual Payment" at bounding box center [794, 383] width 95 height 76
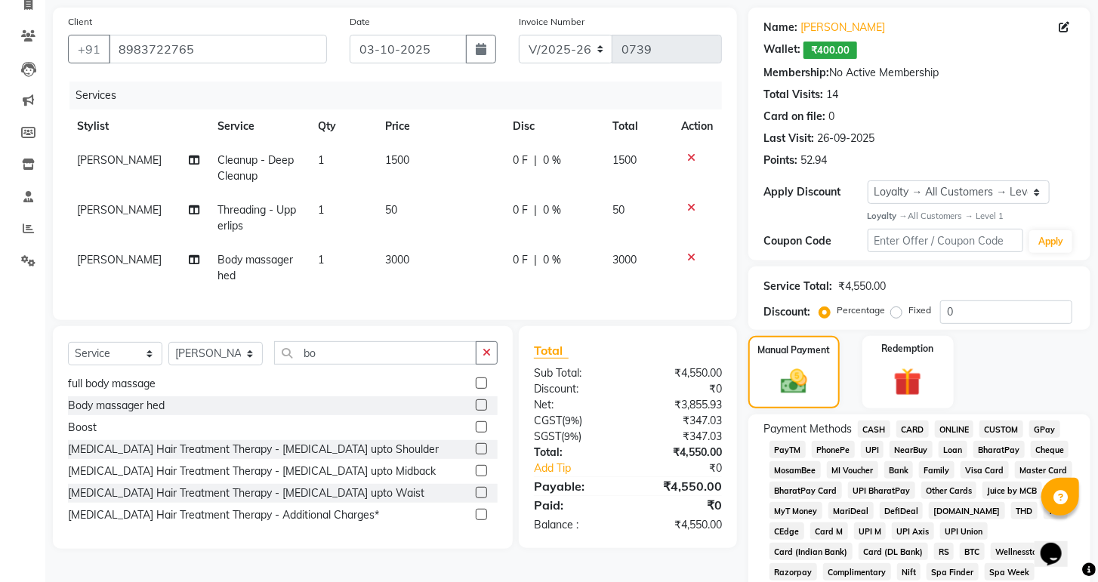
click at [394, 263] on span "3000" at bounding box center [397, 260] width 24 height 14
select select "29289"
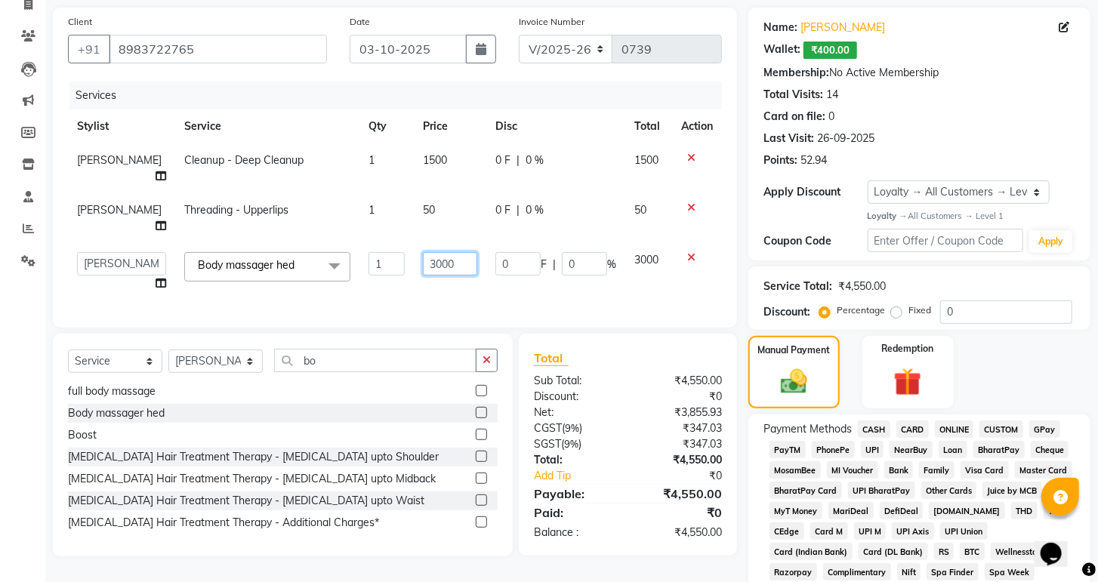
click at [441, 264] on input "3000" at bounding box center [450, 263] width 54 height 23
type input "3500"
click at [453, 302] on div "Services Stylist Service Qty Price Disc Total Action [PERSON_NAME] Cleanup - De…" at bounding box center [395, 197] width 654 height 231
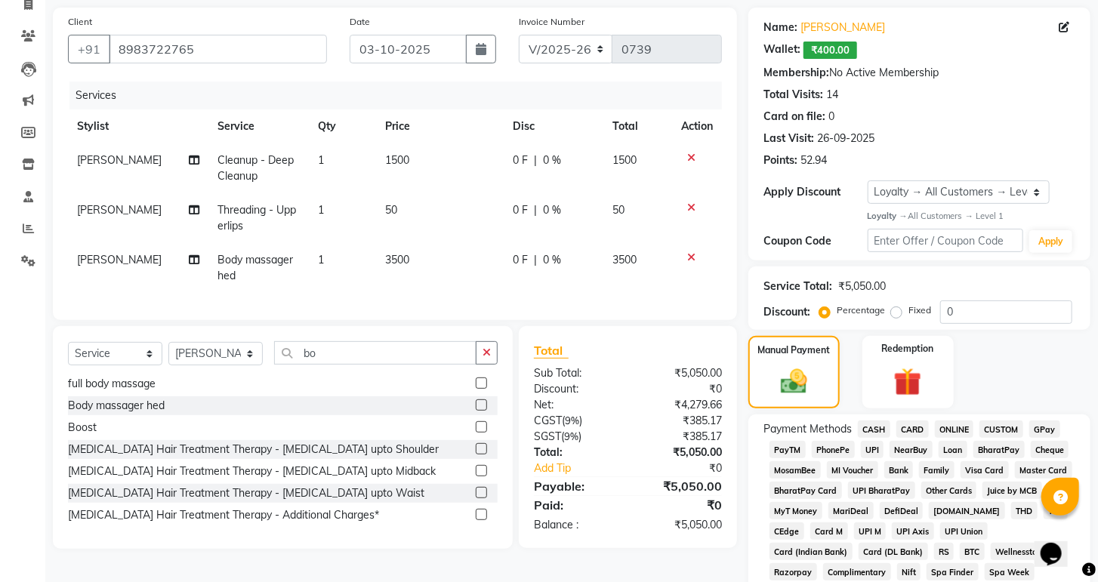
click at [557, 274] on td "0 F | 0 %" at bounding box center [553, 268] width 99 height 50
select select "29289"
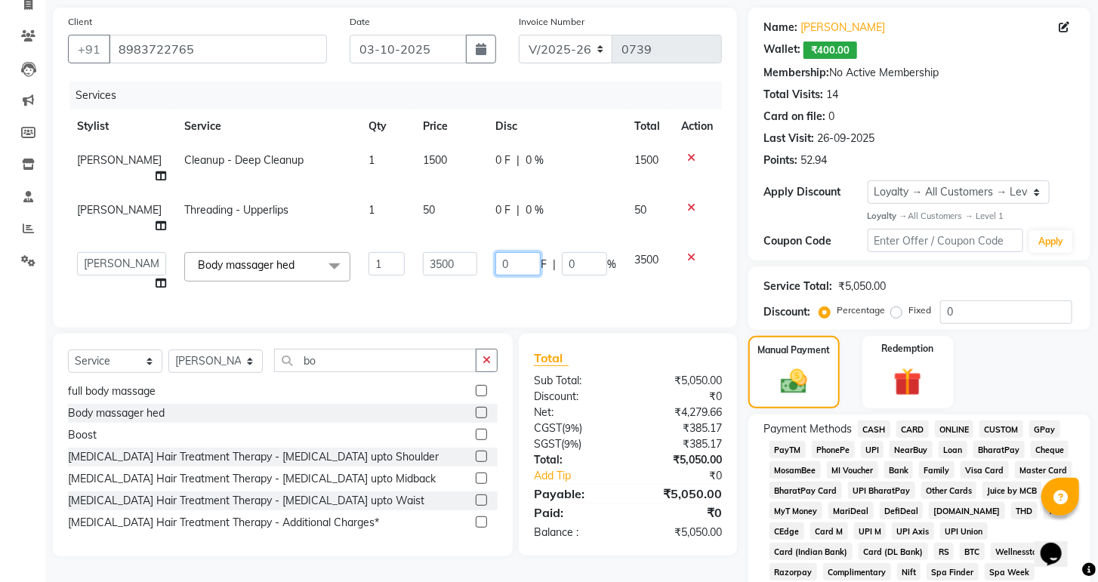
click at [521, 273] on input "0" at bounding box center [517, 263] width 45 height 23
type input "500"
click at [559, 308] on div "Services Stylist Service Qty Price Disc Total Action [PERSON_NAME] Cleanup - De…" at bounding box center [395, 197] width 654 height 231
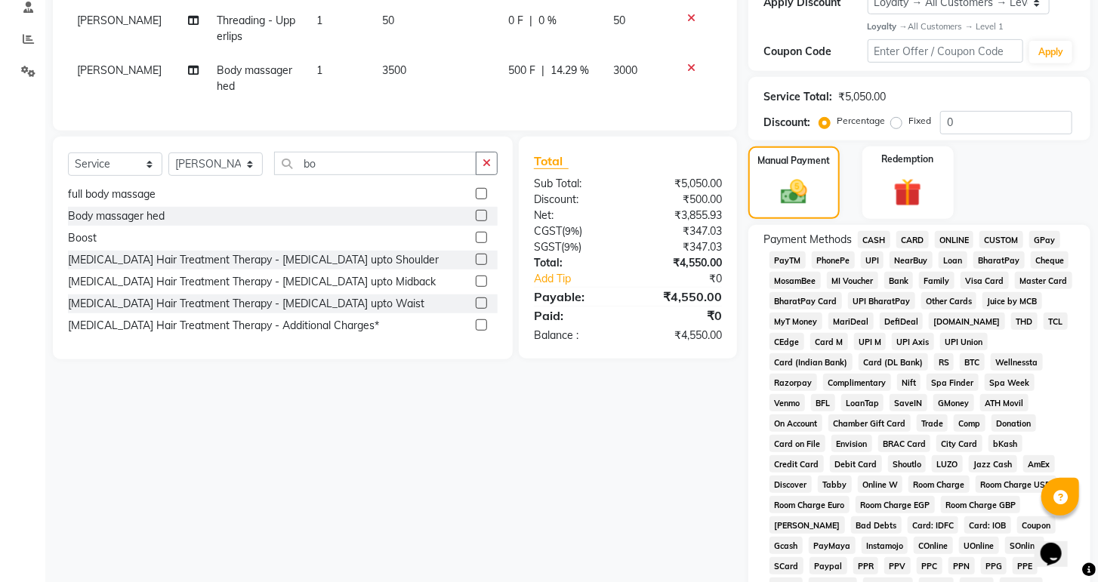
scroll to position [347, 0]
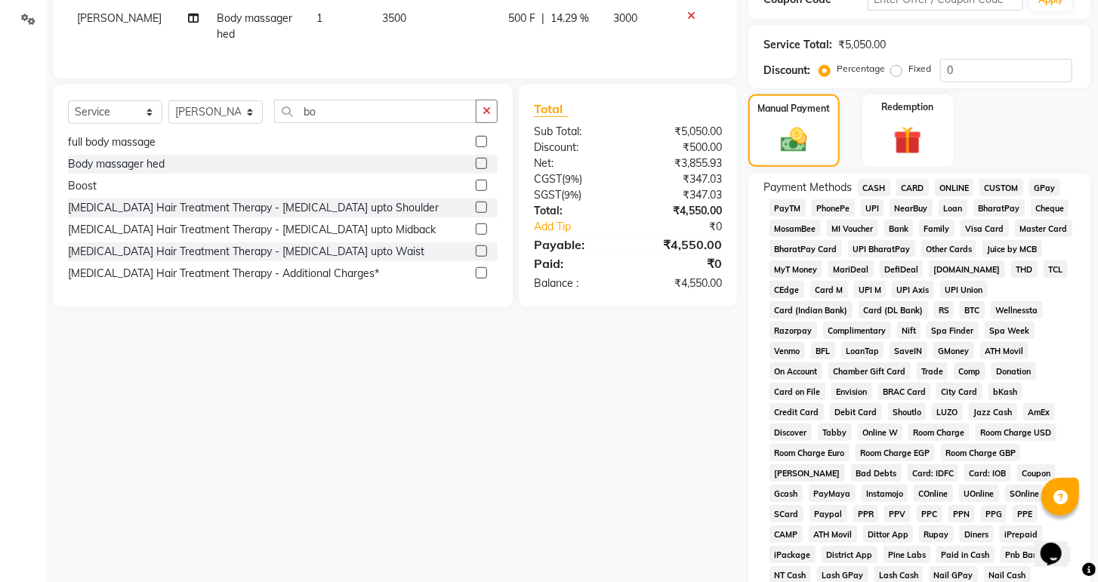
click at [960, 196] on span "ONLINE" at bounding box center [954, 187] width 39 height 17
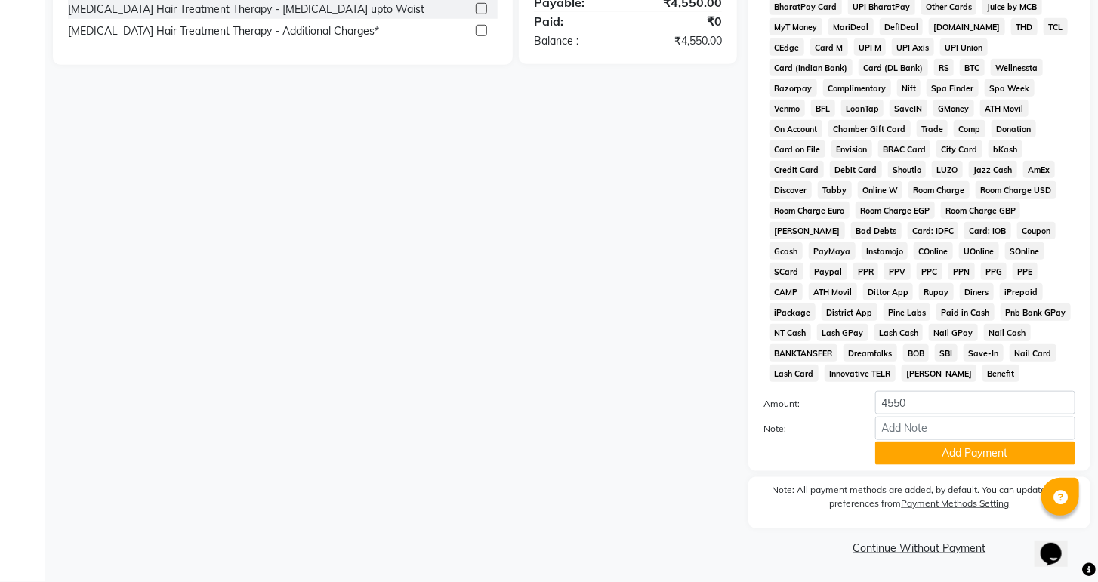
scroll to position [621, 0]
click at [924, 460] on button "Add Payment" at bounding box center [975, 453] width 200 height 23
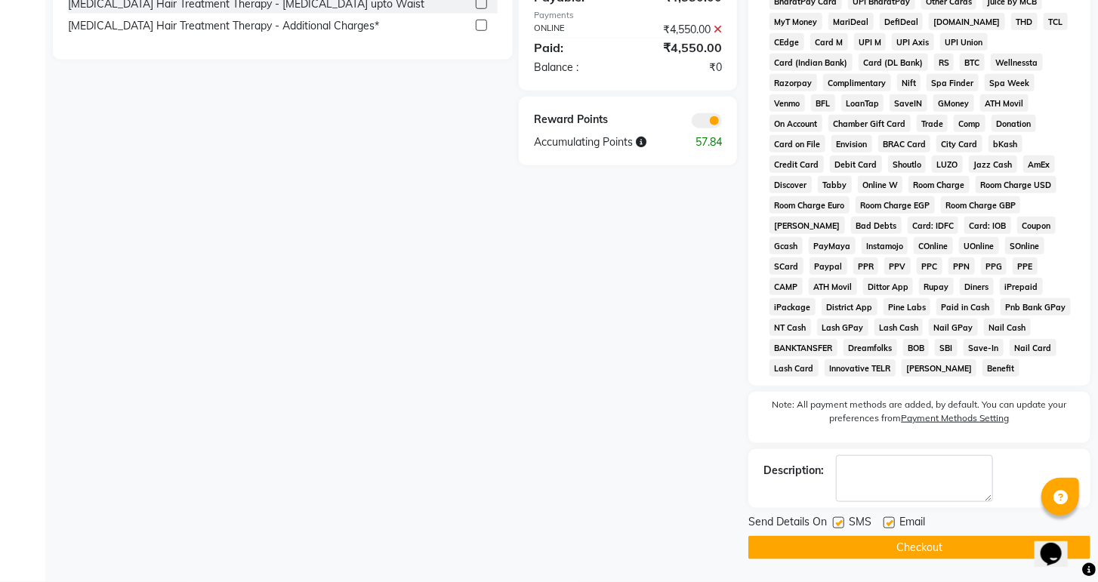
click at [923, 553] on button "Checkout" at bounding box center [919, 547] width 342 height 23
